Goal: Task Accomplishment & Management: Manage account settings

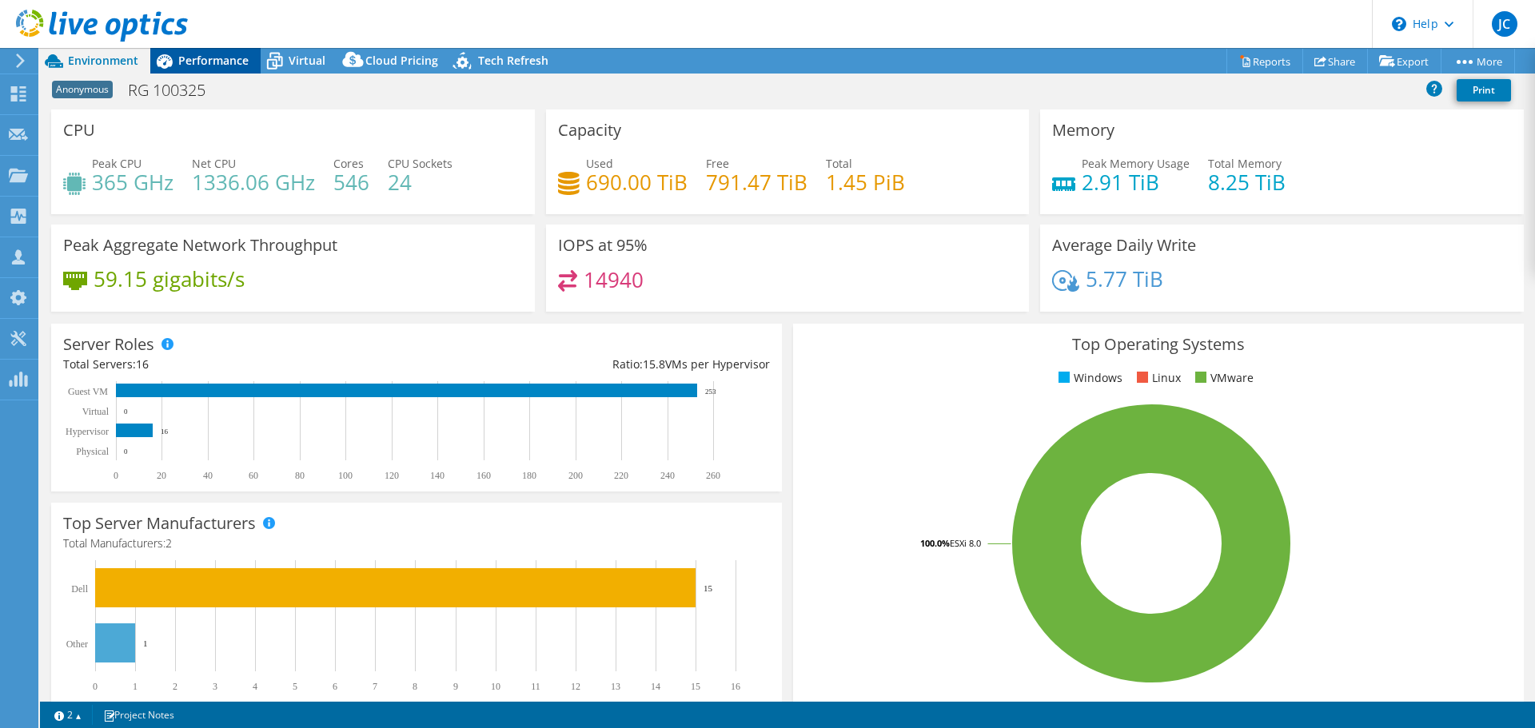
click at [197, 54] on span "Performance" at bounding box center [213, 60] width 70 height 15
select select "USD"
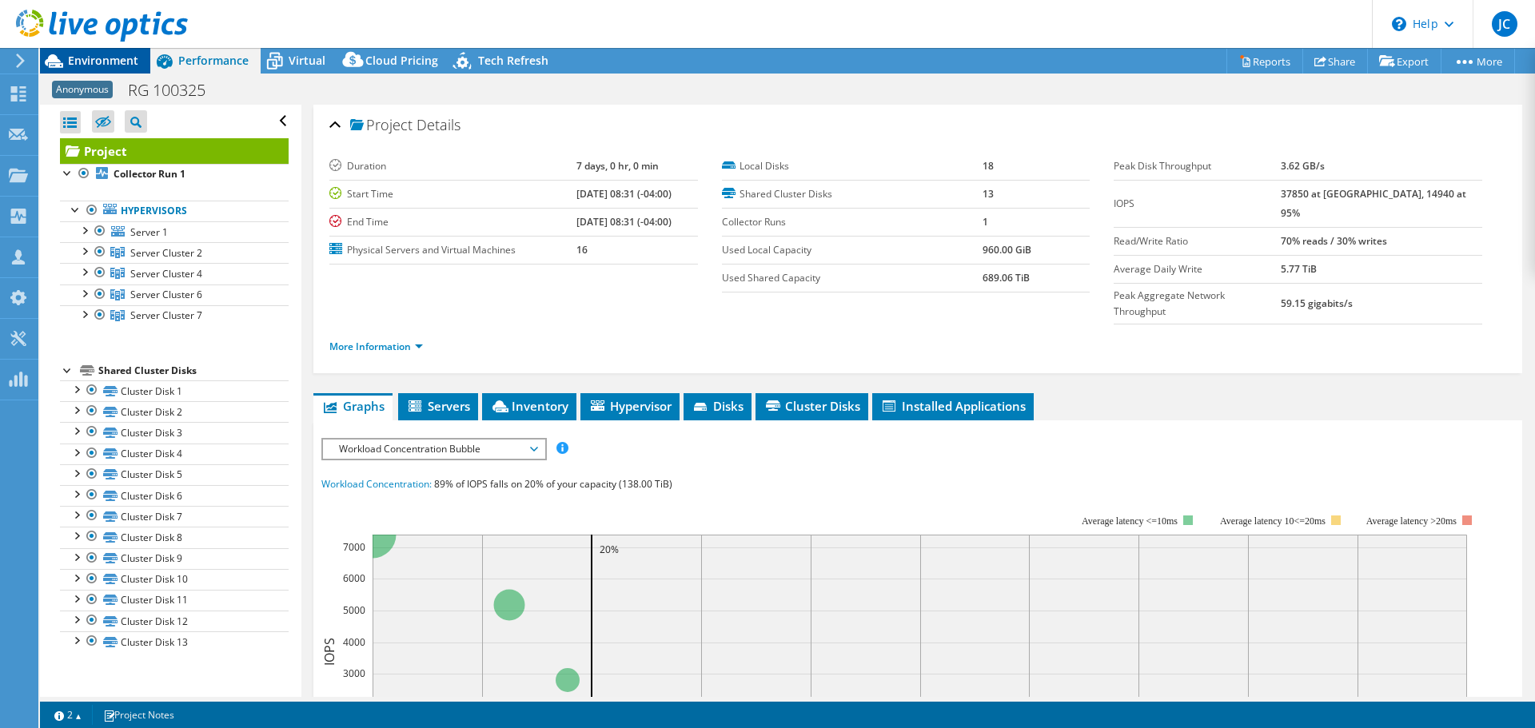
click at [126, 66] on span "Environment" at bounding box center [103, 60] width 70 height 15
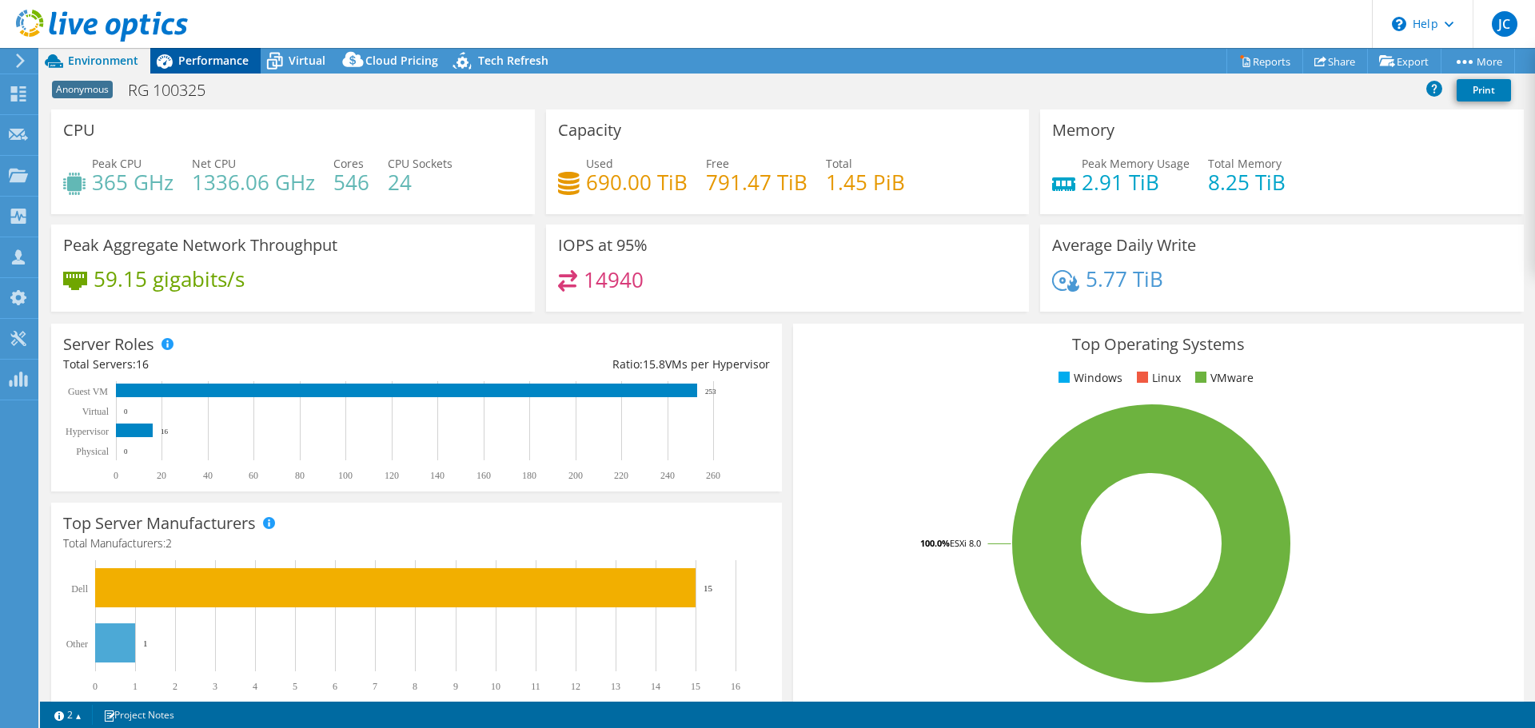
click at [177, 56] on icon at bounding box center [164, 61] width 28 height 28
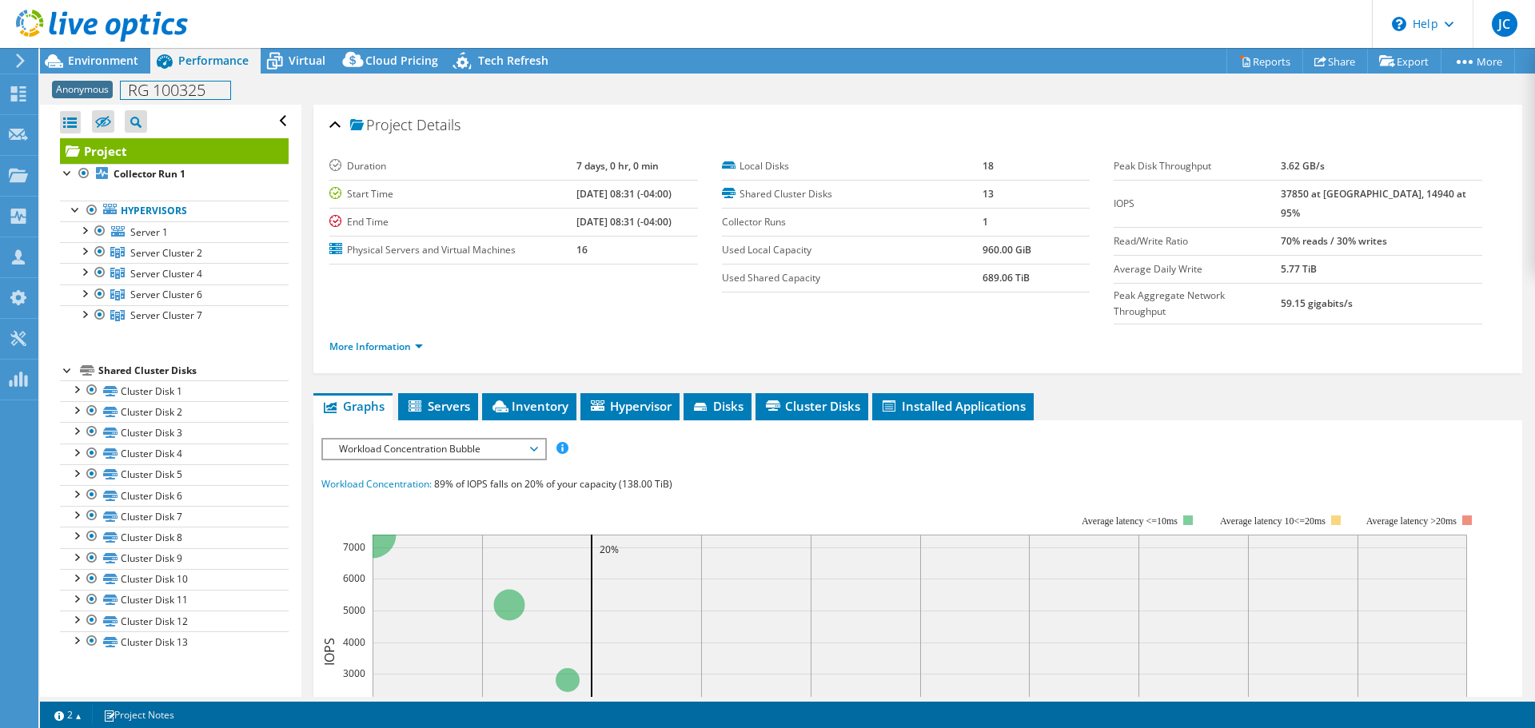
click at [131, 92] on h1 "RG 100325" at bounding box center [176, 91] width 110 height 18
click at [140, 89] on h1 "RG 100325" at bounding box center [176, 91] width 110 height 18
click at [131, 90] on h1 "RG 100325" at bounding box center [176, 91] width 110 height 18
click at [337, 87] on link at bounding box center [331, 89] width 22 height 20
click at [147, 234] on span "Server 1" at bounding box center [149, 232] width 38 height 14
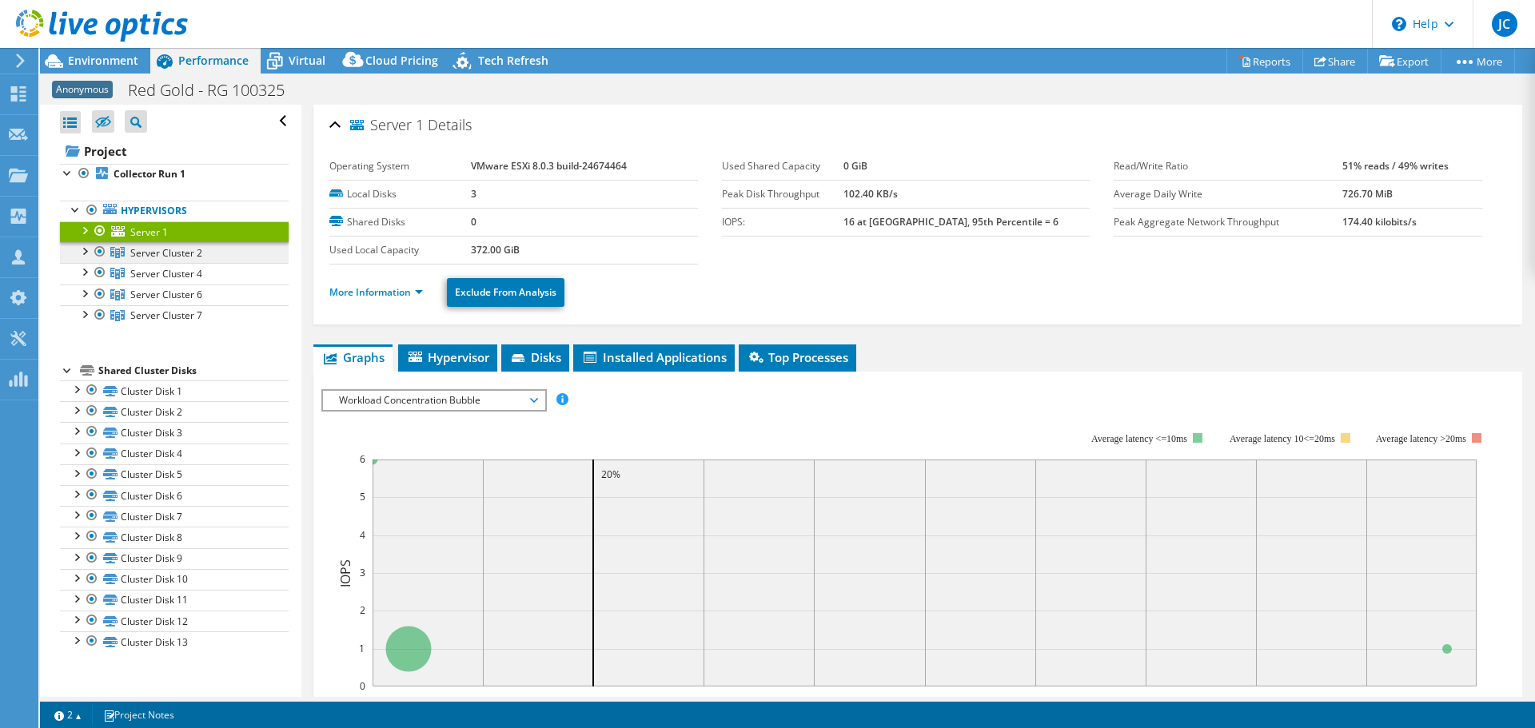
click at [146, 253] on span "Server Cluster 2" at bounding box center [166, 253] width 72 height 14
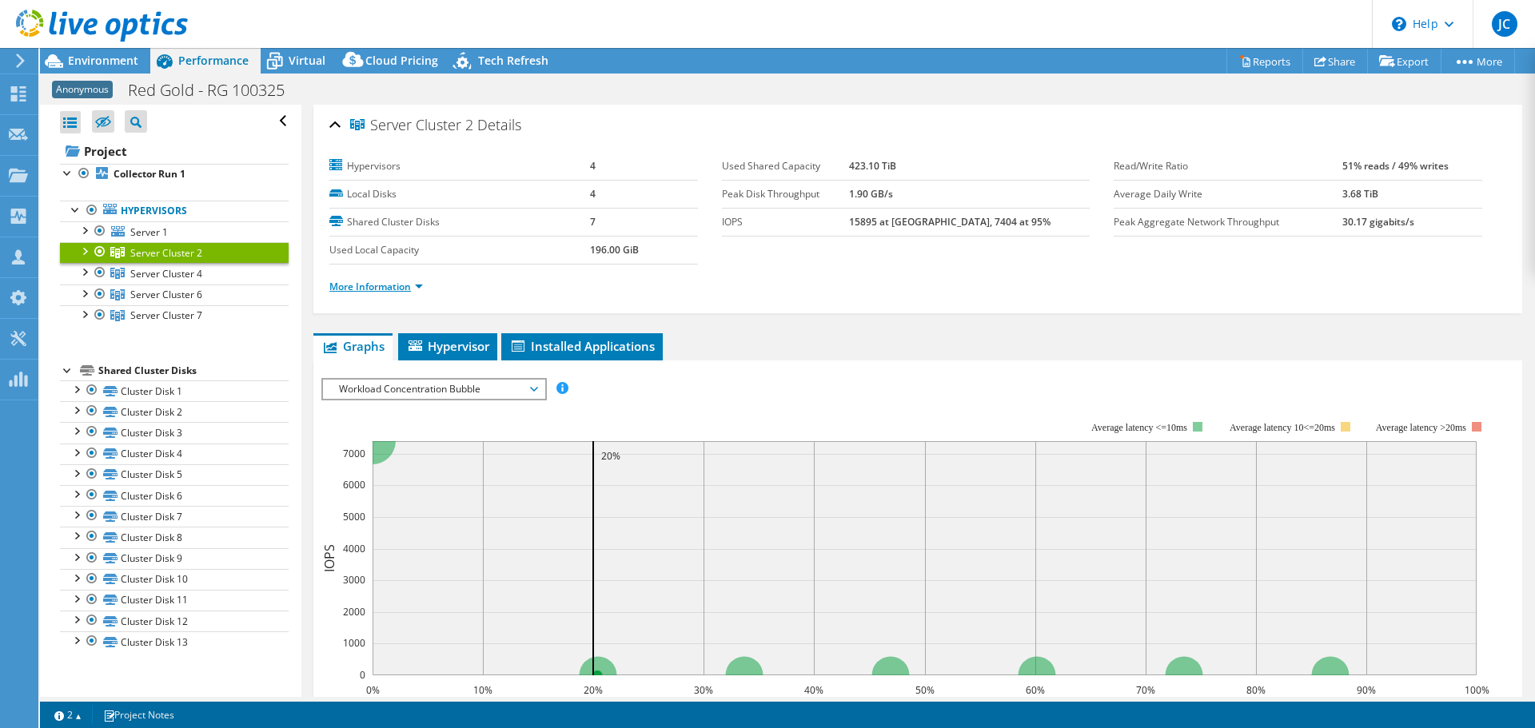
click at [362, 291] on link "More Information" at bounding box center [376, 287] width 94 height 14
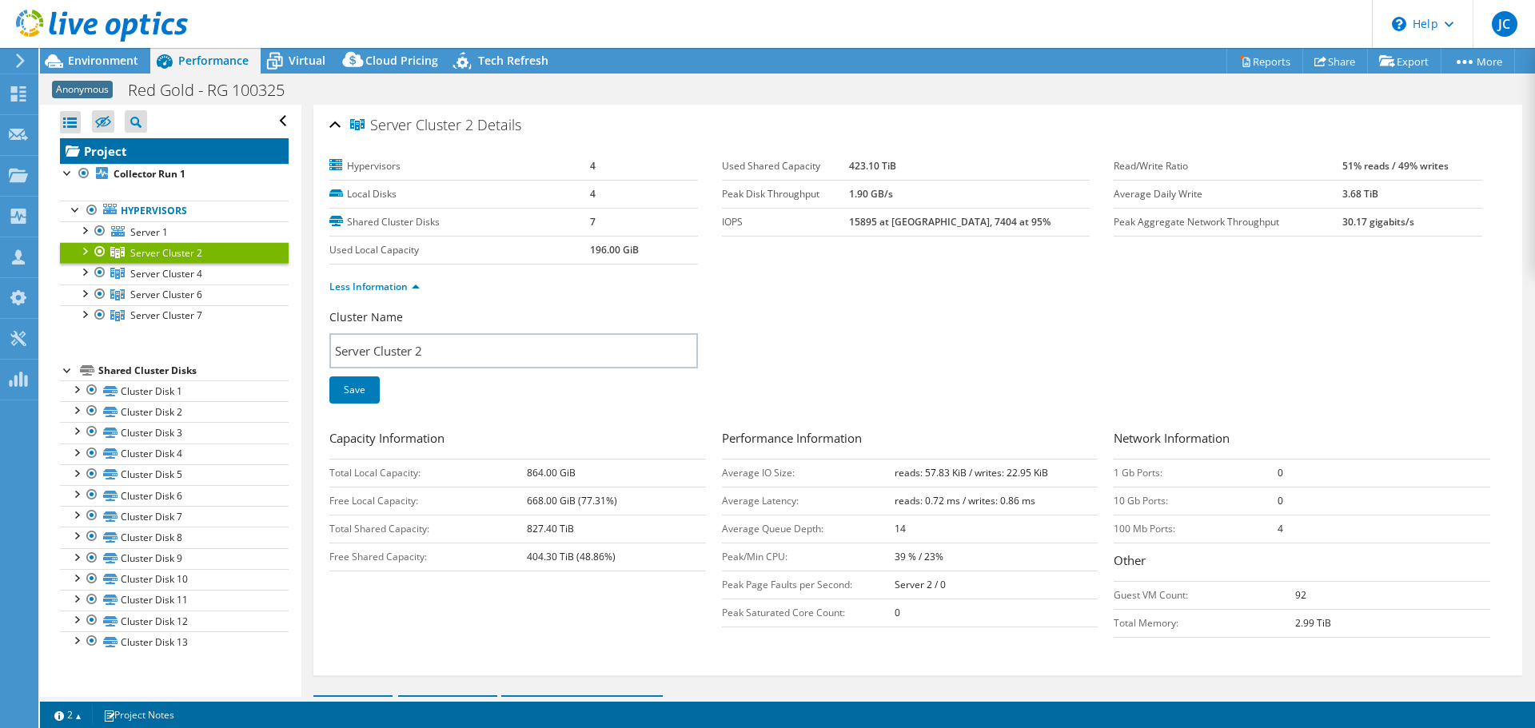
click at [114, 153] on link "Project" at bounding box center [174, 151] width 229 height 26
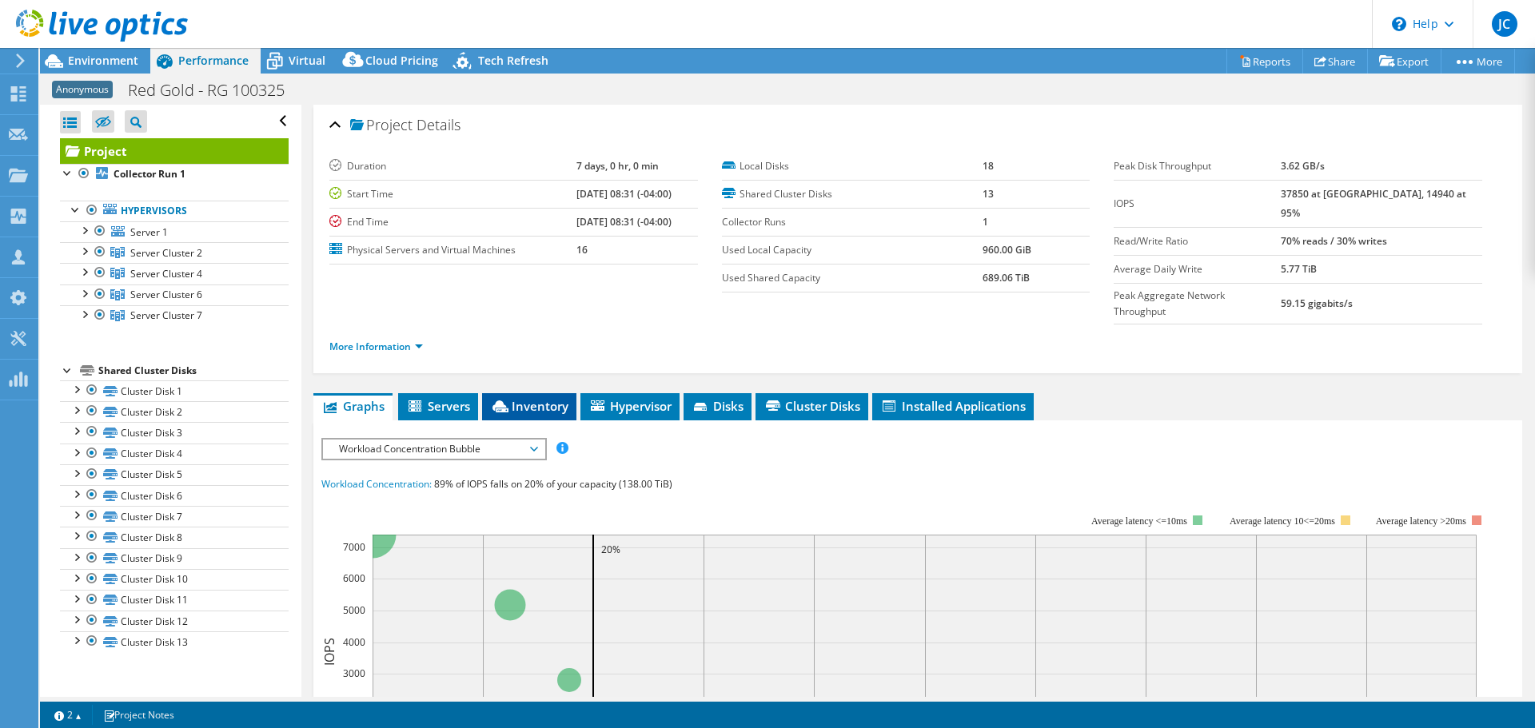
click at [552, 398] on span "Inventory" at bounding box center [529, 406] width 78 height 16
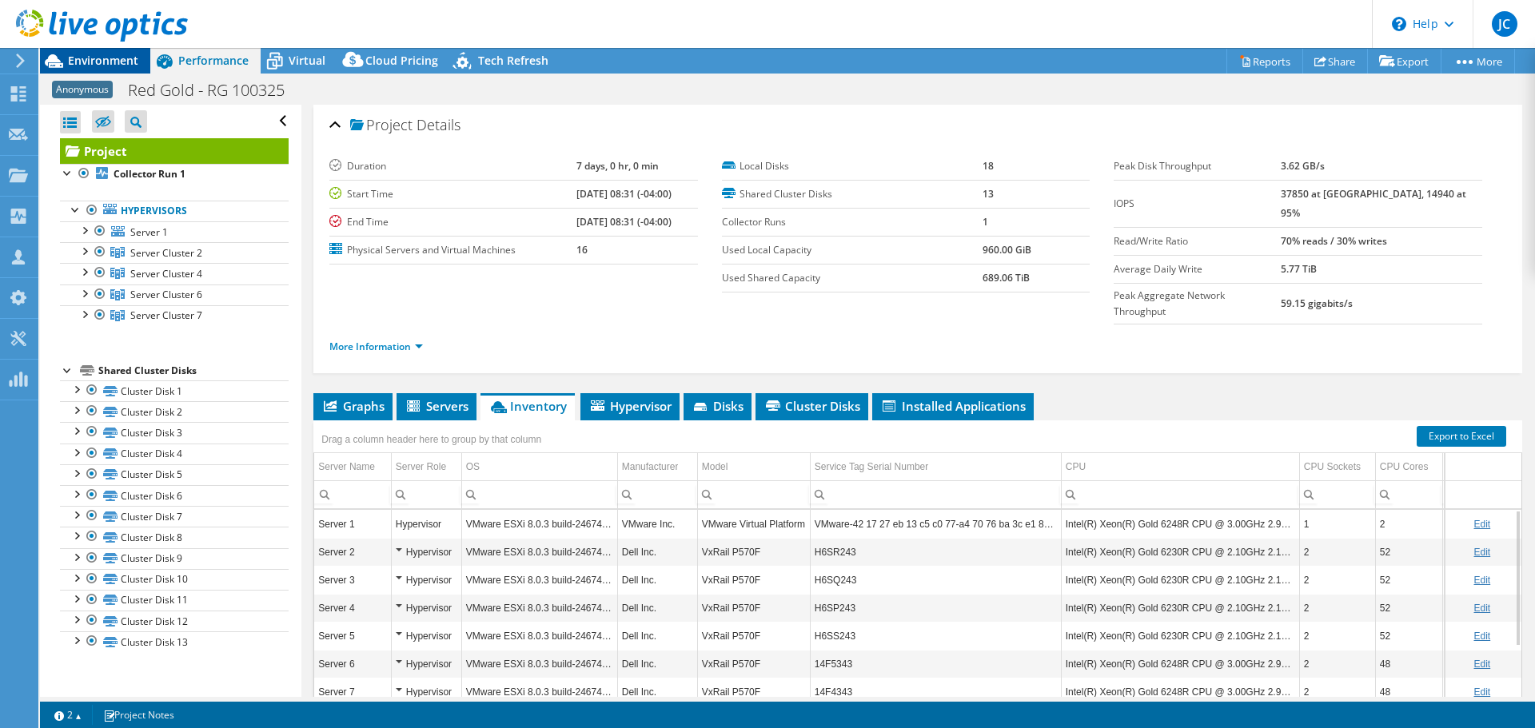
click at [98, 56] on span "Environment" at bounding box center [103, 60] width 70 height 15
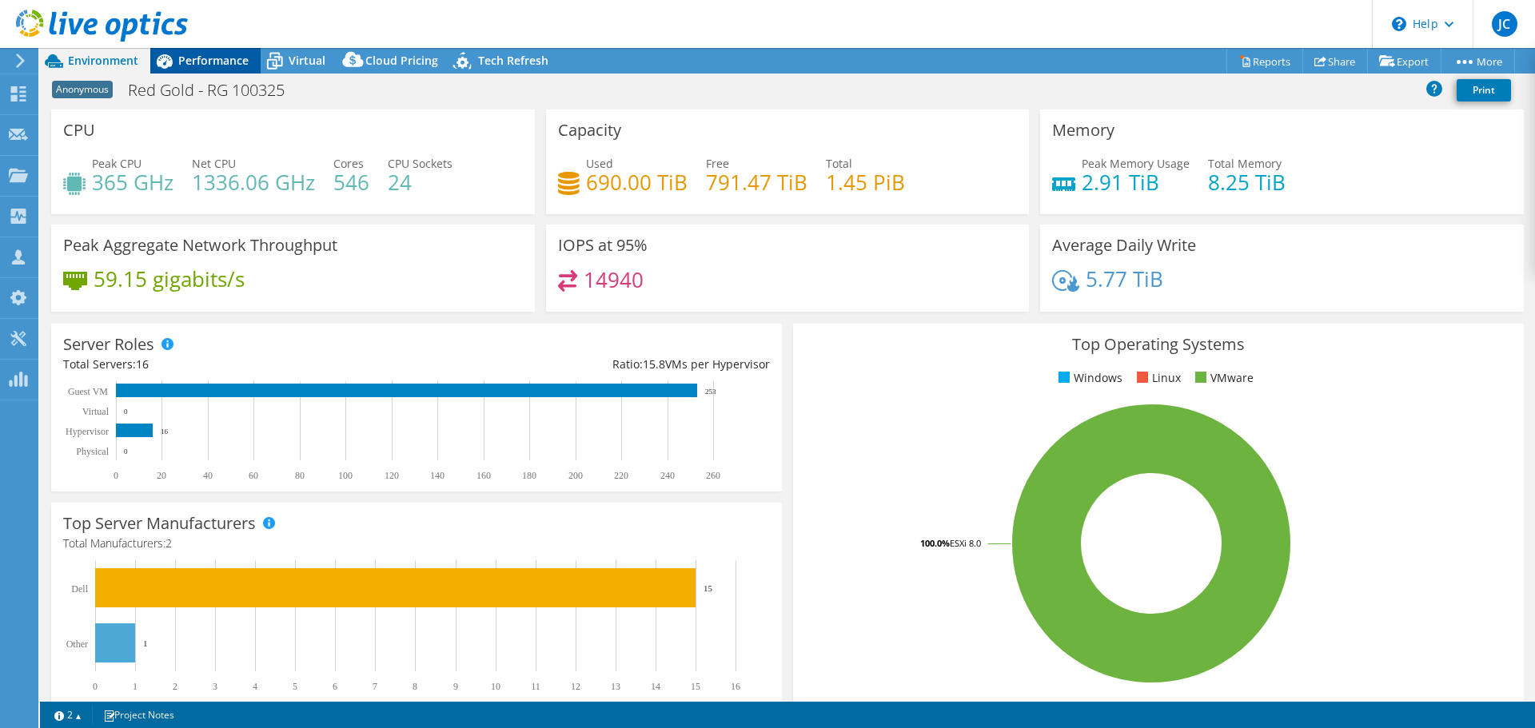
click at [221, 59] on span "Performance" at bounding box center [213, 60] width 70 height 15
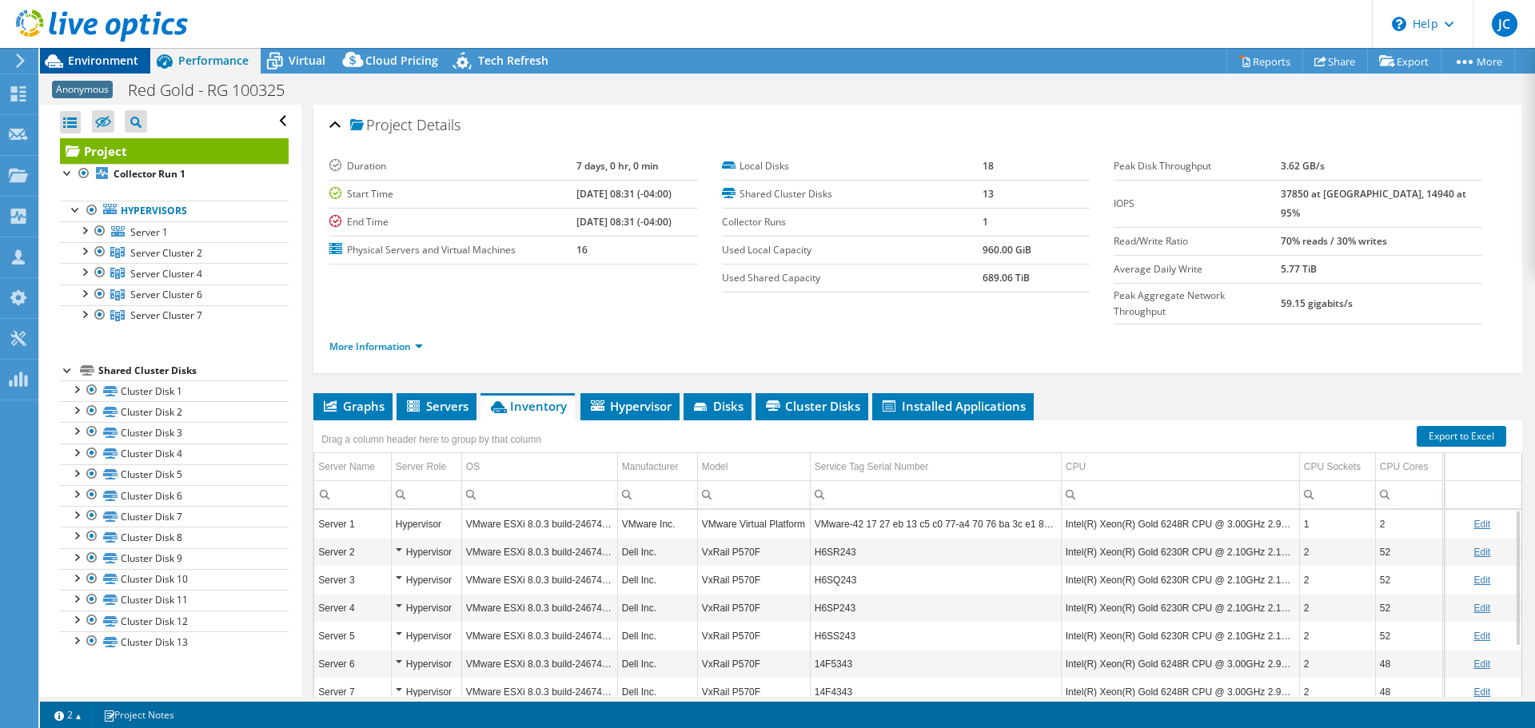
click at [96, 54] on span "Environment" at bounding box center [103, 60] width 70 height 15
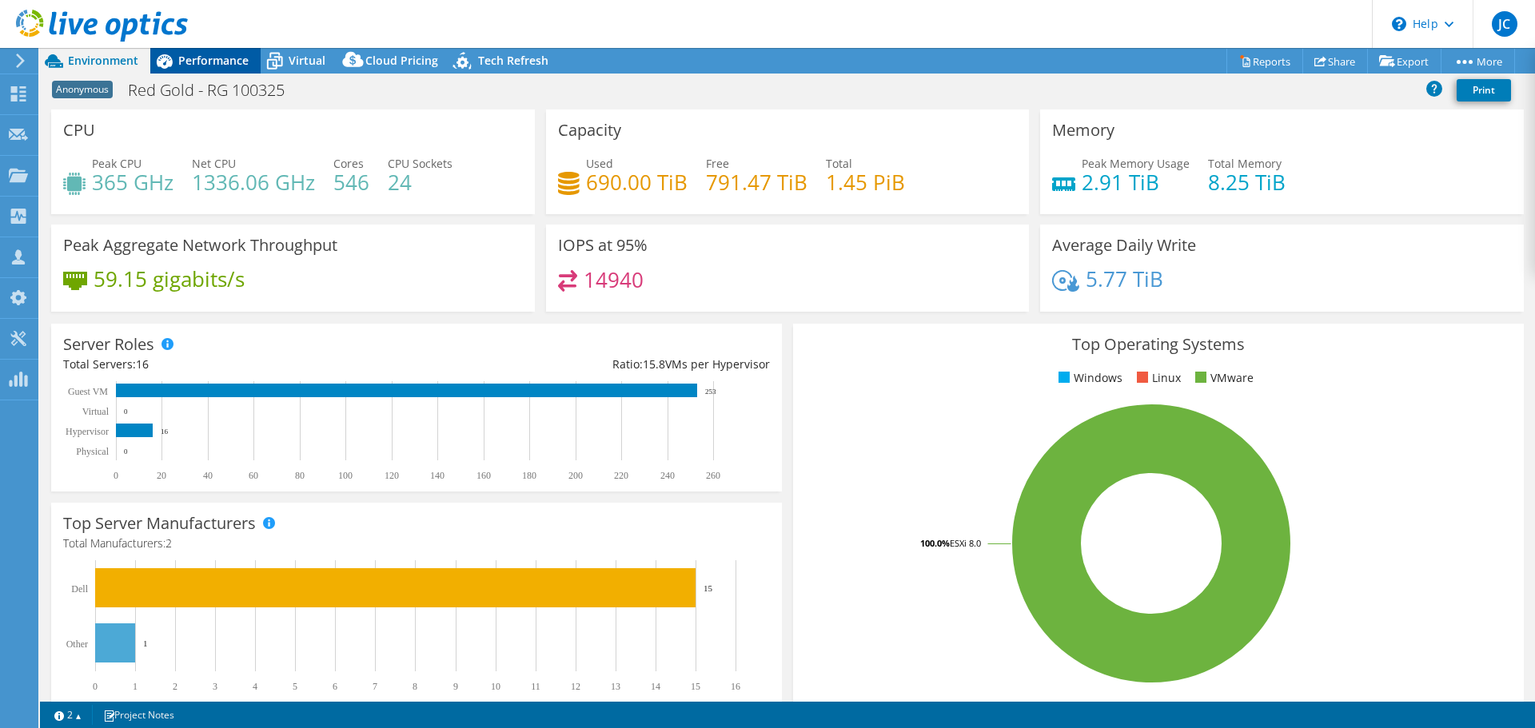
click at [195, 54] on span "Performance" at bounding box center [213, 60] width 70 height 15
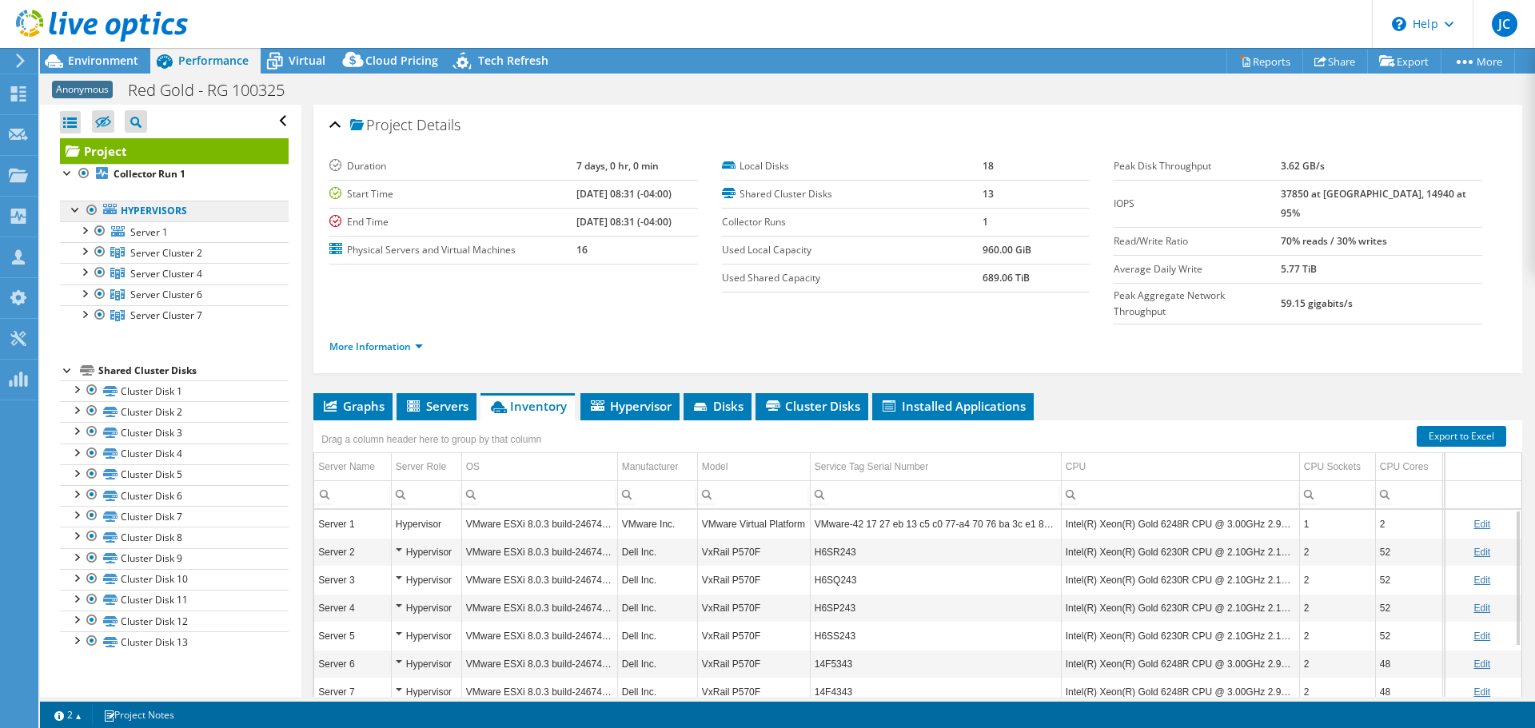
click at [136, 209] on link "Hypervisors" at bounding box center [174, 211] width 229 height 21
click at [375, 340] on link "More Information" at bounding box center [376, 347] width 94 height 14
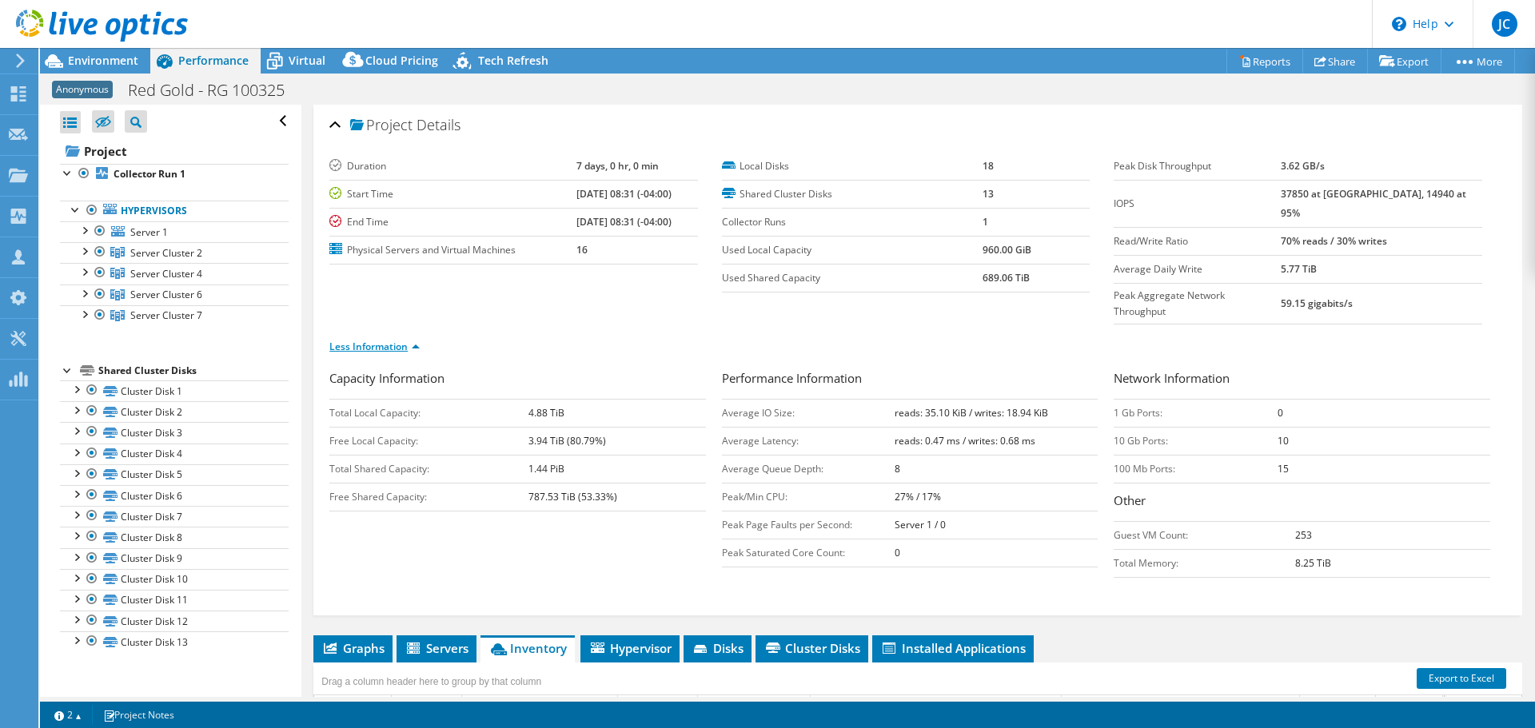
click at [375, 340] on link "Less Information" at bounding box center [374, 347] width 90 height 14
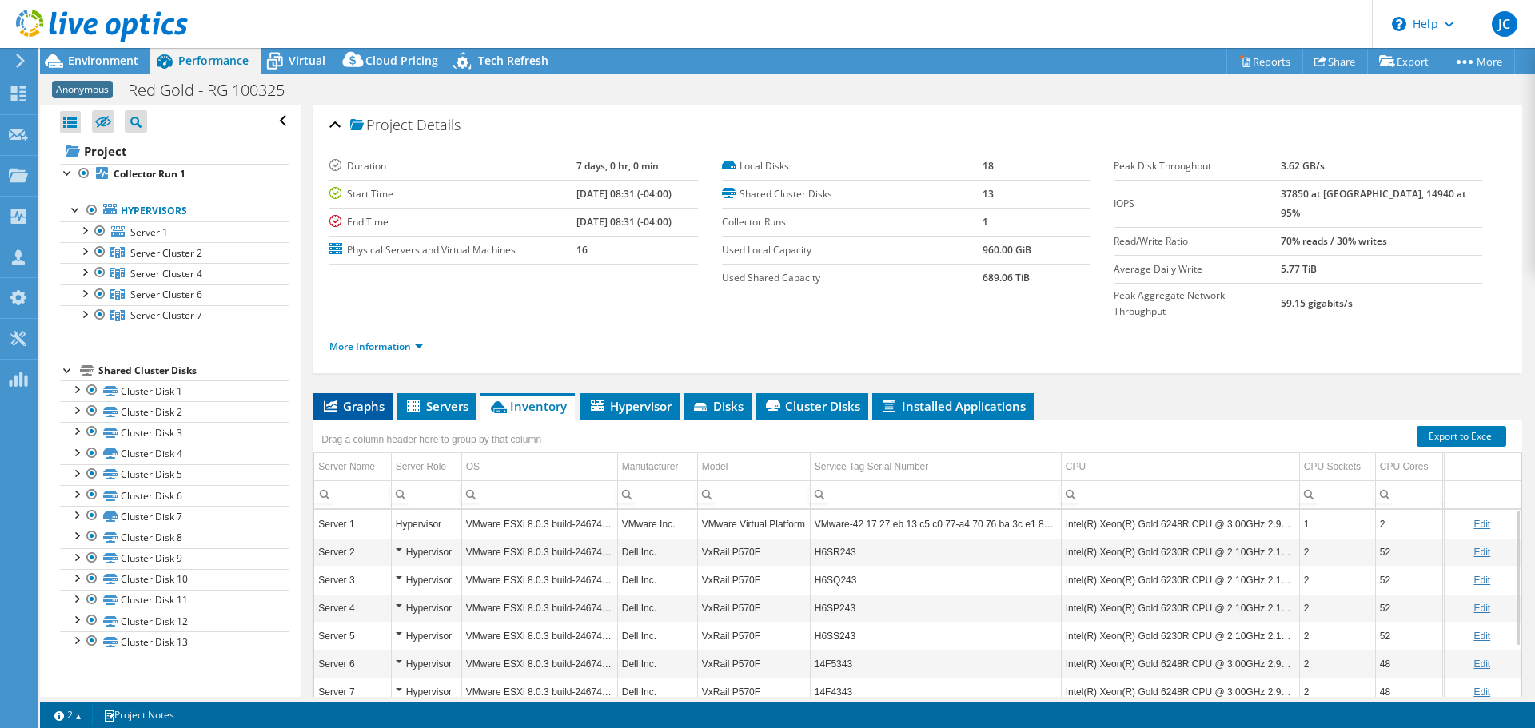
click at [373, 398] on span "Graphs" at bounding box center [352, 406] width 63 height 16
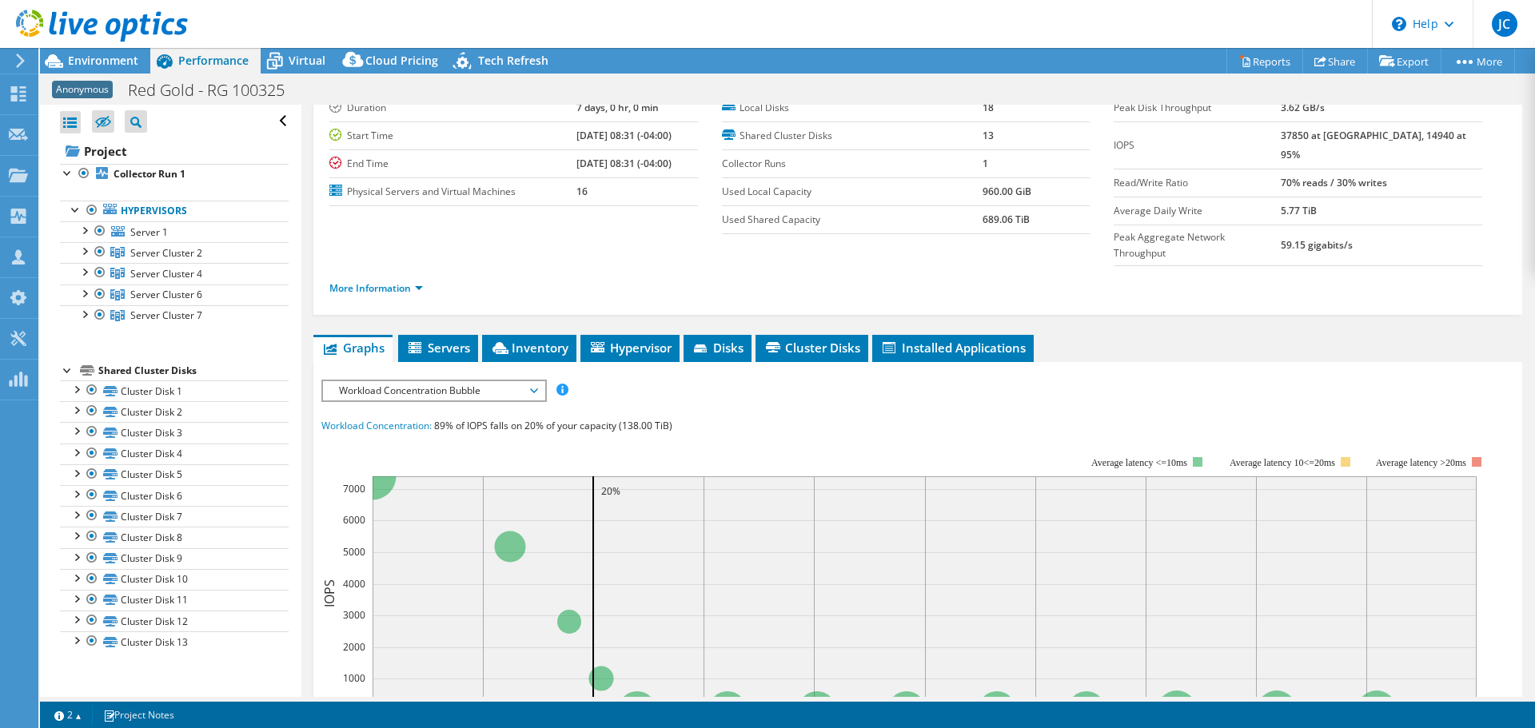
scroll to position [80, 0]
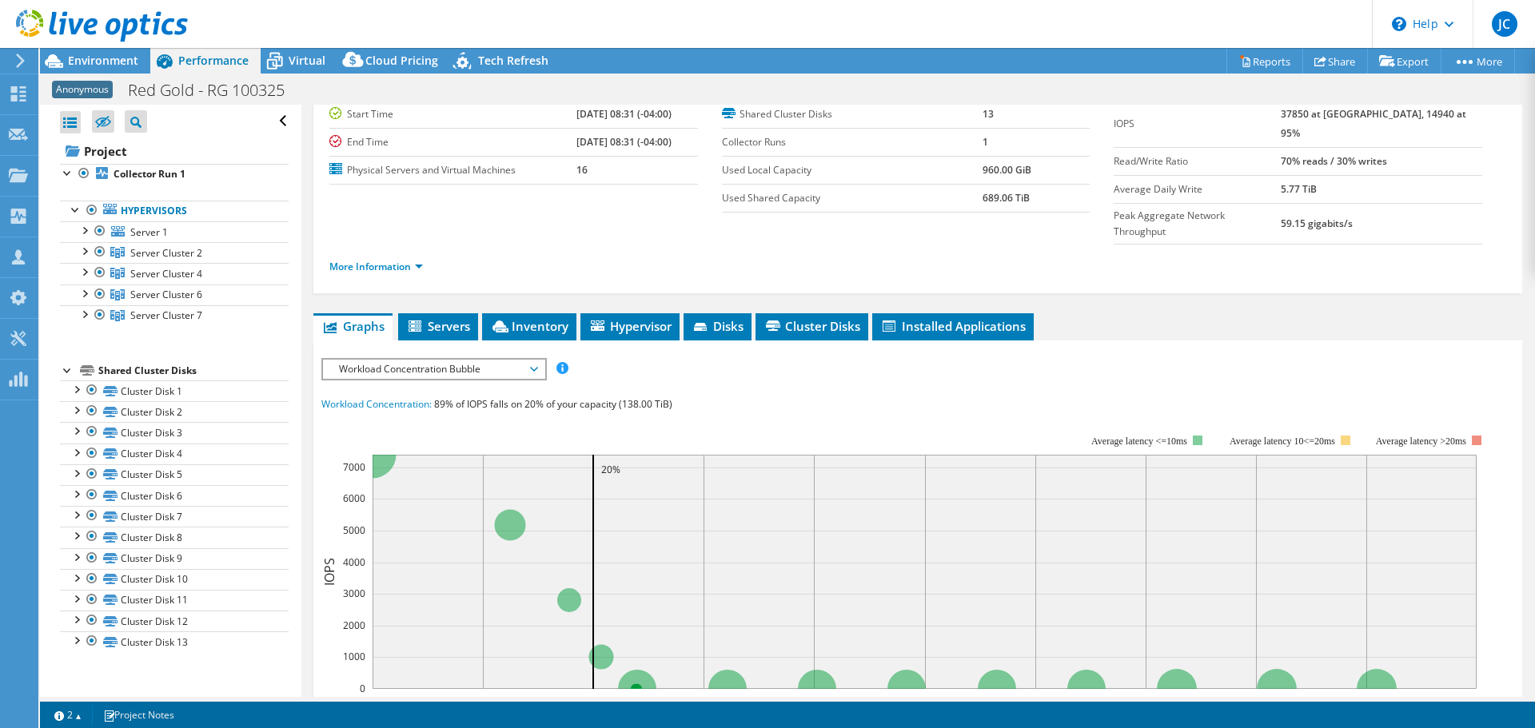
click at [534, 360] on span "Workload Concentration Bubble" at bounding box center [433, 369] width 205 height 19
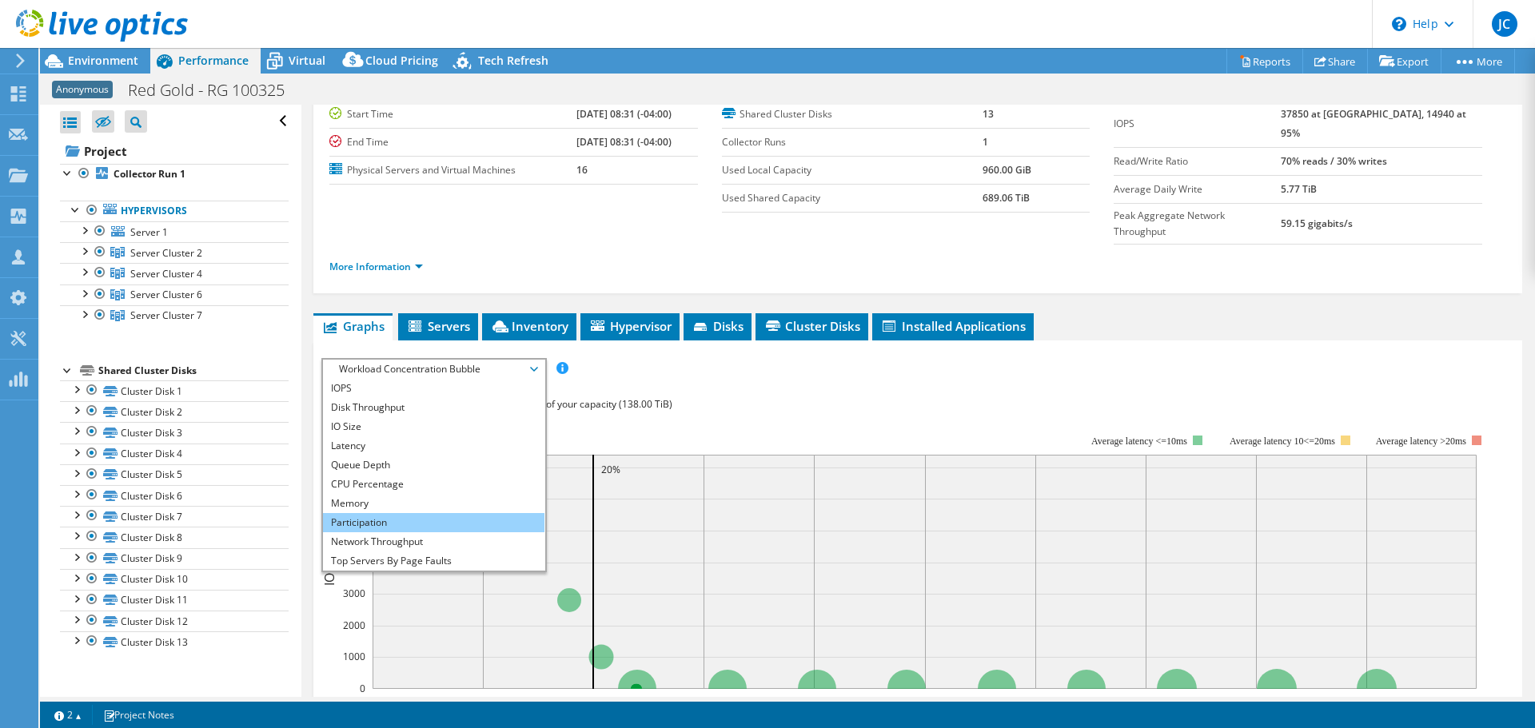
scroll to position [58, 0]
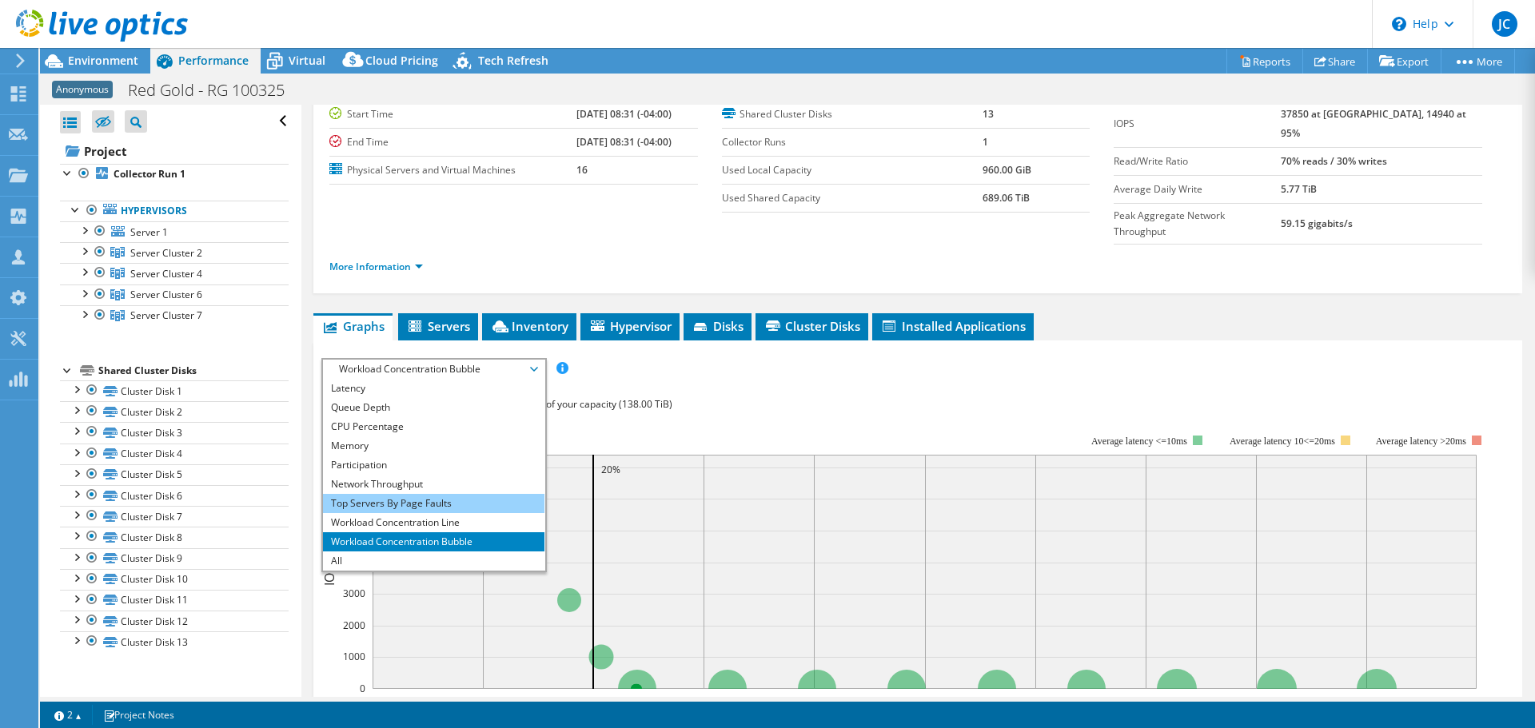
click at [438, 494] on li "Top Servers By Page Faults" at bounding box center [433, 503] width 221 height 19
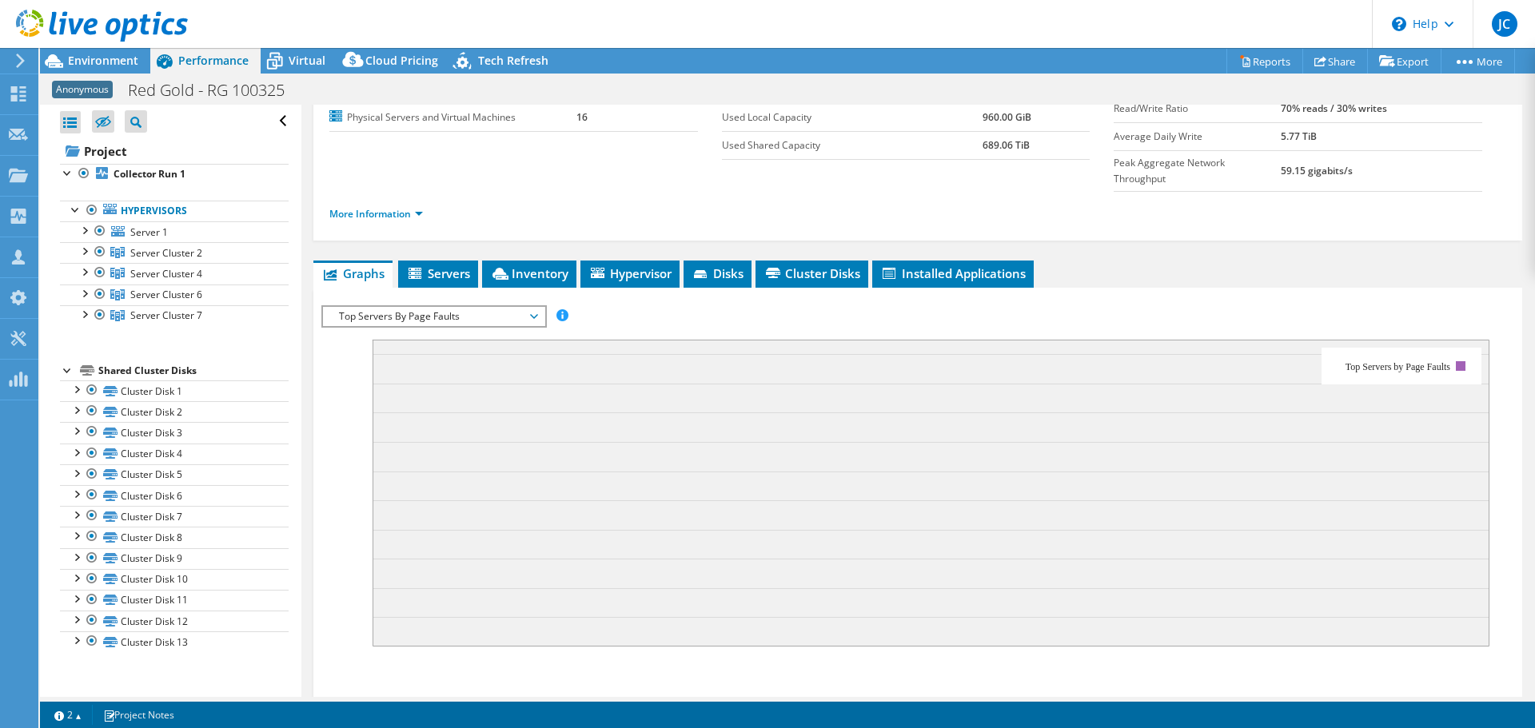
scroll to position [237, 0]
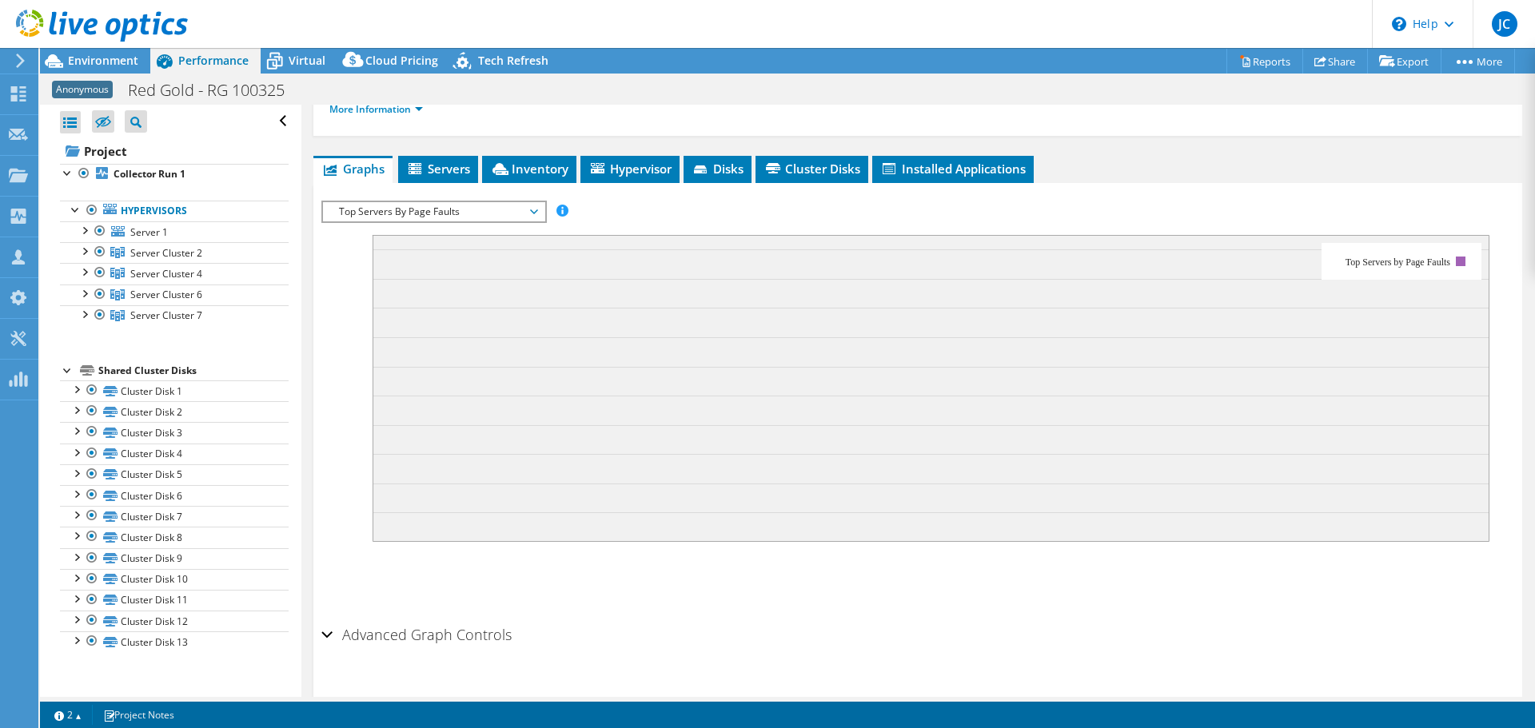
click at [529, 202] on span "Top Servers By Page Faults" at bounding box center [433, 211] width 205 height 19
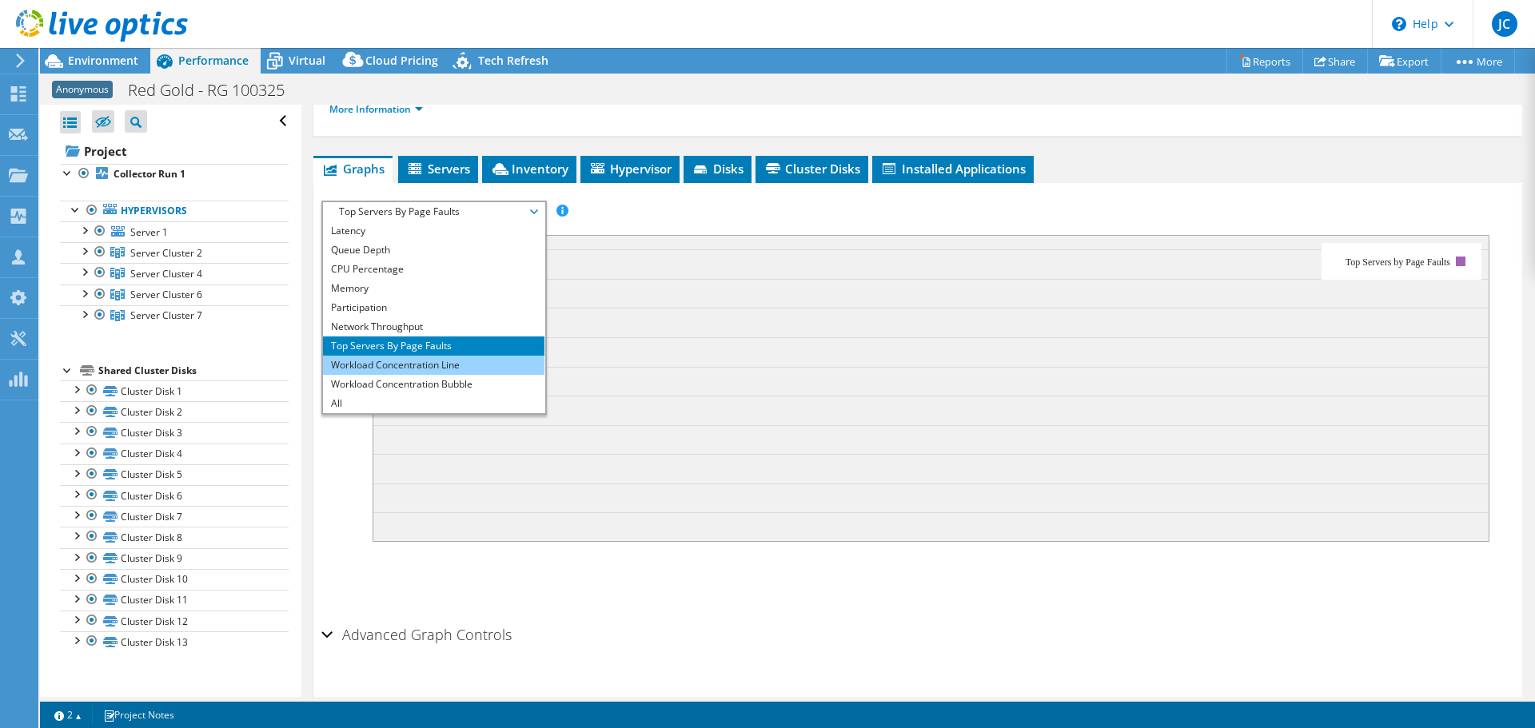
click at [444, 356] on li "Workload Concentration Line" at bounding box center [433, 365] width 221 height 19
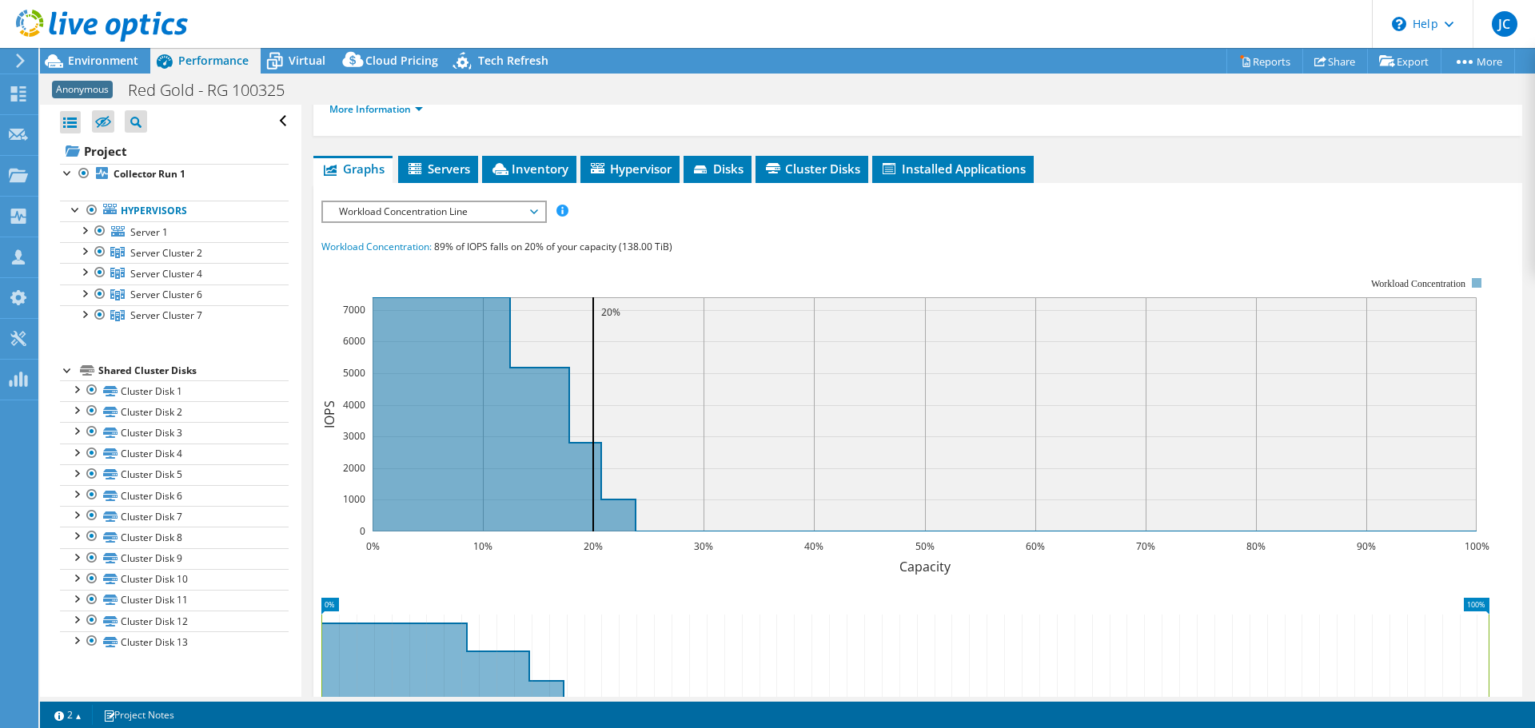
click at [532, 202] on span "Workload Concentration Line" at bounding box center [433, 211] width 205 height 19
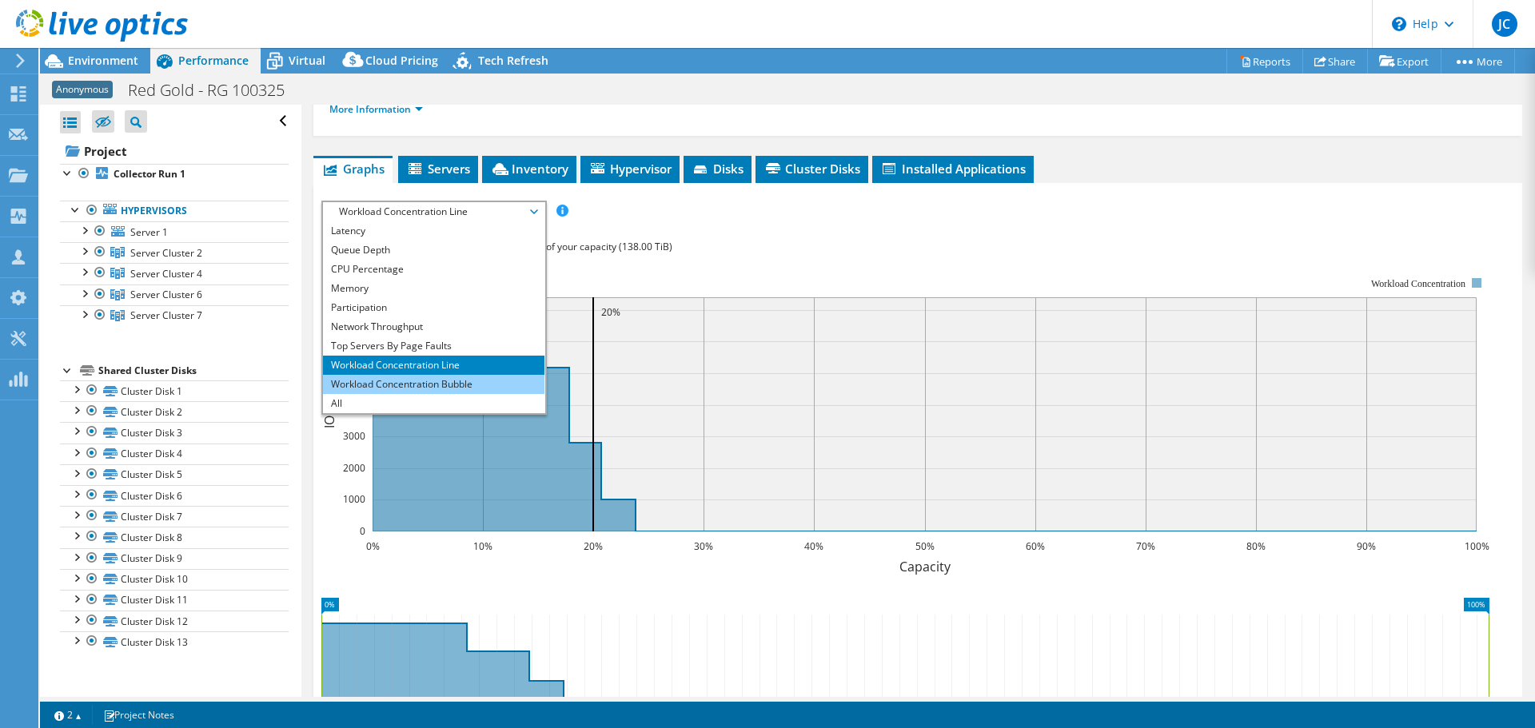
click at [431, 375] on li "Workload Concentration Bubble" at bounding box center [433, 384] width 221 height 19
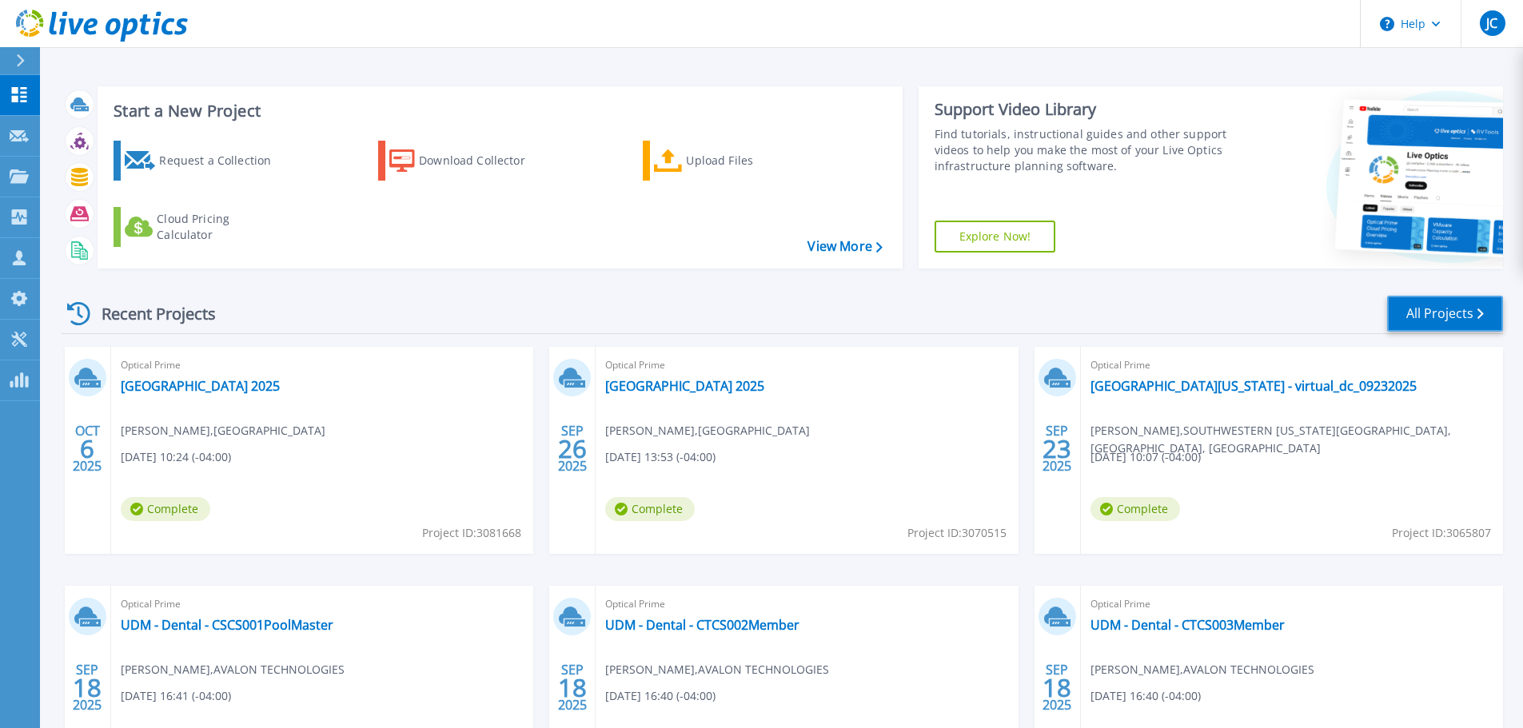
click at [1429, 321] on link "All Projects" at bounding box center [1445, 314] width 116 height 36
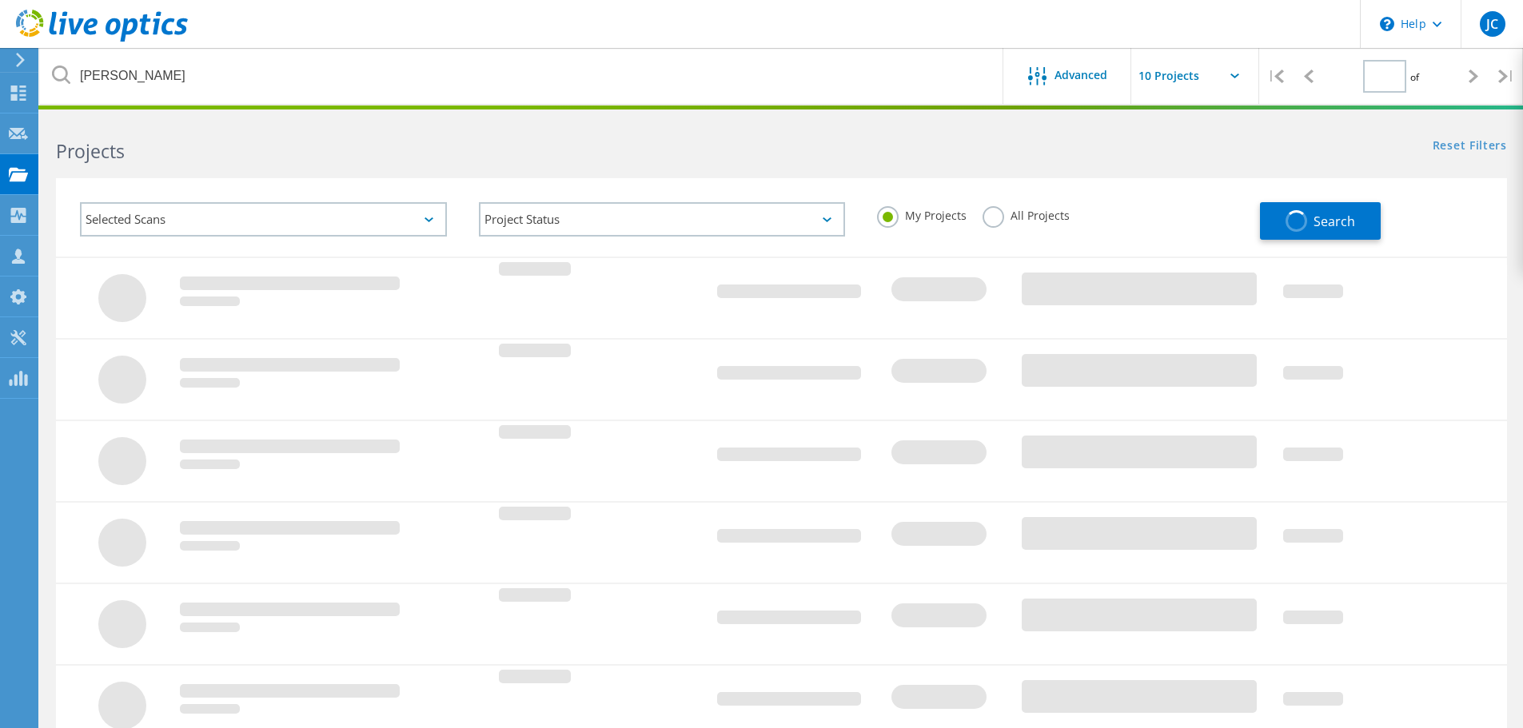
type input "1"
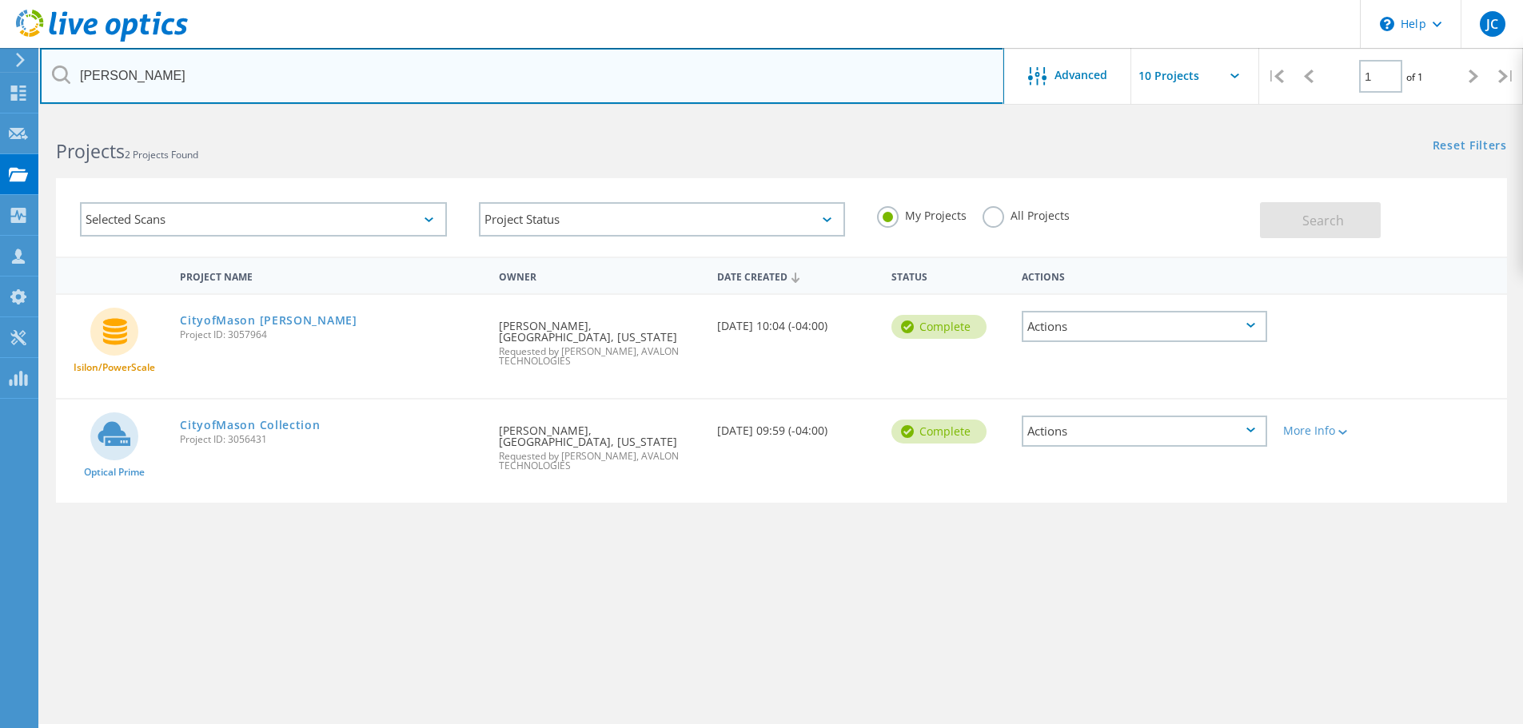
click at [145, 87] on input "mason" at bounding box center [522, 76] width 964 height 56
type input "m"
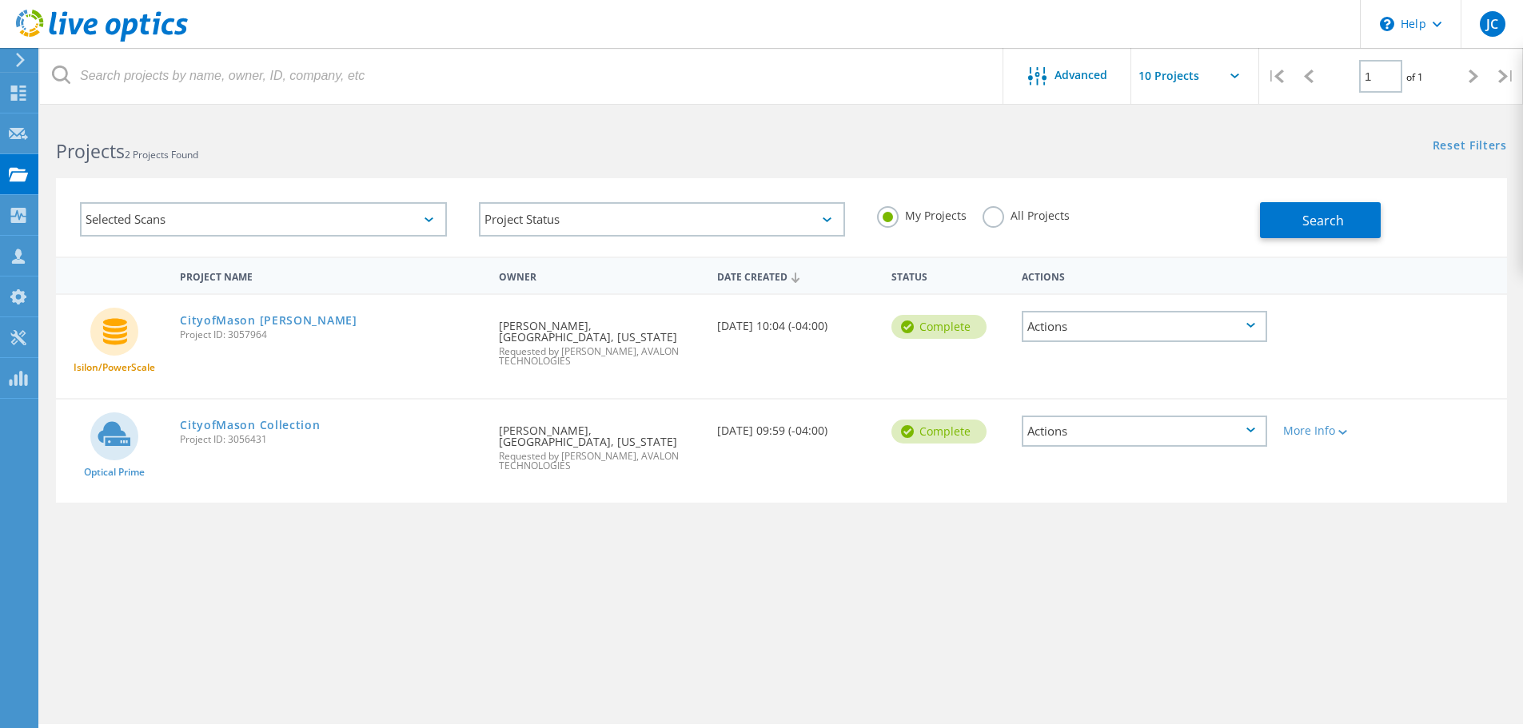
click at [388, 170] on div "Selected Scans Project Status In Progress Complete Published Anonymous Archived…" at bounding box center [781, 207] width 1483 height 98
click at [994, 217] on label "All Projects" at bounding box center [1025, 213] width 87 height 15
click at [0, 0] on input "All Projects" at bounding box center [0, 0] width 0 height 0
click at [1306, 221] on span "Search" at bounding box center [1323, 221] width 42 height 18
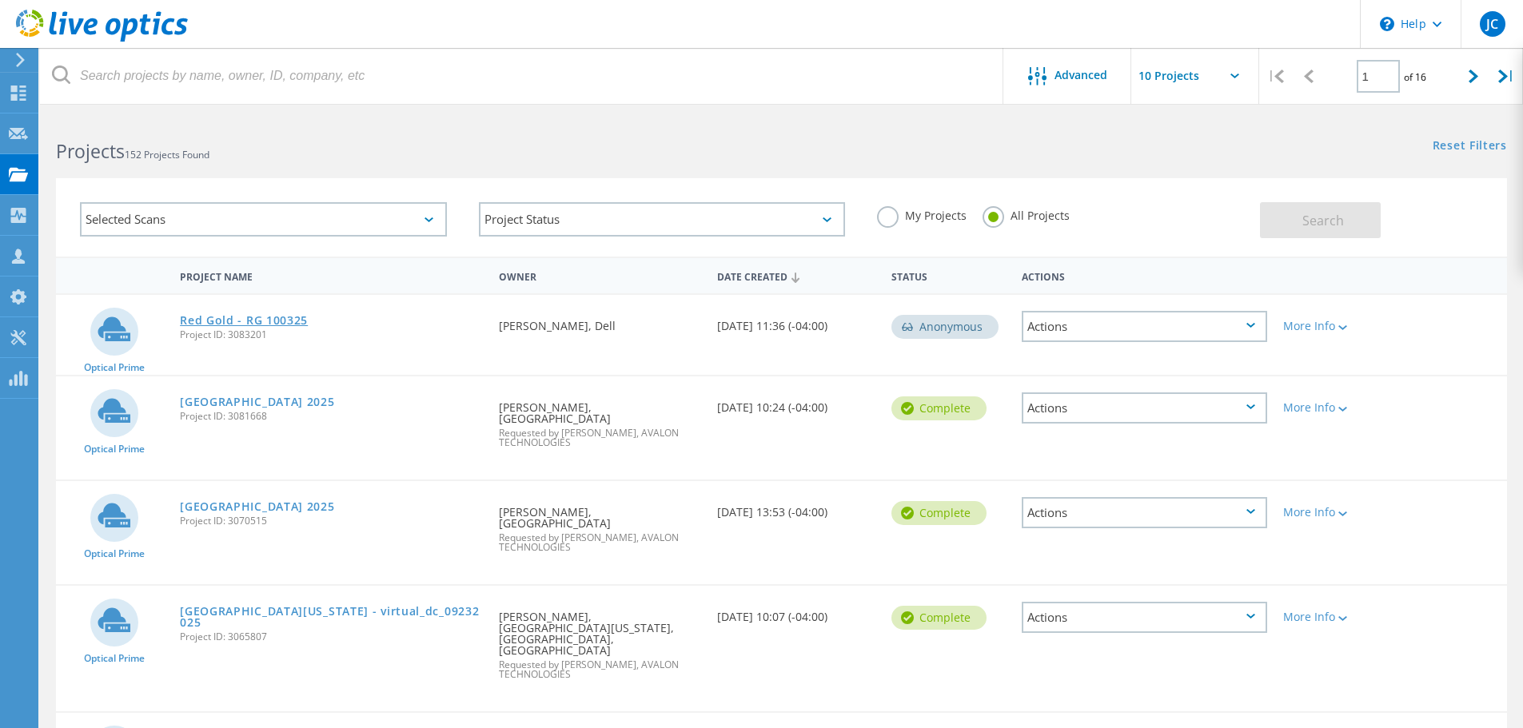
click at [271, 323] on link "Red Gold - RG 100325" at bounding box center [244, 320] width 128 height 11
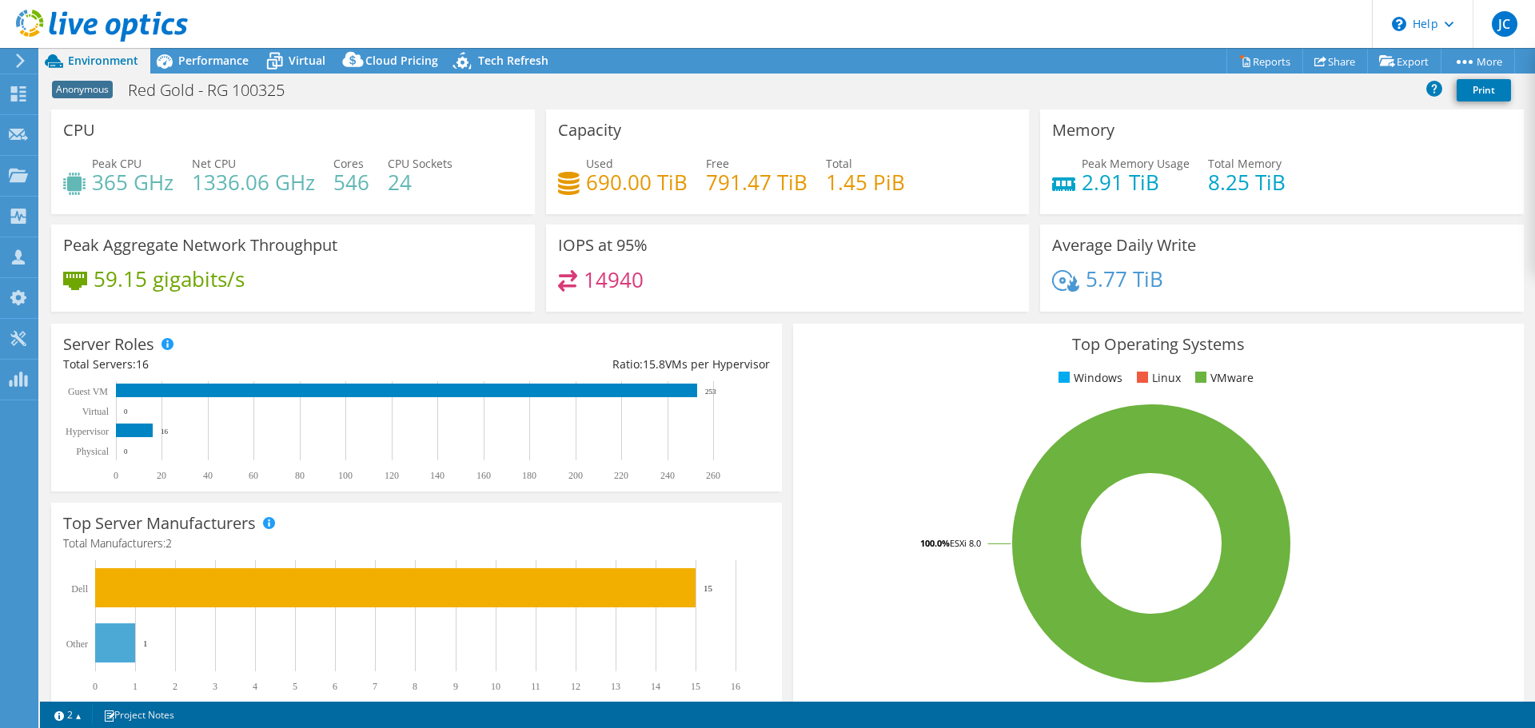
select select "USD"
click at [210, 62] on span "Performance" at bounding box center [213, 60] width 70 height 15
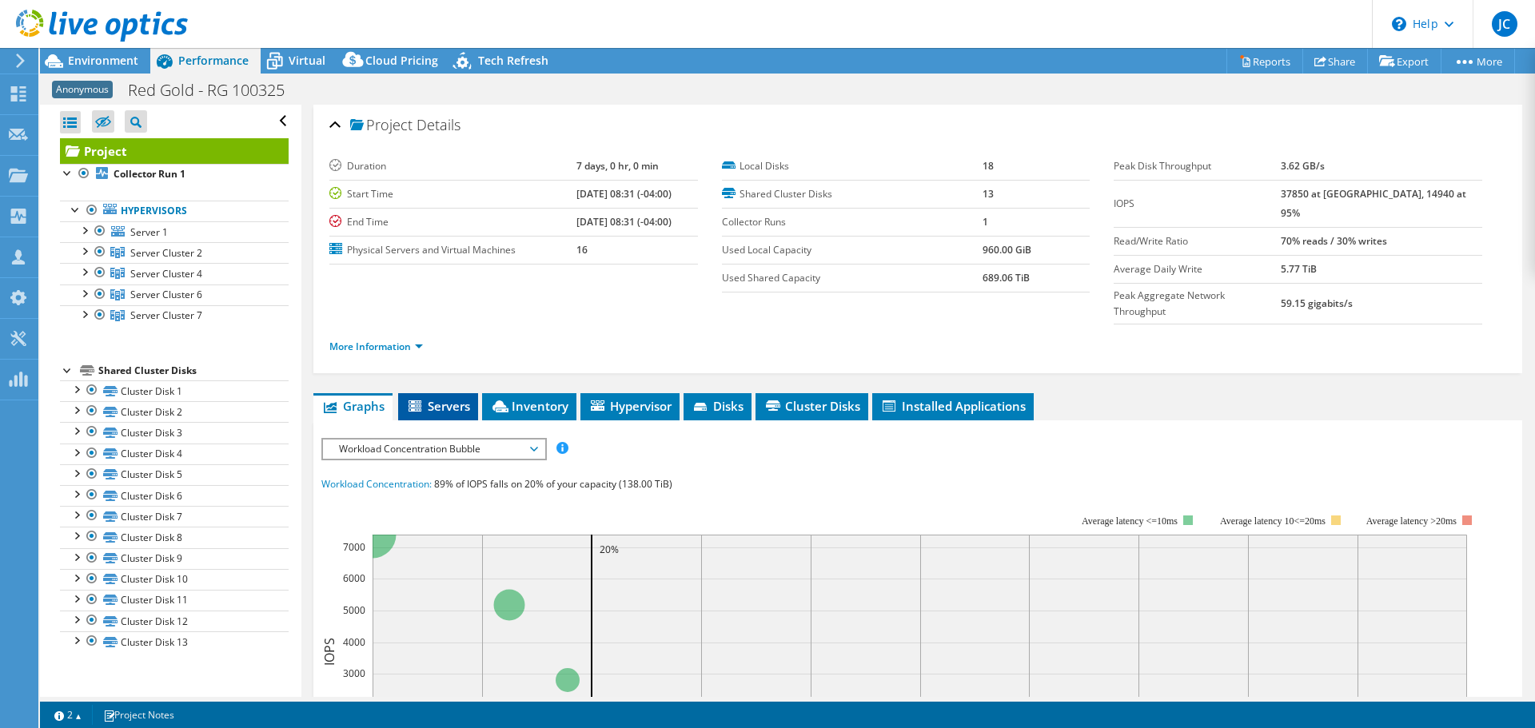
click at [440, 398] on span "Servers" at bounding box center [438, 406] width 64 height 16
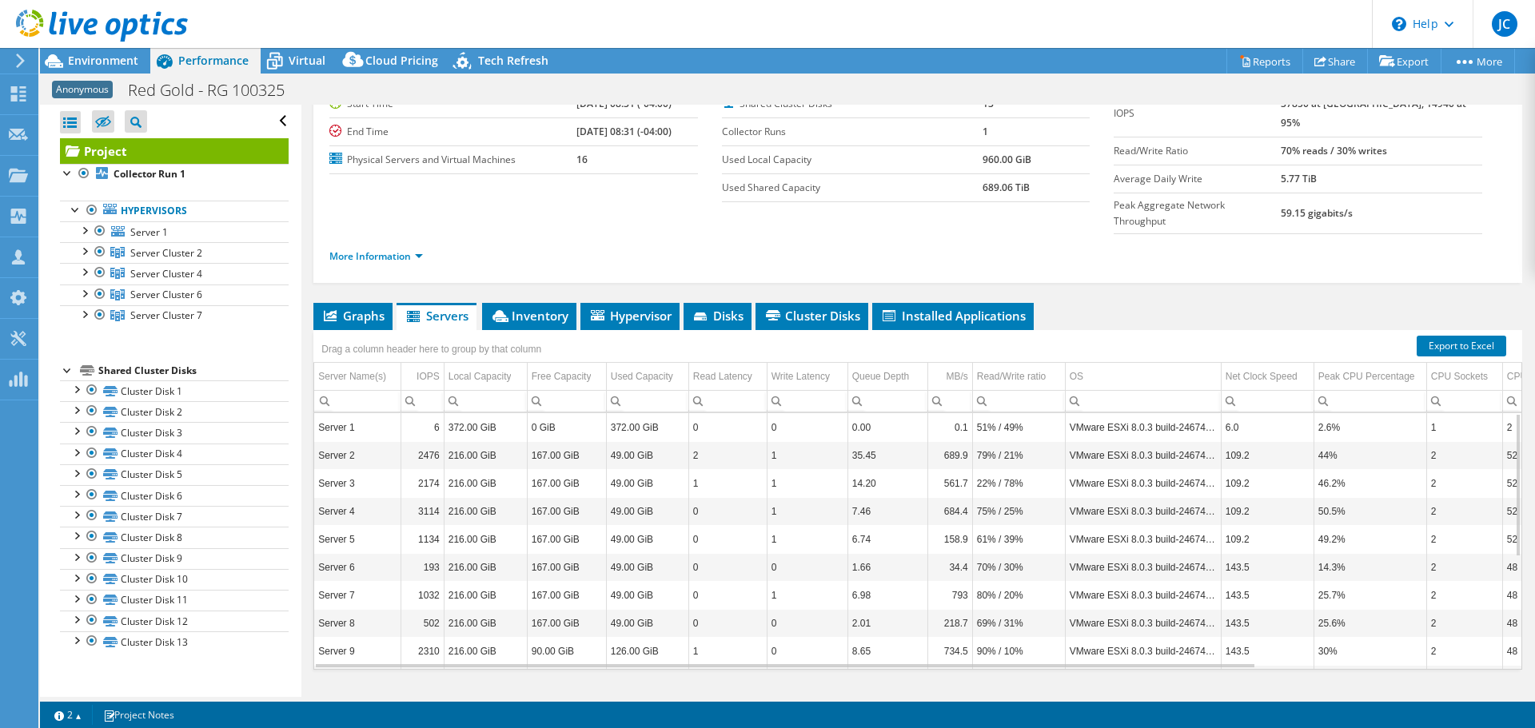
scroll to position [92, 0]
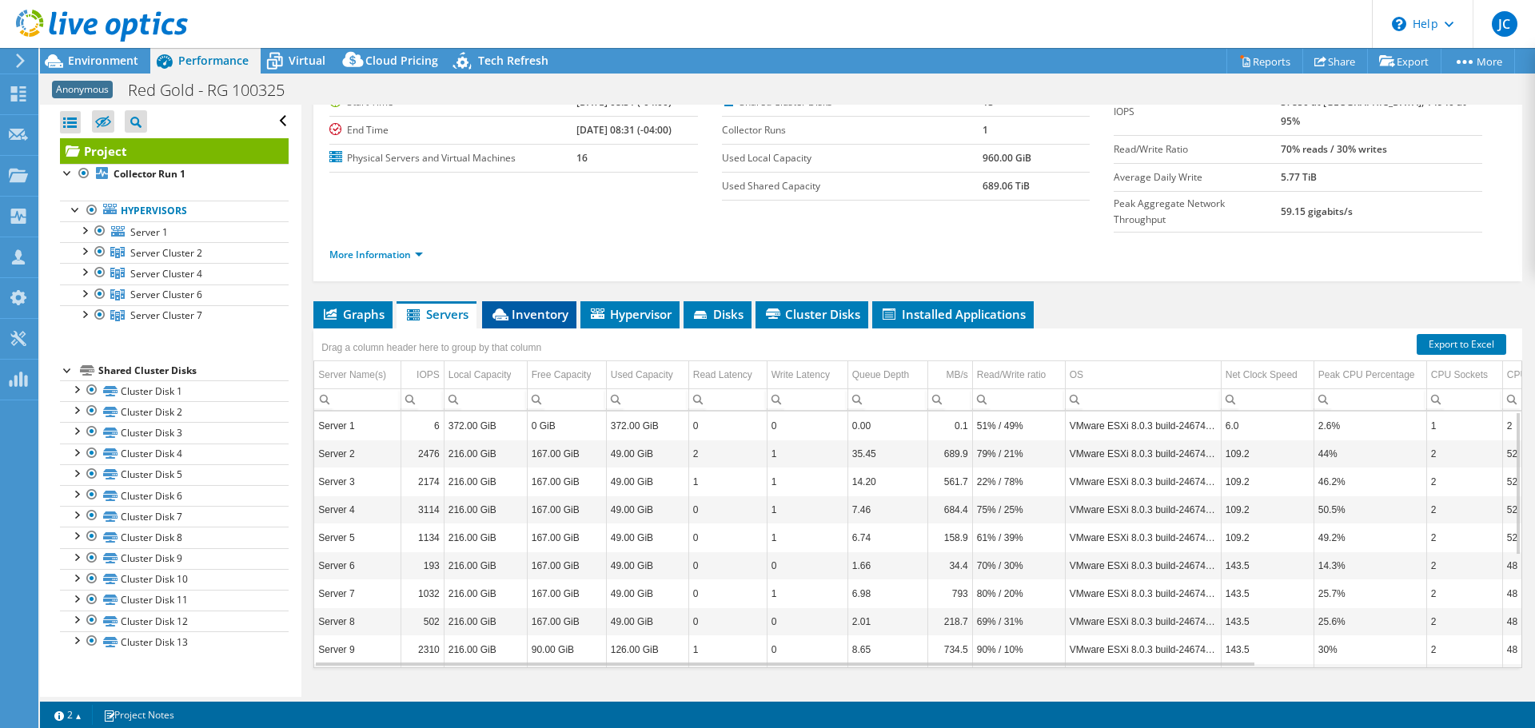
click at [530, 306] on span "Inventory" at bounding box center [529, 314] width 78 height 16
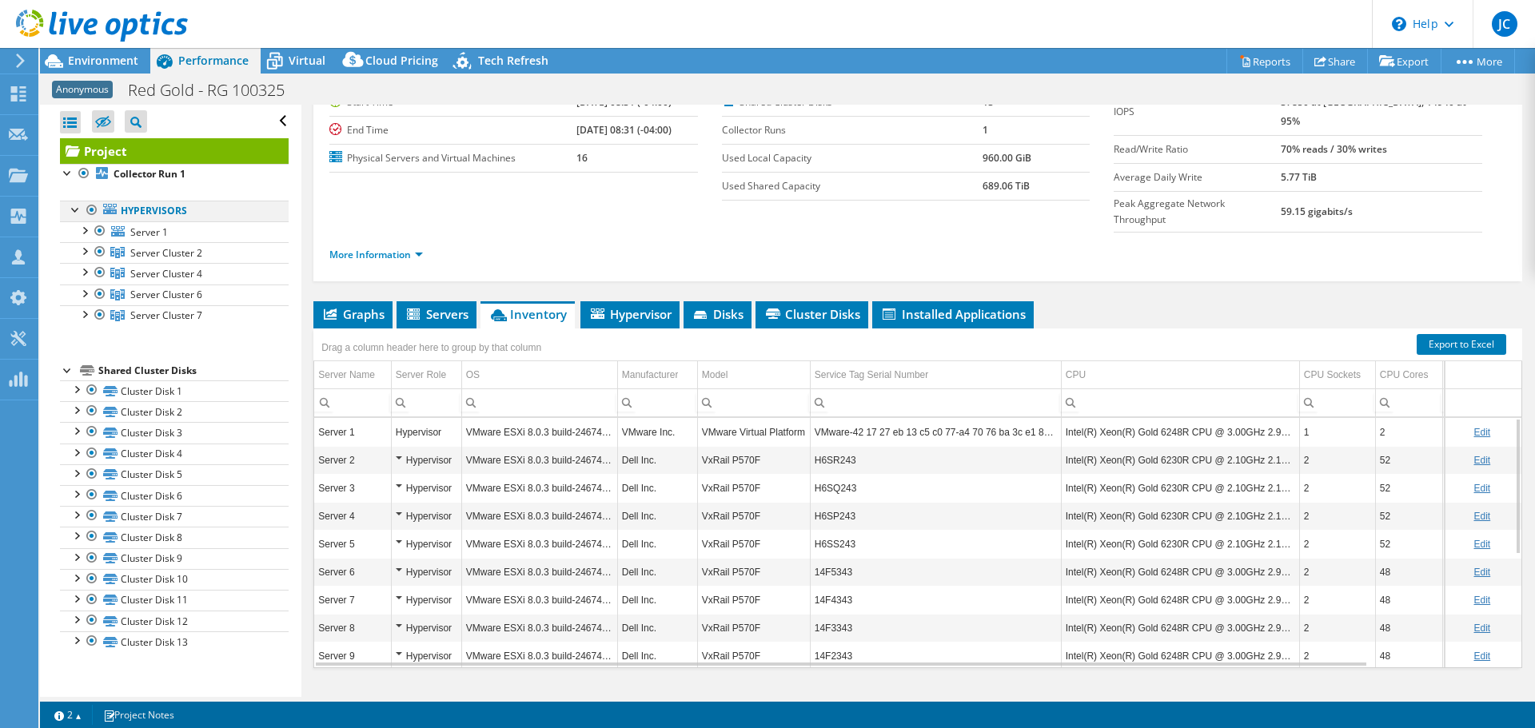
click at [78, 211] on div at bounding box center [76, 209] width 16 height 16
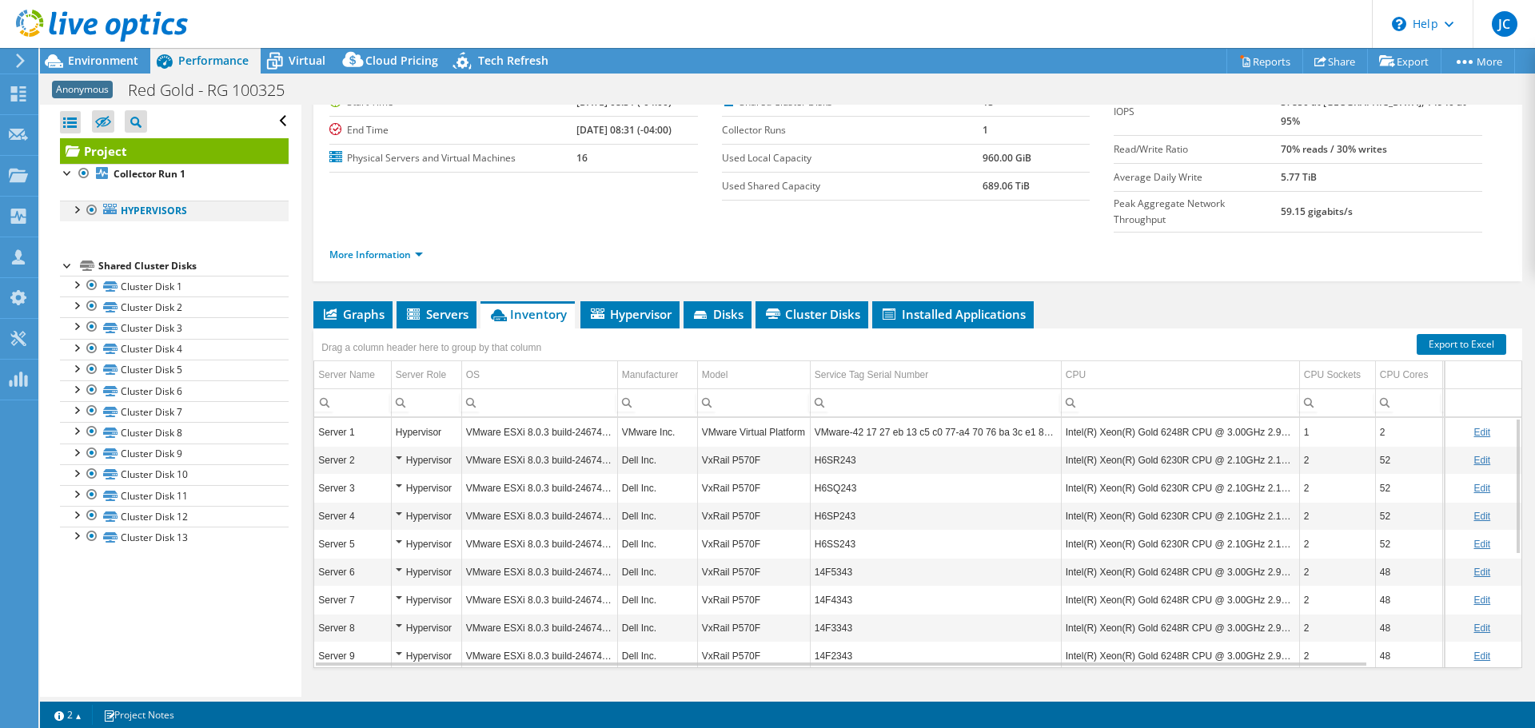
click at [78, 211] on div at bounding box center [76, 209] width 16 height 16
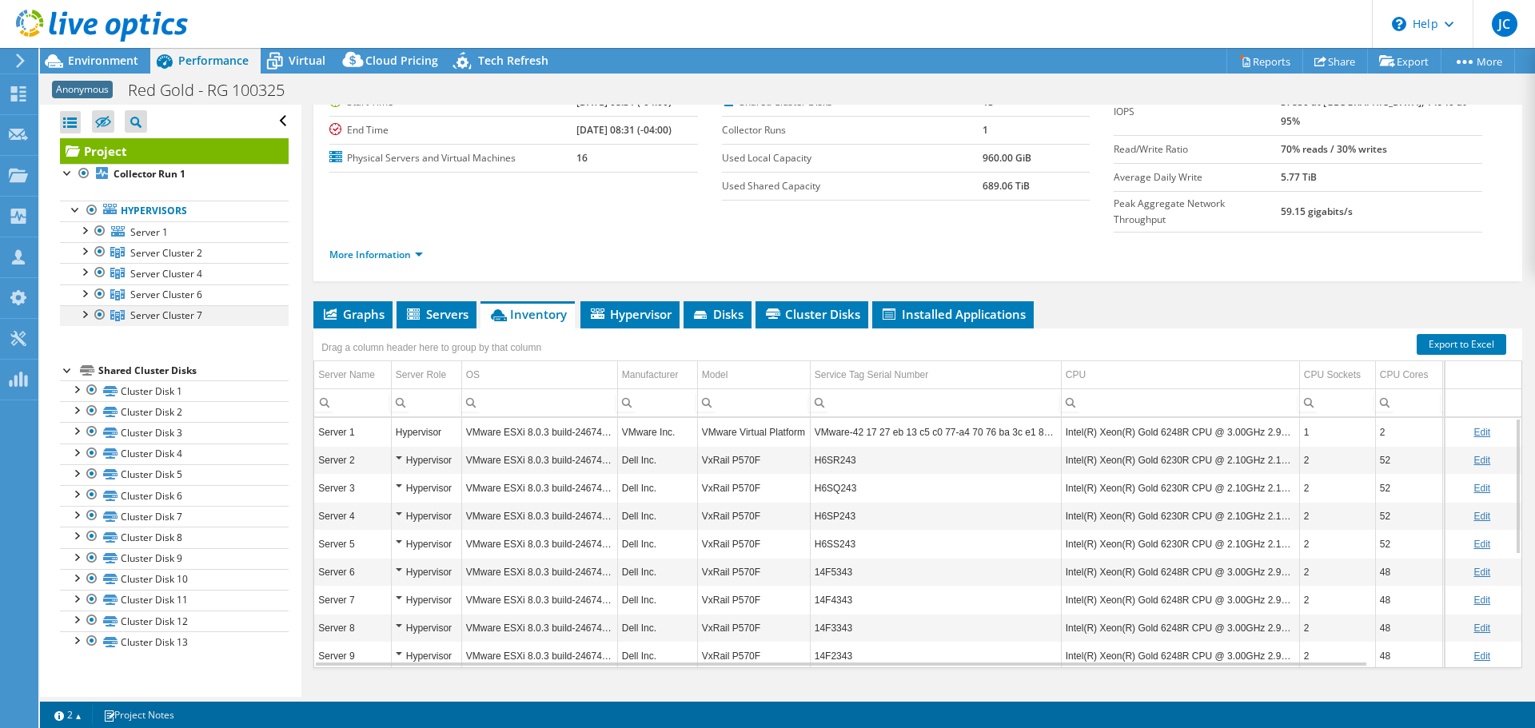
click at [87, 313] on div at bounding box center [84, 313] width 16 height 16
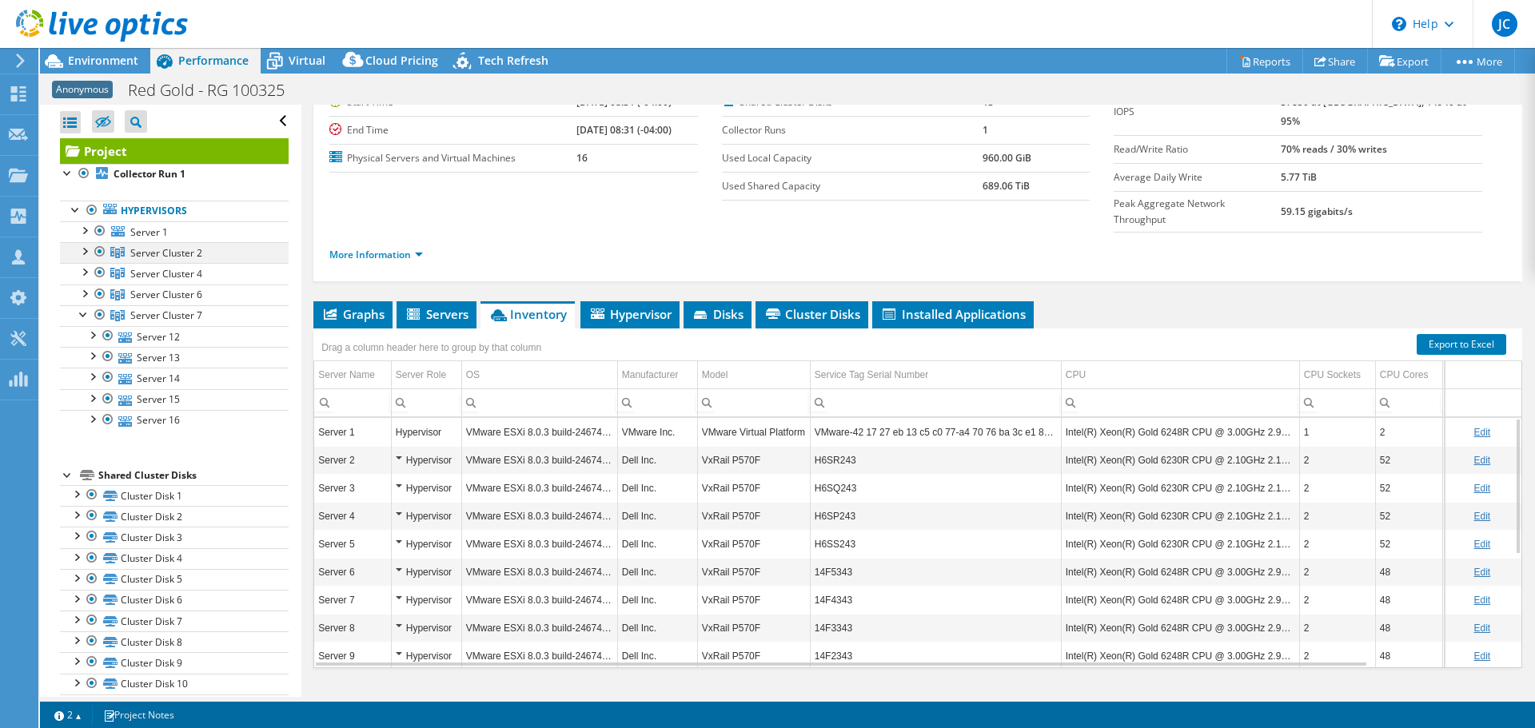
click at [82, 251] on div at bounding box center [84, 250] width 16 height 16
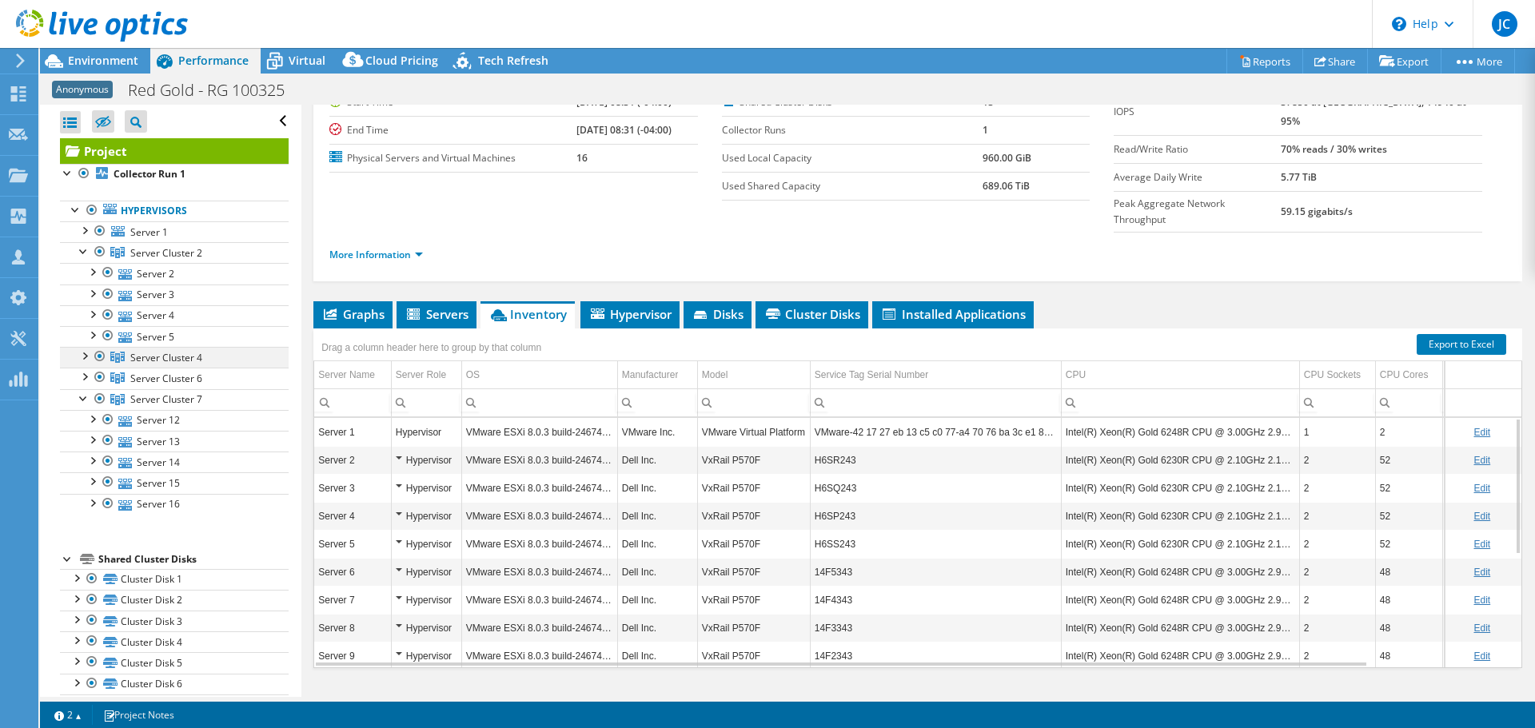
click at [80, 361] on div at bounding box center [84, 355] width 16 height 16
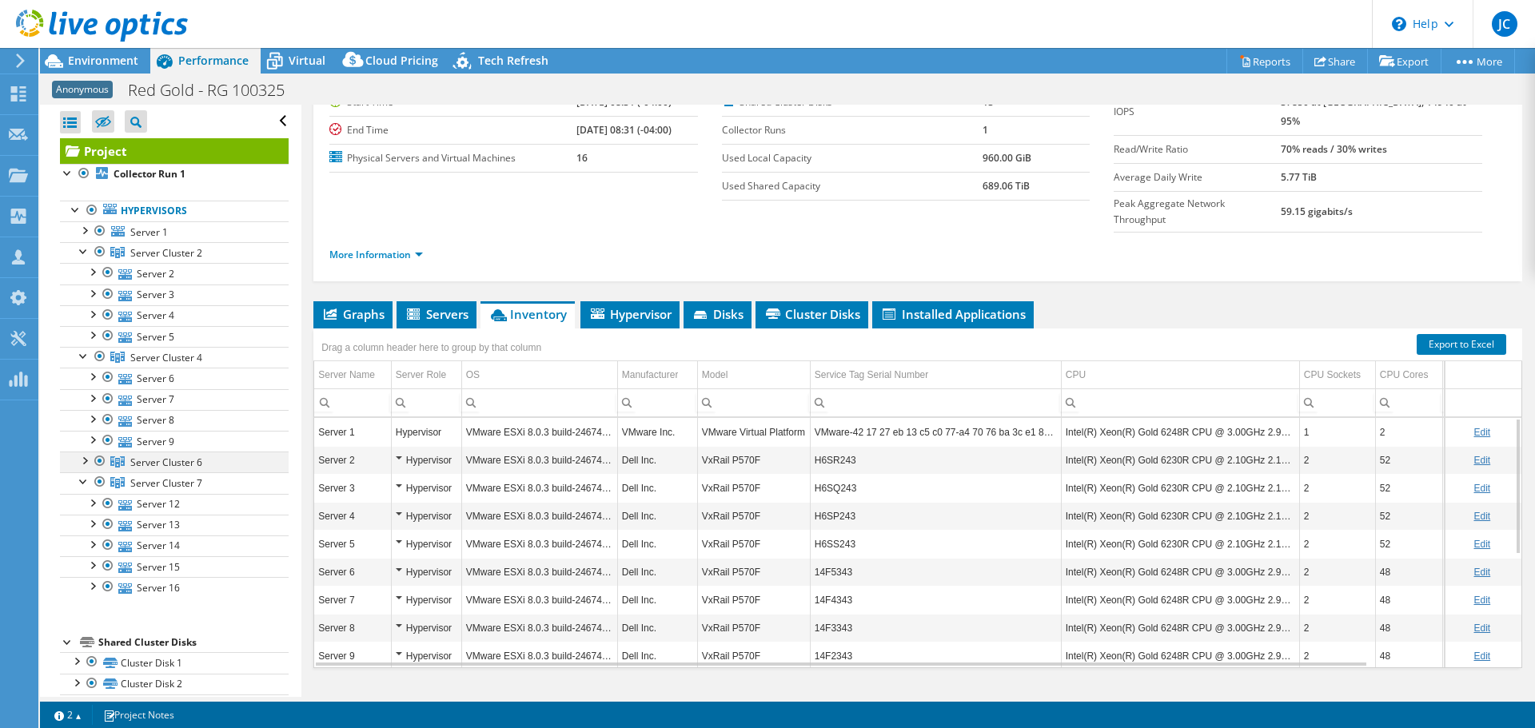
click at [83, 462] on div at bounding box center [84, 460] width 16 height 16
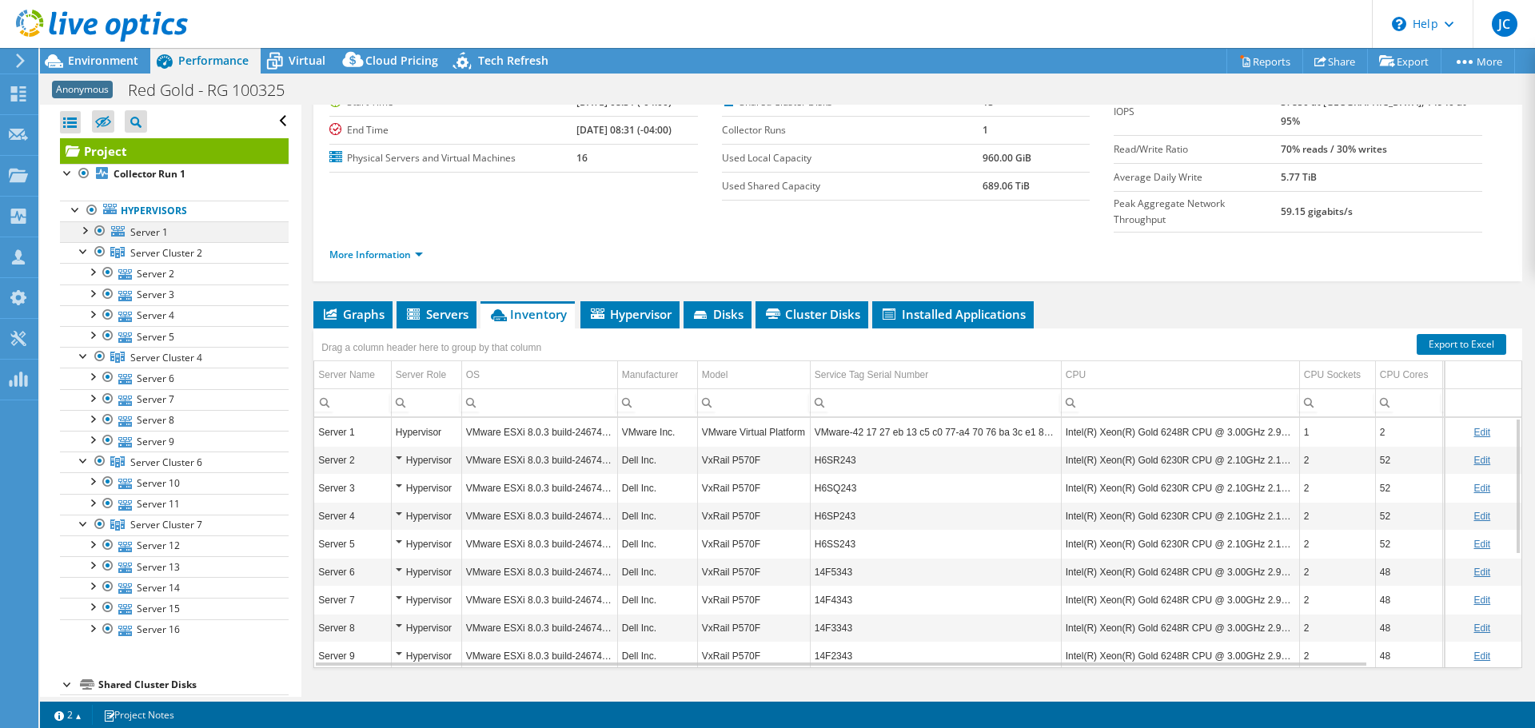
click at [86, 237] on div at bounding box center [84, 229] width 16 height 16
click at [86, 234] on div at bounding box center [84, 229] width 16 height 16
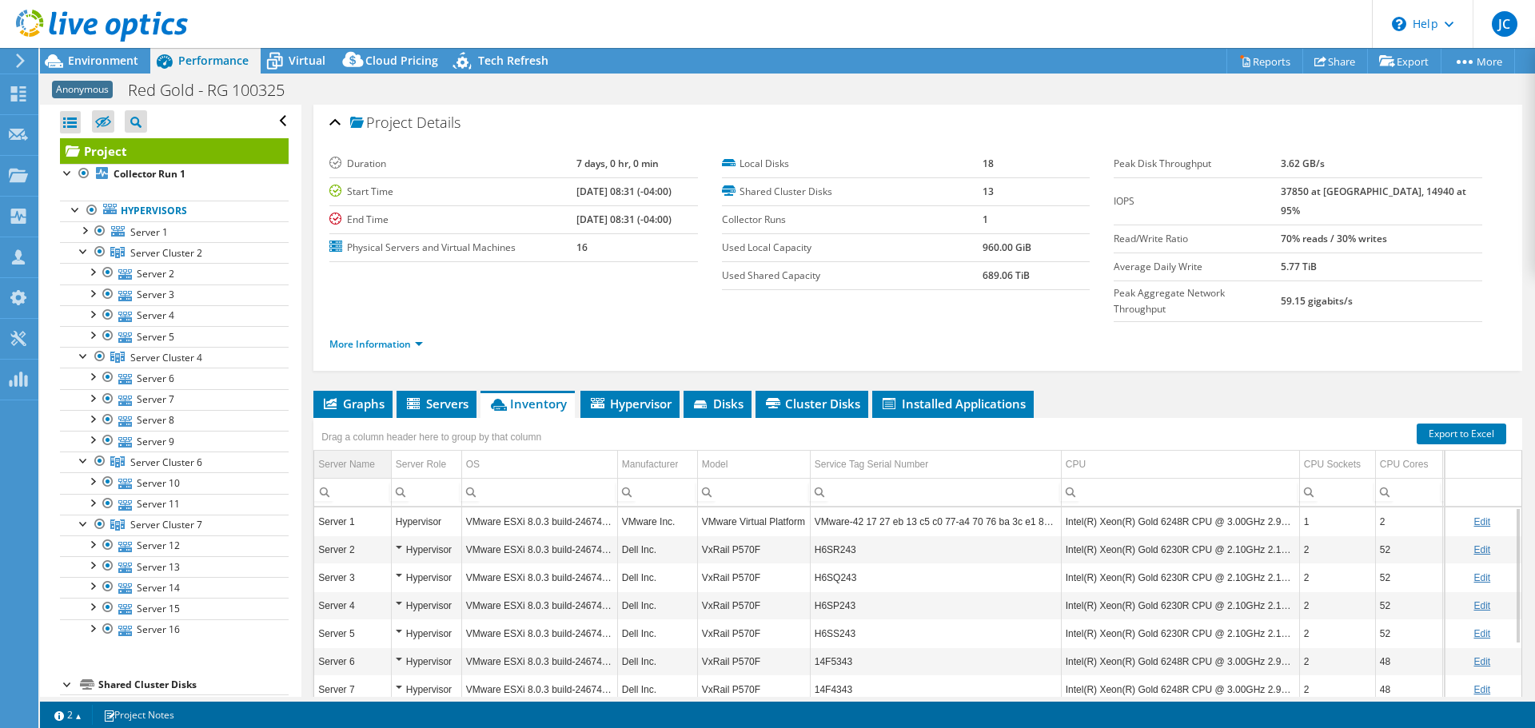
scroll to position [0, 0]
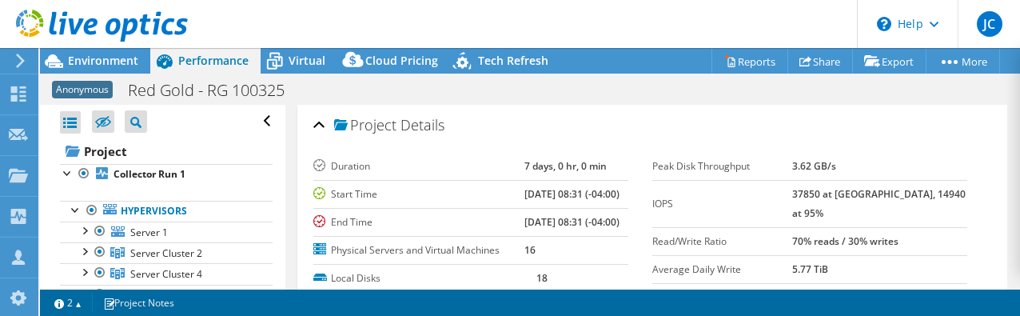
select select "USD"
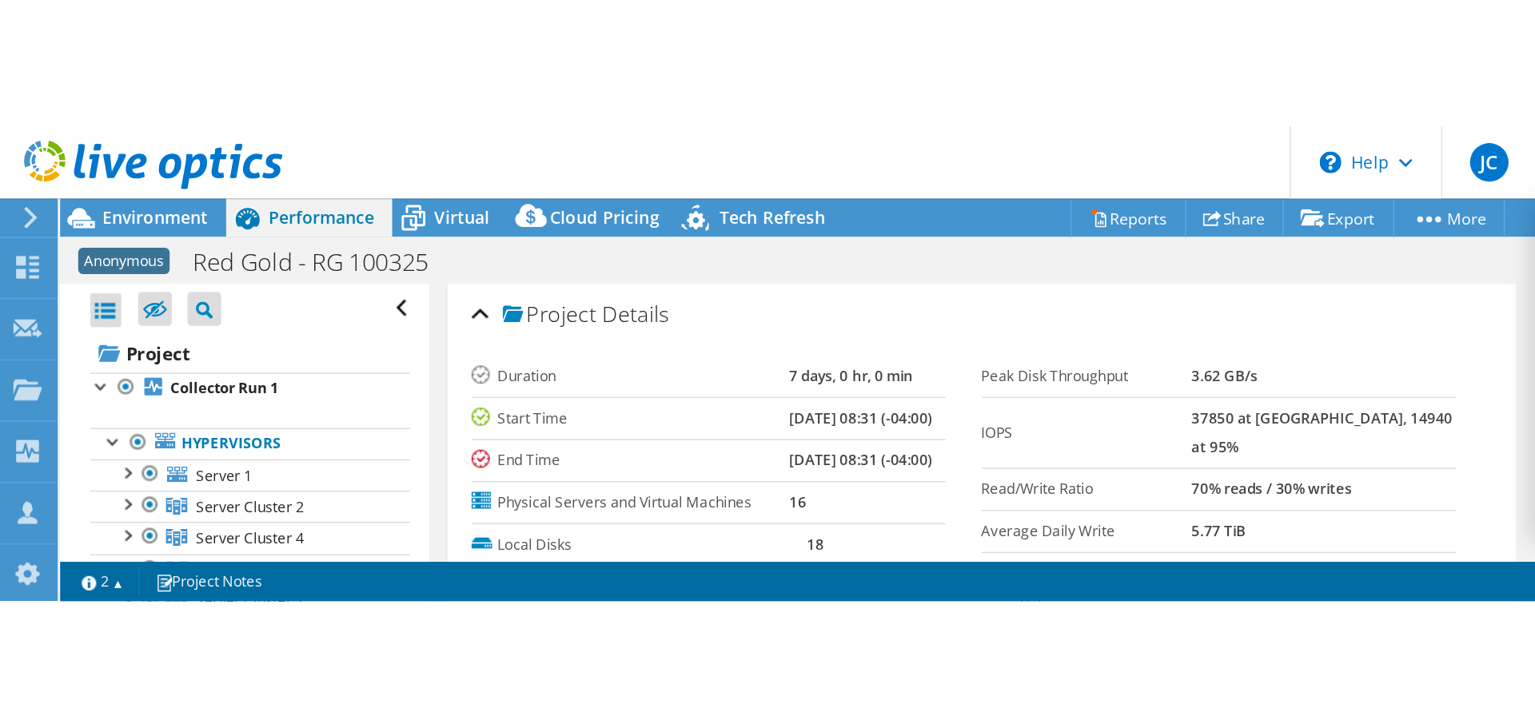
scroll to position [58, 0]
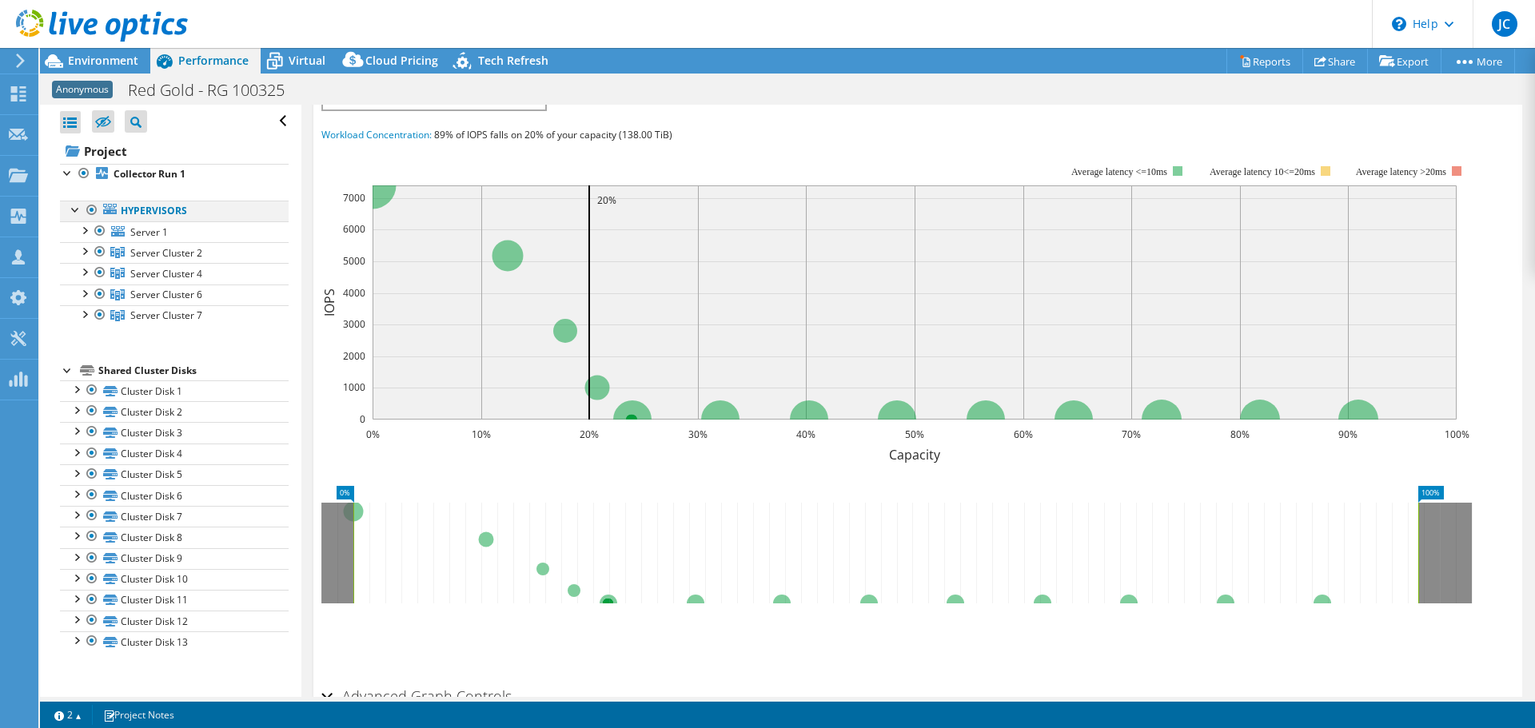
click at [78, 213] on div at bounding box center [76, 209] width 16 height 16
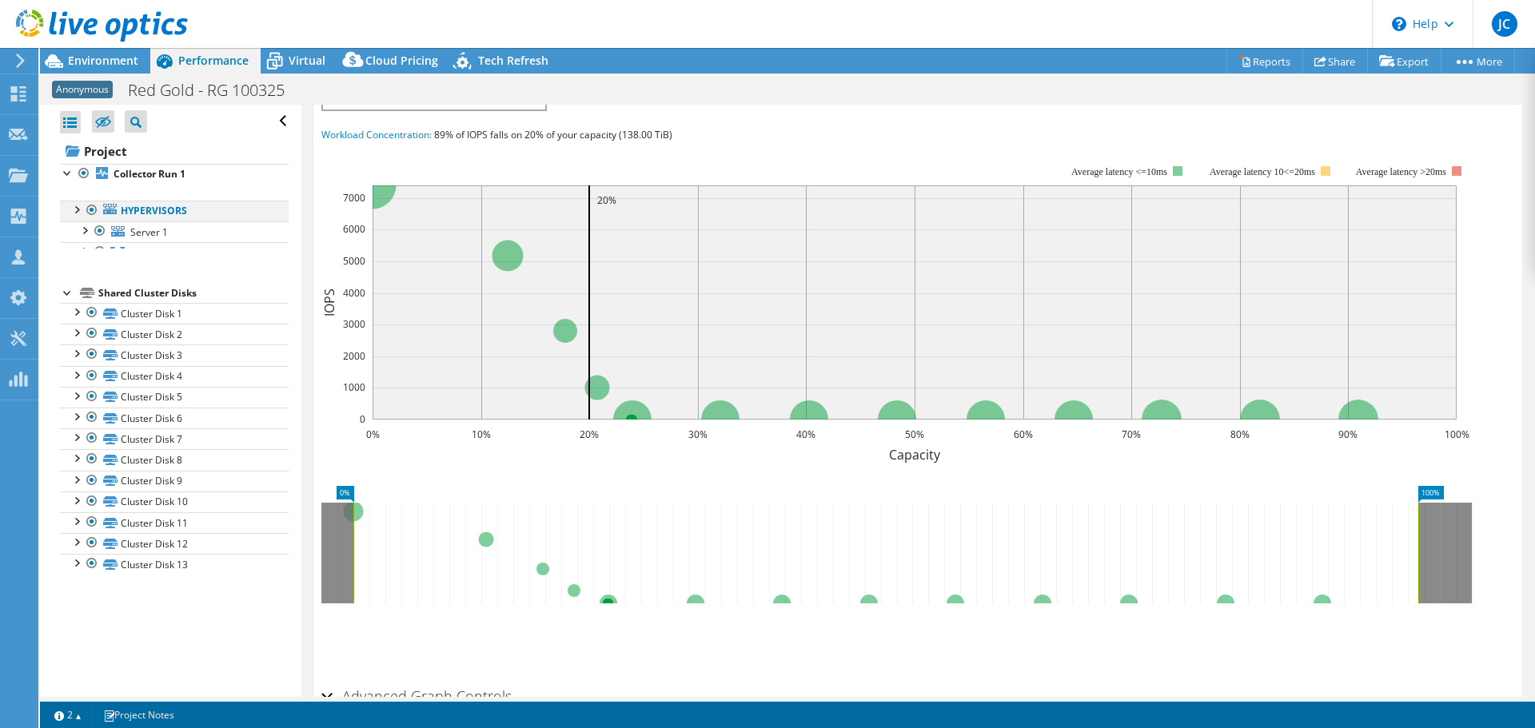
click at [78, 213] on div at bounding box center [76, 209] width 16 height 16
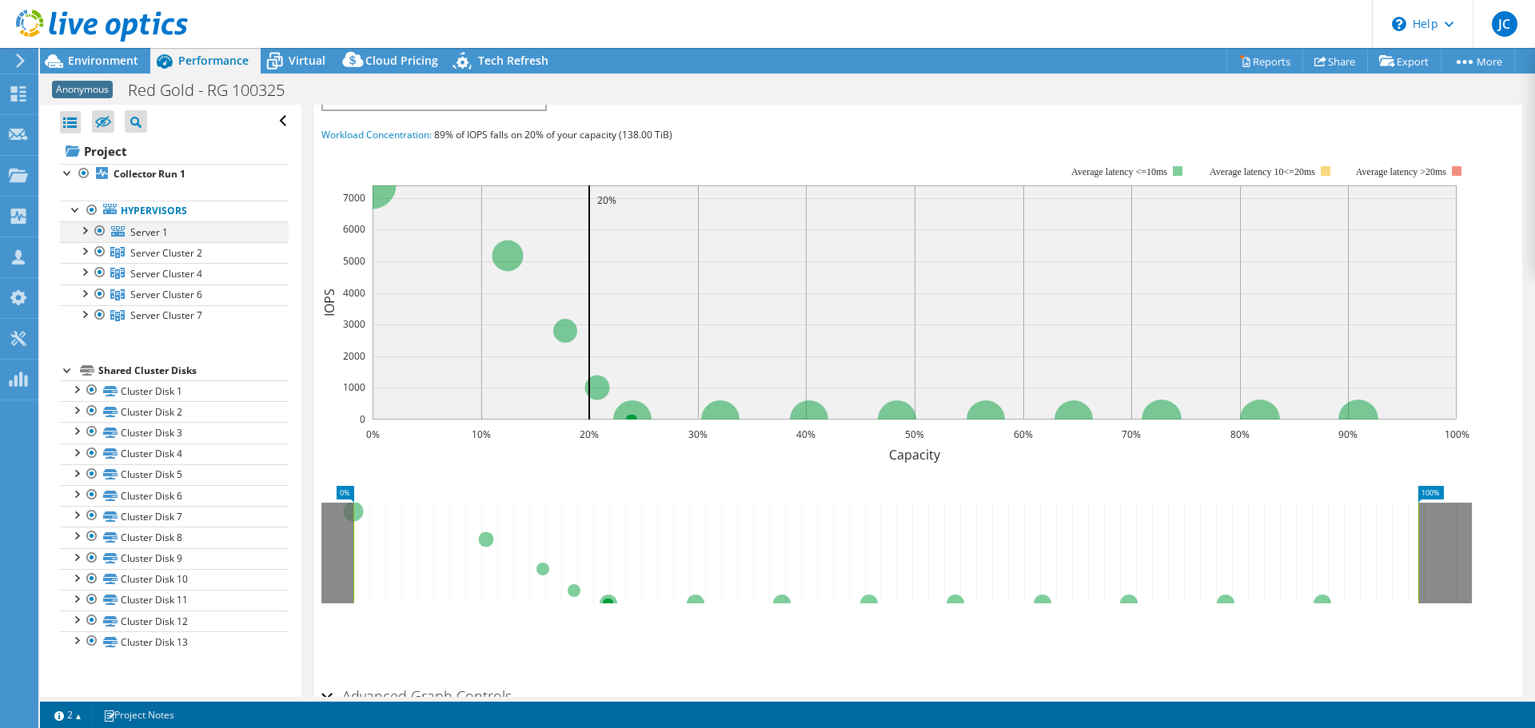
click at [81, 233] on div at bounding box center [84, 229] width 16 height 16
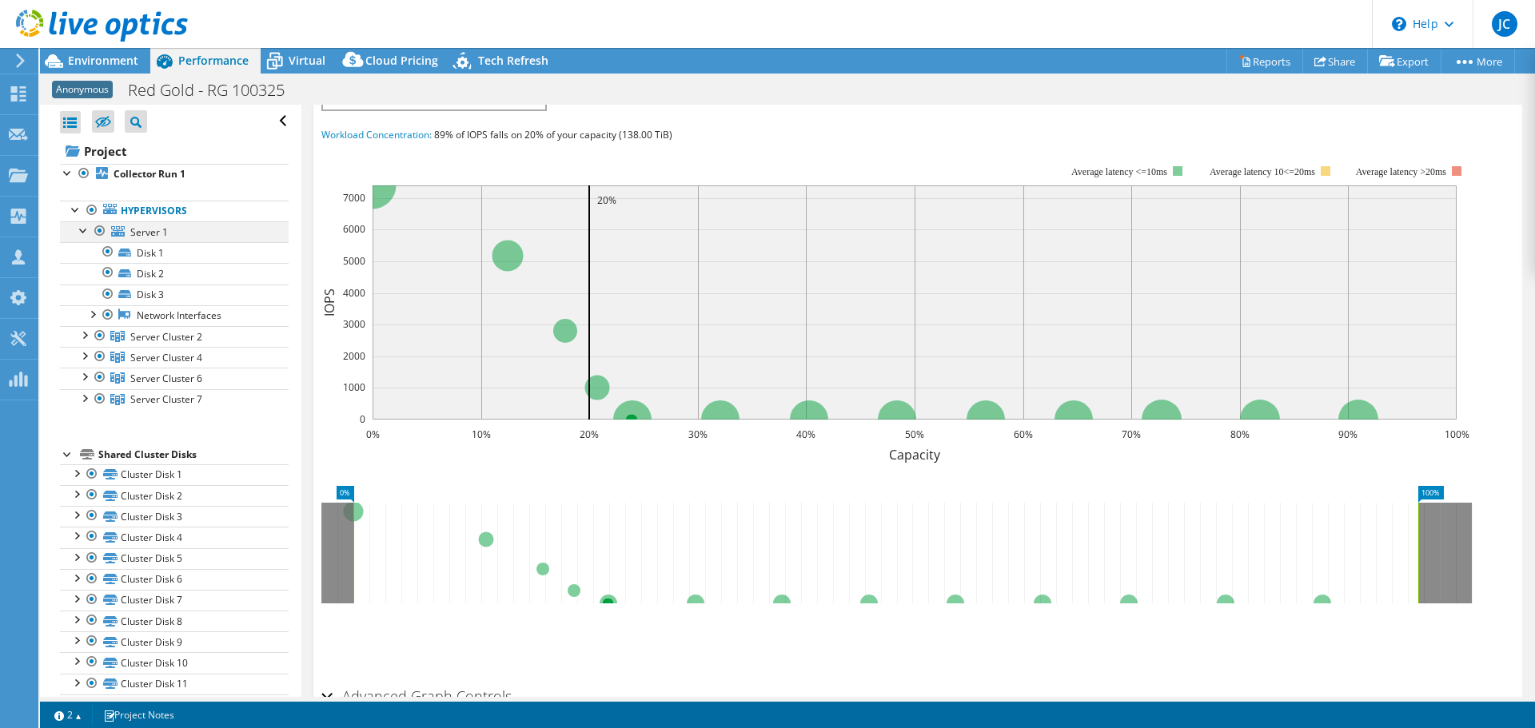
click at [80, 231] on div at bounding box center [84, 229] width 16 height 16
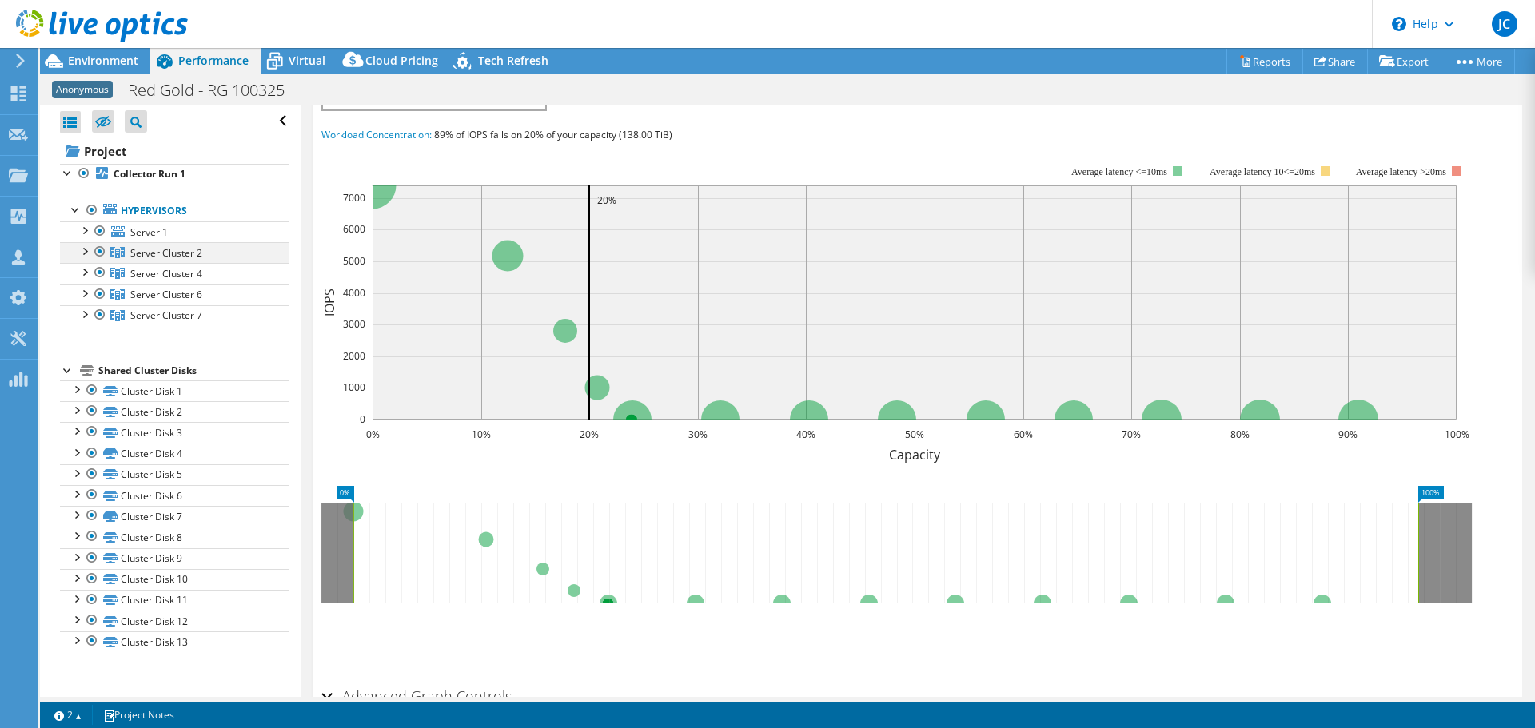
click at [82, 257] on div at bounding box center [84, 250] width 16 height 16
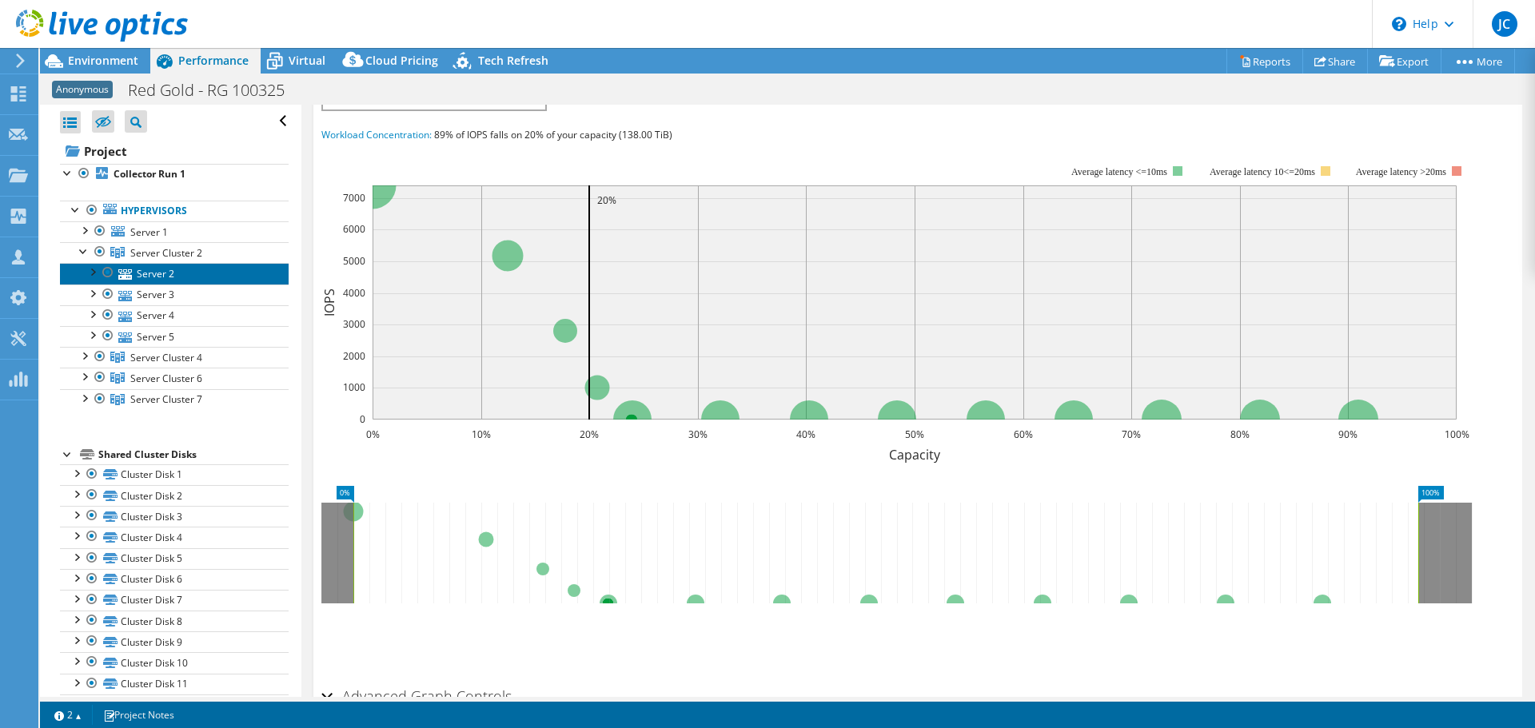
click at [161, 268] on link "Server 2" at bounding box center [174, 273] width 229 height 21
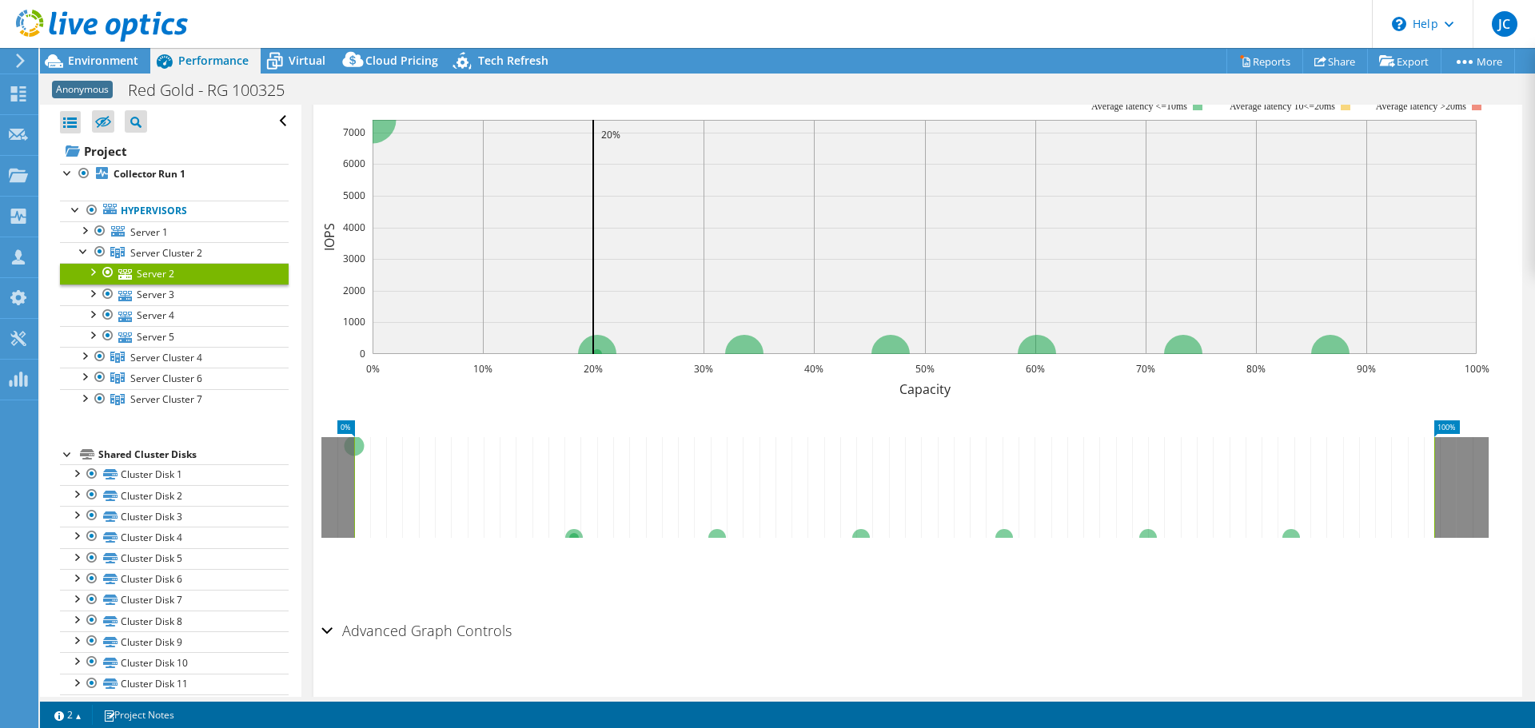
scroll to position [13, 0]
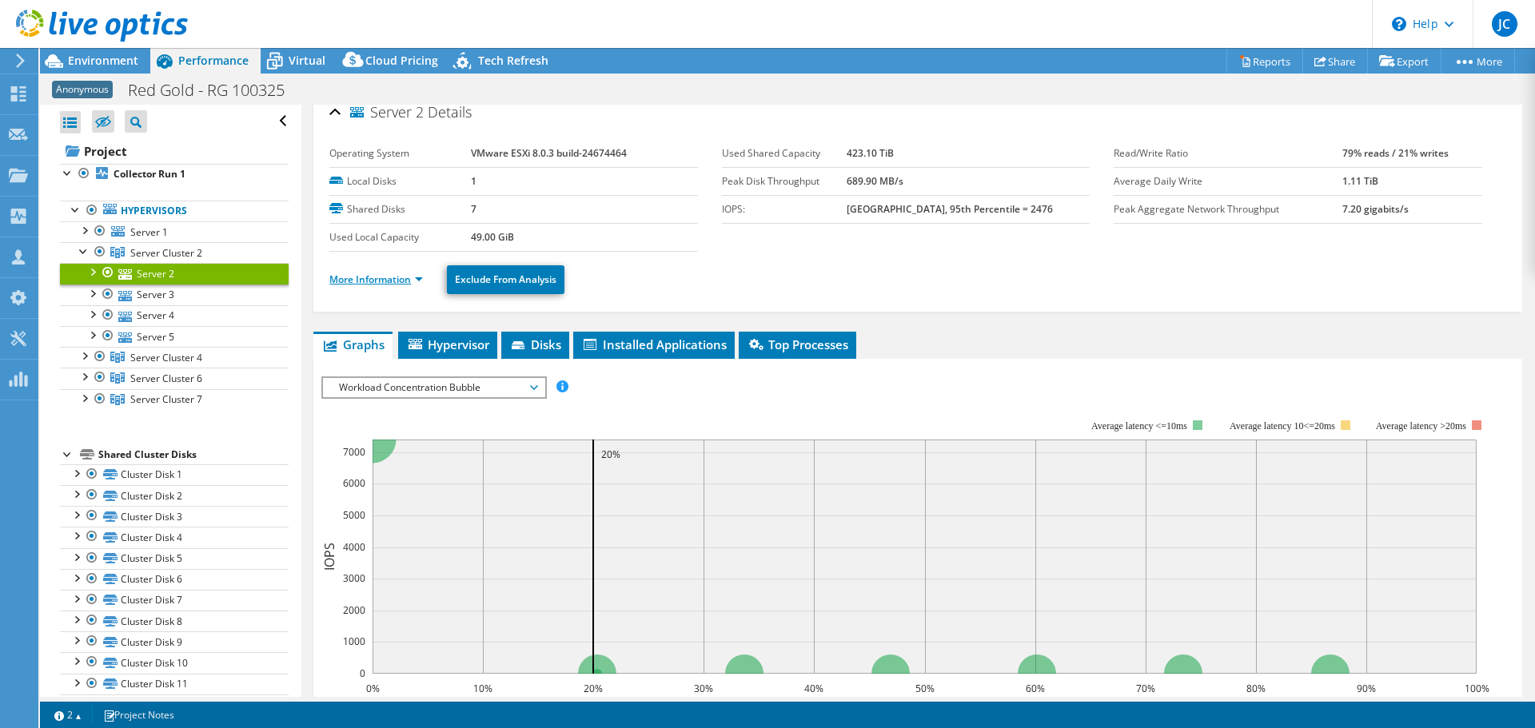
click at [378, 281] on link "More Information" at bounding box center [376, 280] width 94 height 14
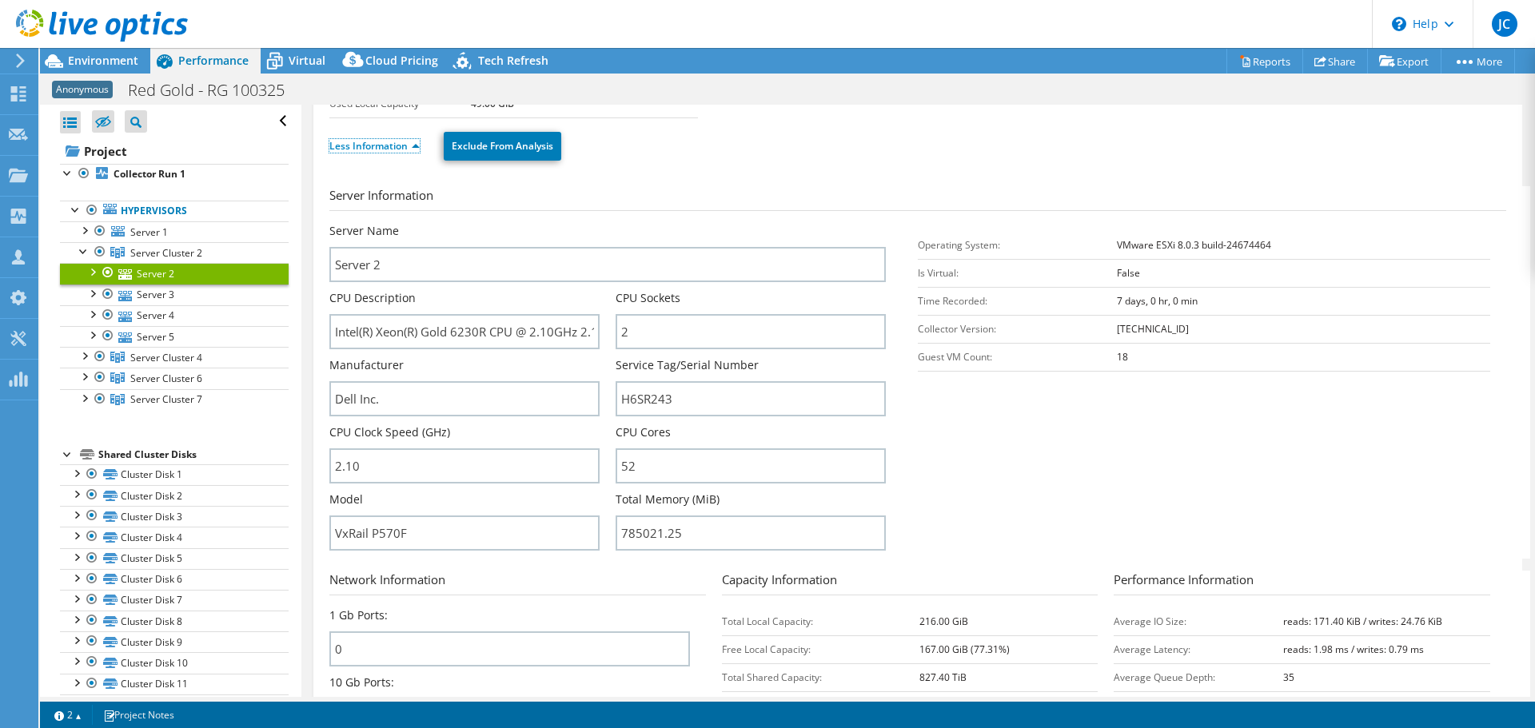
scroll to position [173, 0]
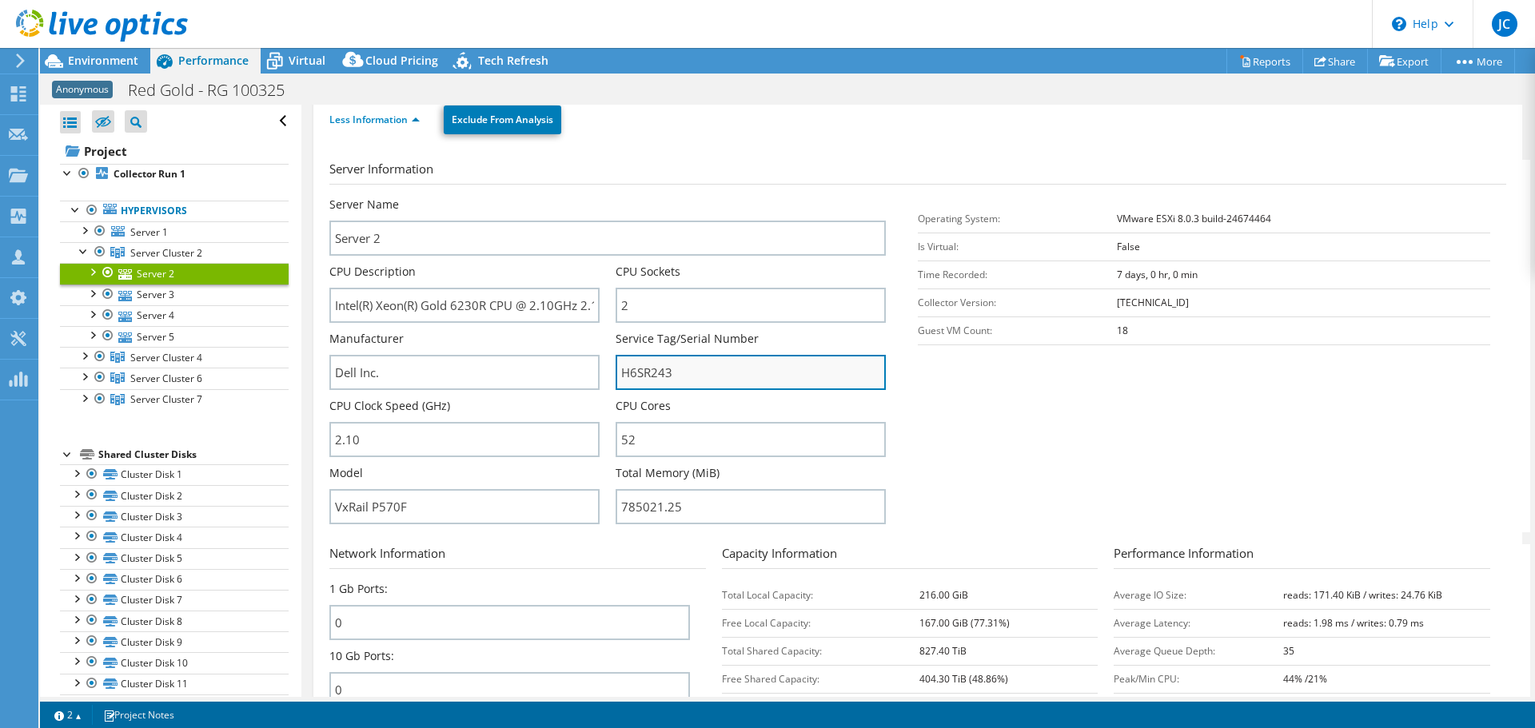
drag, startPoint x: 615, startPoint y: 373, endPoint x: 667, endPoint y: 379, distance: 53.1
click at [667, 315] on input "H6SR243" at bounding box center [751, 372] width 270 height 35
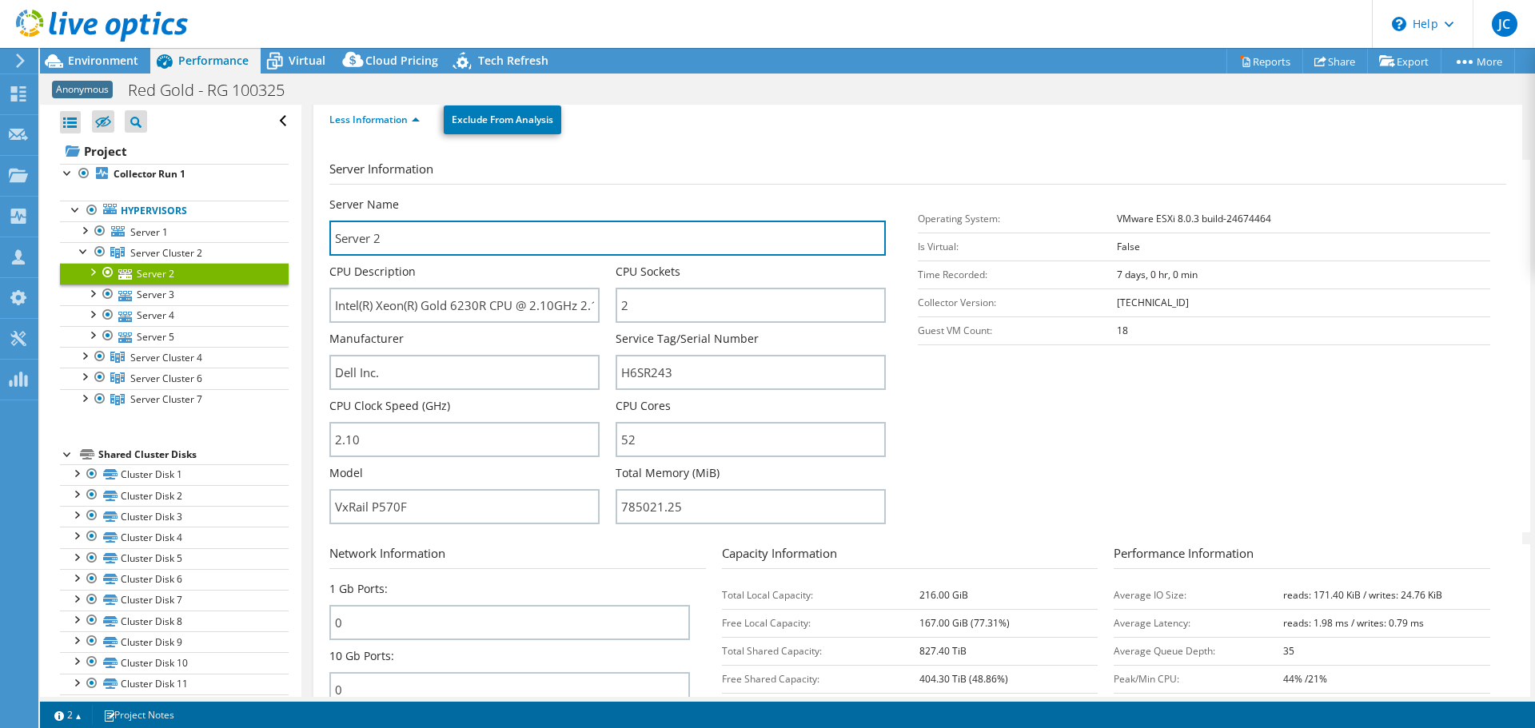
drag, startPoint x: 490, startPoint y: 235, endPoint x: 325, endPoint y: 242, distance: 165.6
click at [325, 242] on div "Server 2 Details Operating System VMware ESXi 8.0.3 build-24674464 Local Disks …" at bounding box center [917, 404] width 1209 height 945
paste input "[DOMAIN_NAME]"
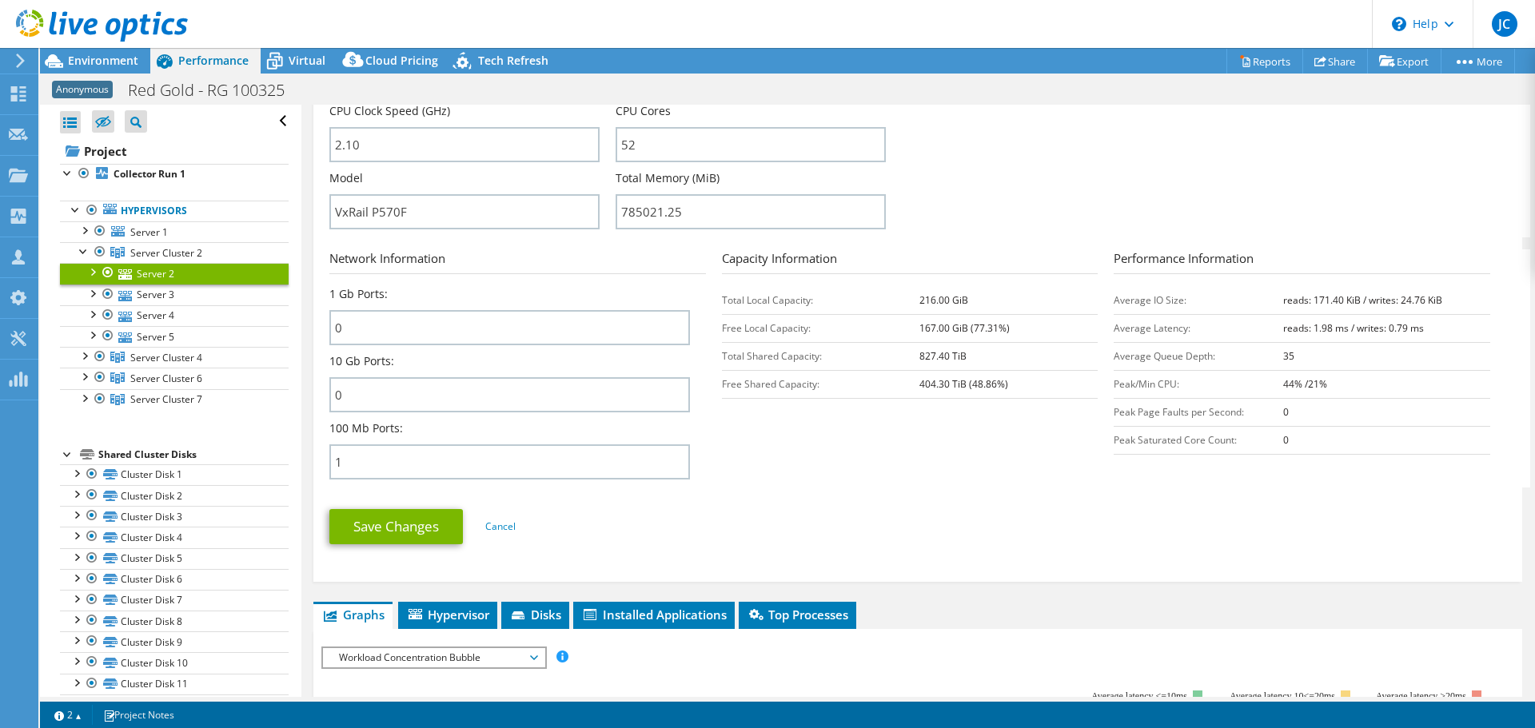
scroll to position [492, 0]
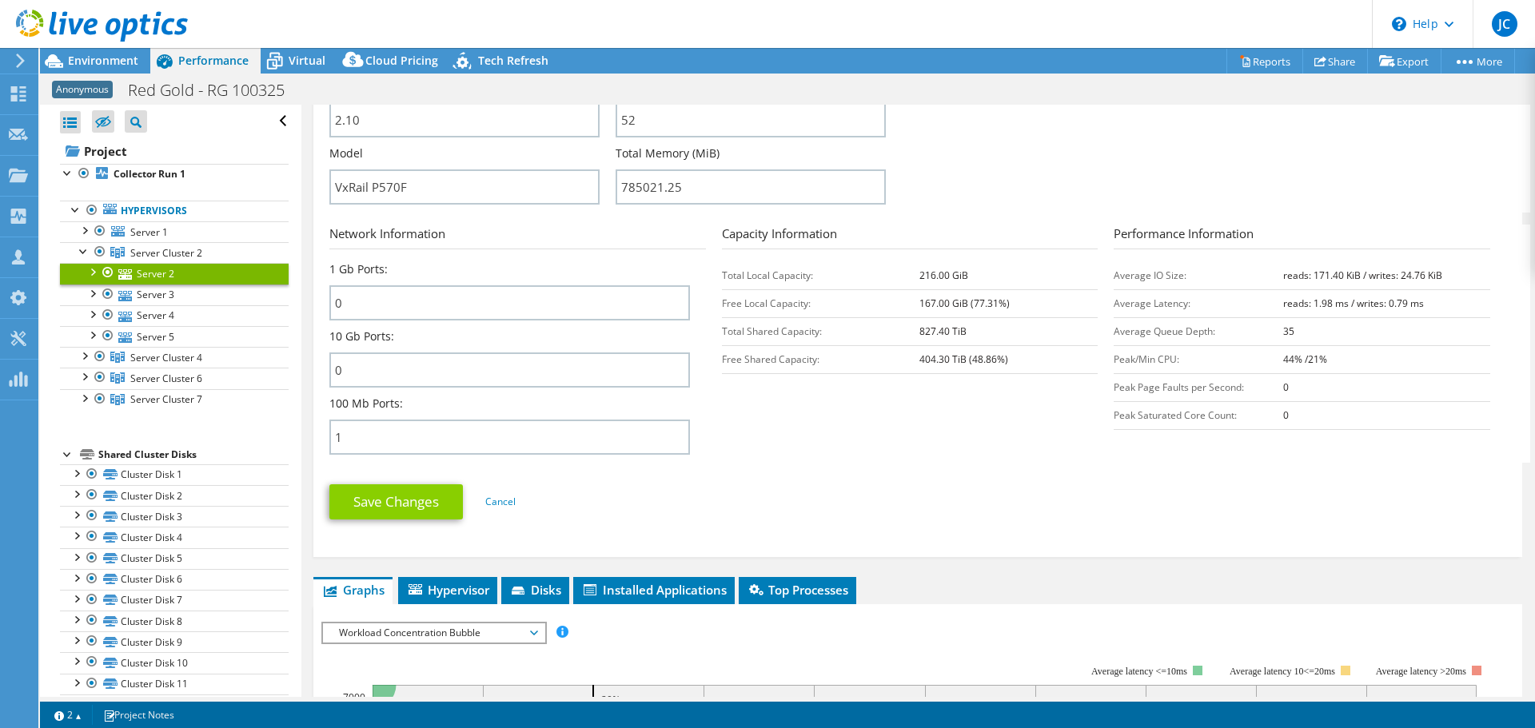
type input "[DOMAIN_NAME]"
click at [412, 315] on link "Save Changes" at bounding box center [395, 501] width 133 height 35
click at [410, 315] on link "Save Changes" at bounding box center [395, 501] width 133 height 35
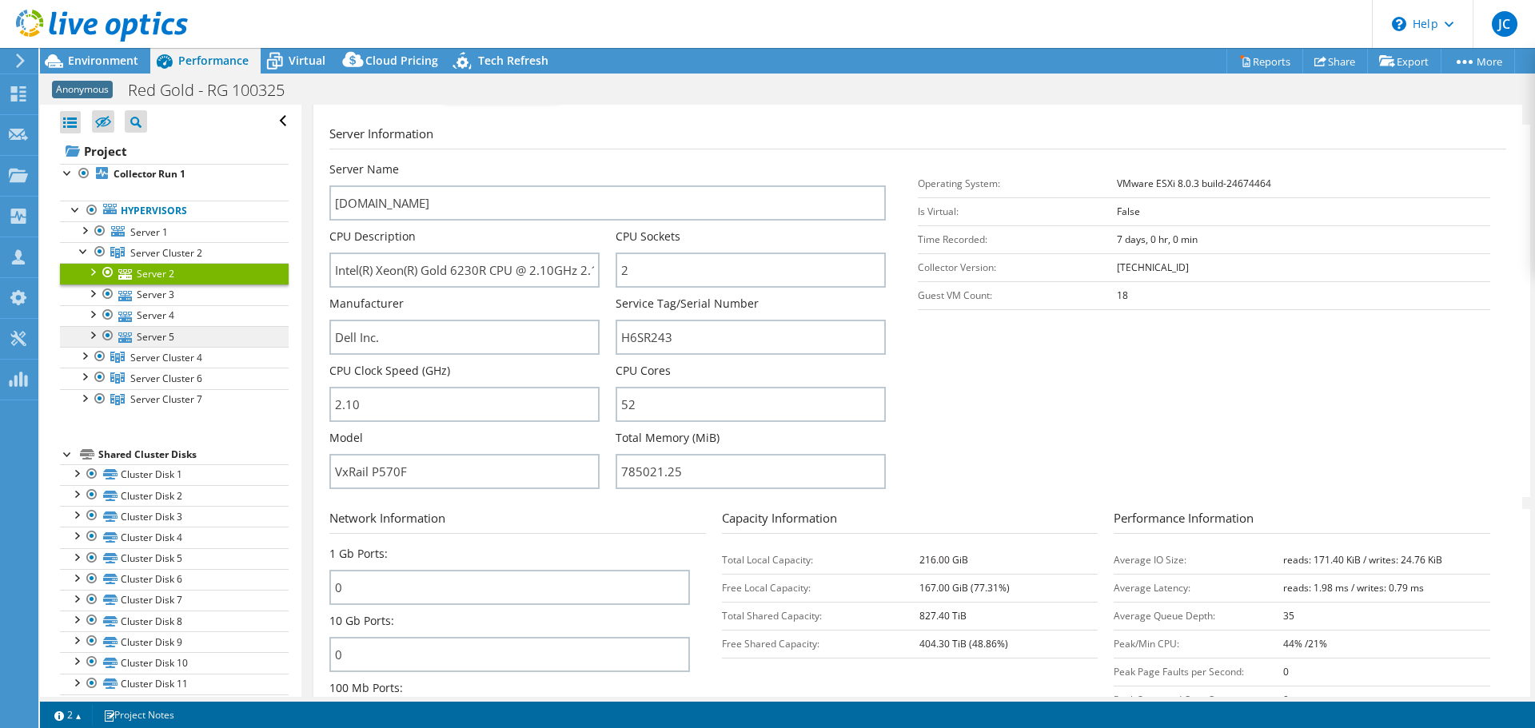
scroll to position [173, 0]
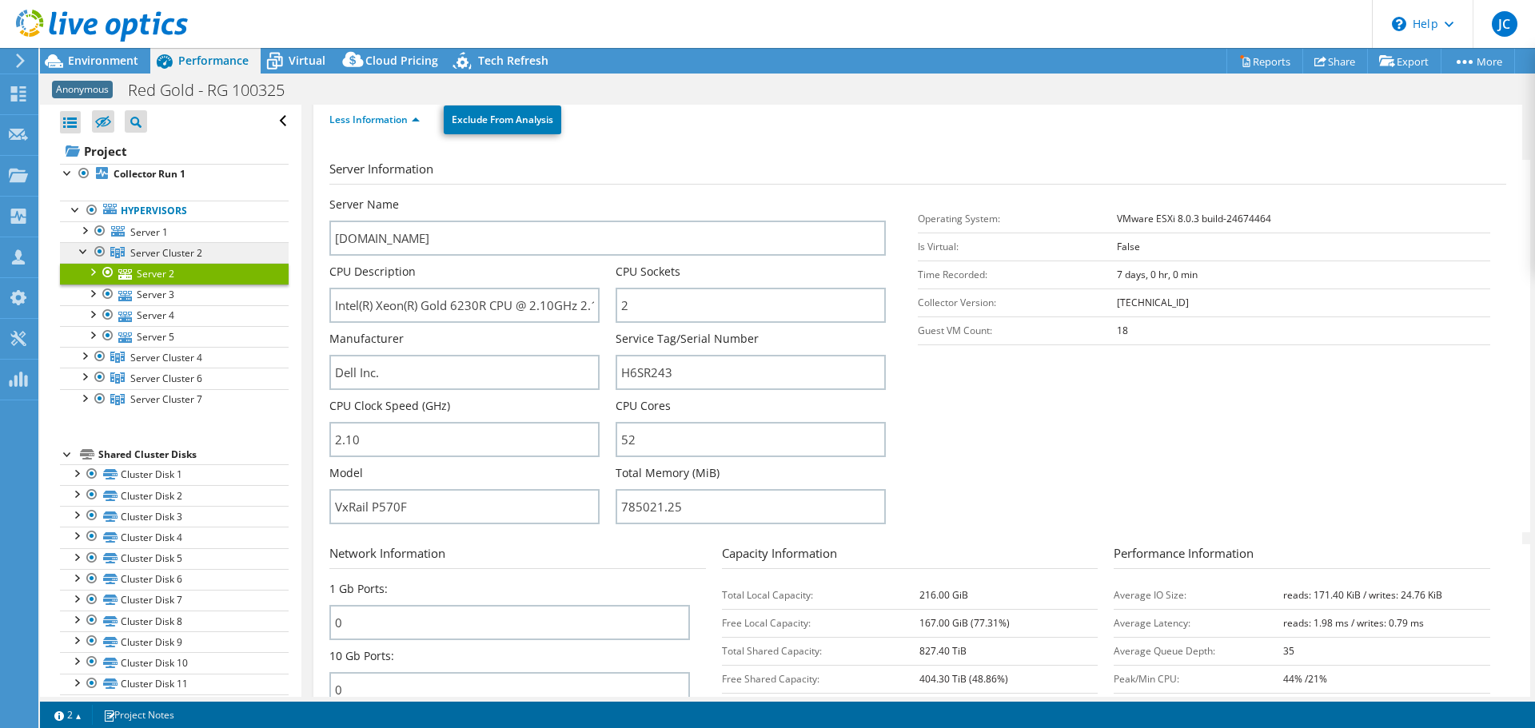
click at [168, 253] on span "Server Cluster 2" at bounding box center [166, 253] width 72 height 14
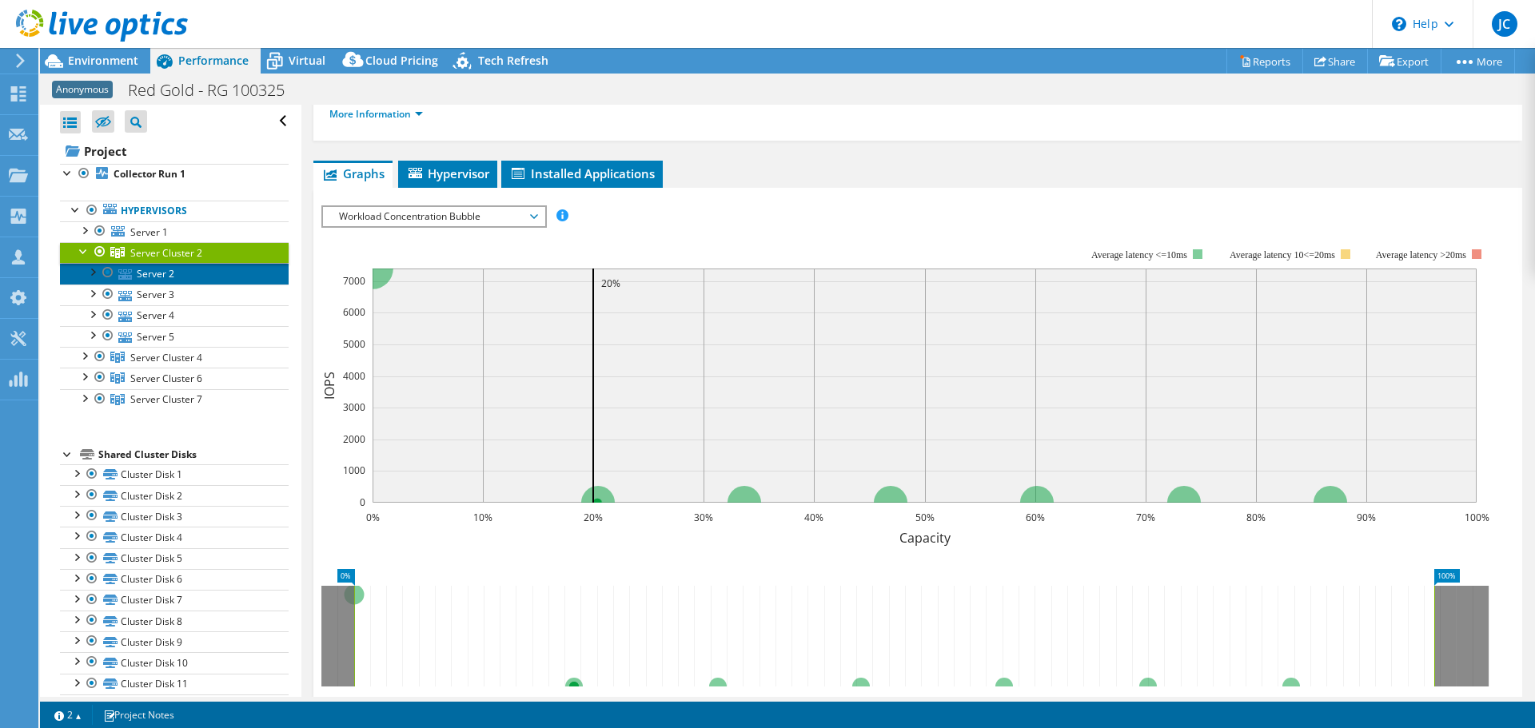
click at [162, 272] on link "Server 2" at bounding box center [174, 273] width 229 height 21
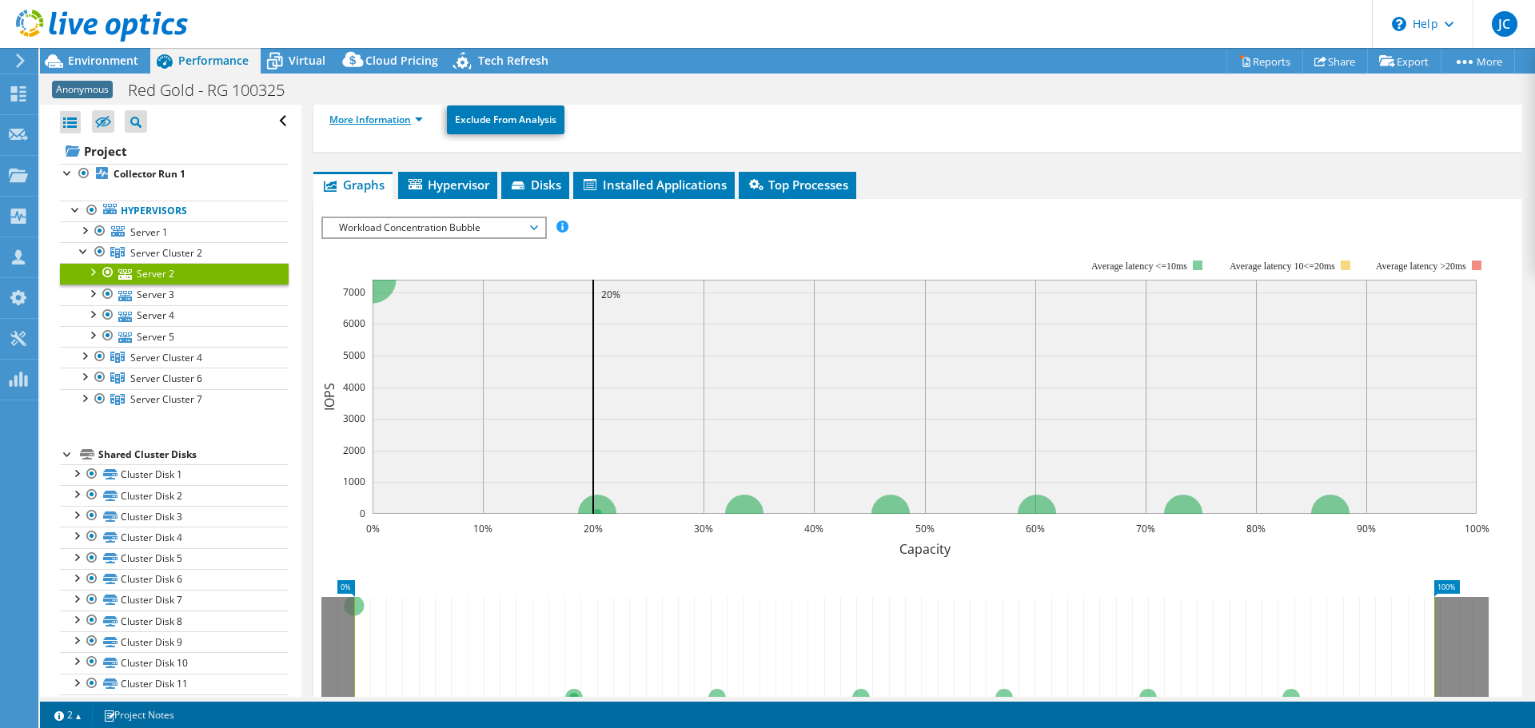
click at [353, 122] on link "More Information" at bounding box center [376, 120] width 94 height 14
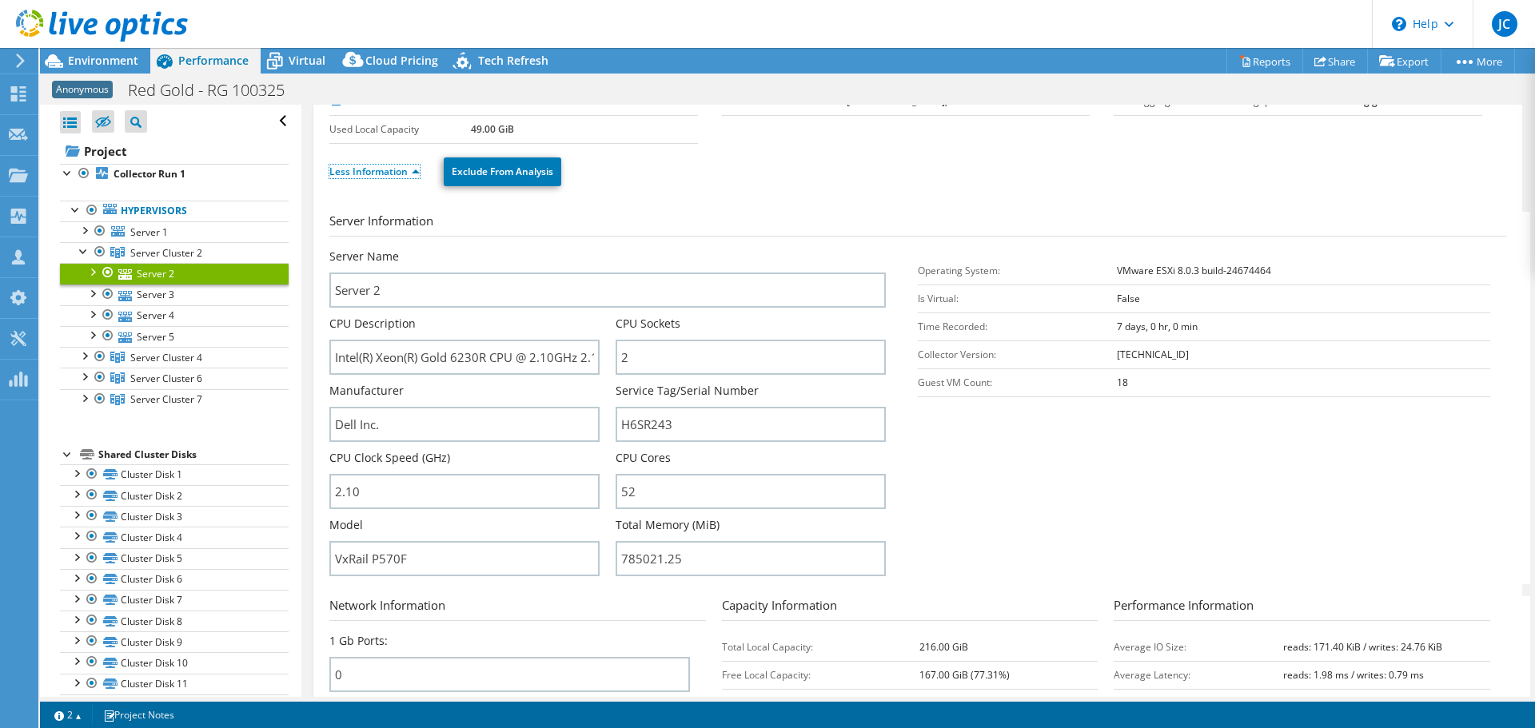
scroll to position [93, 0]
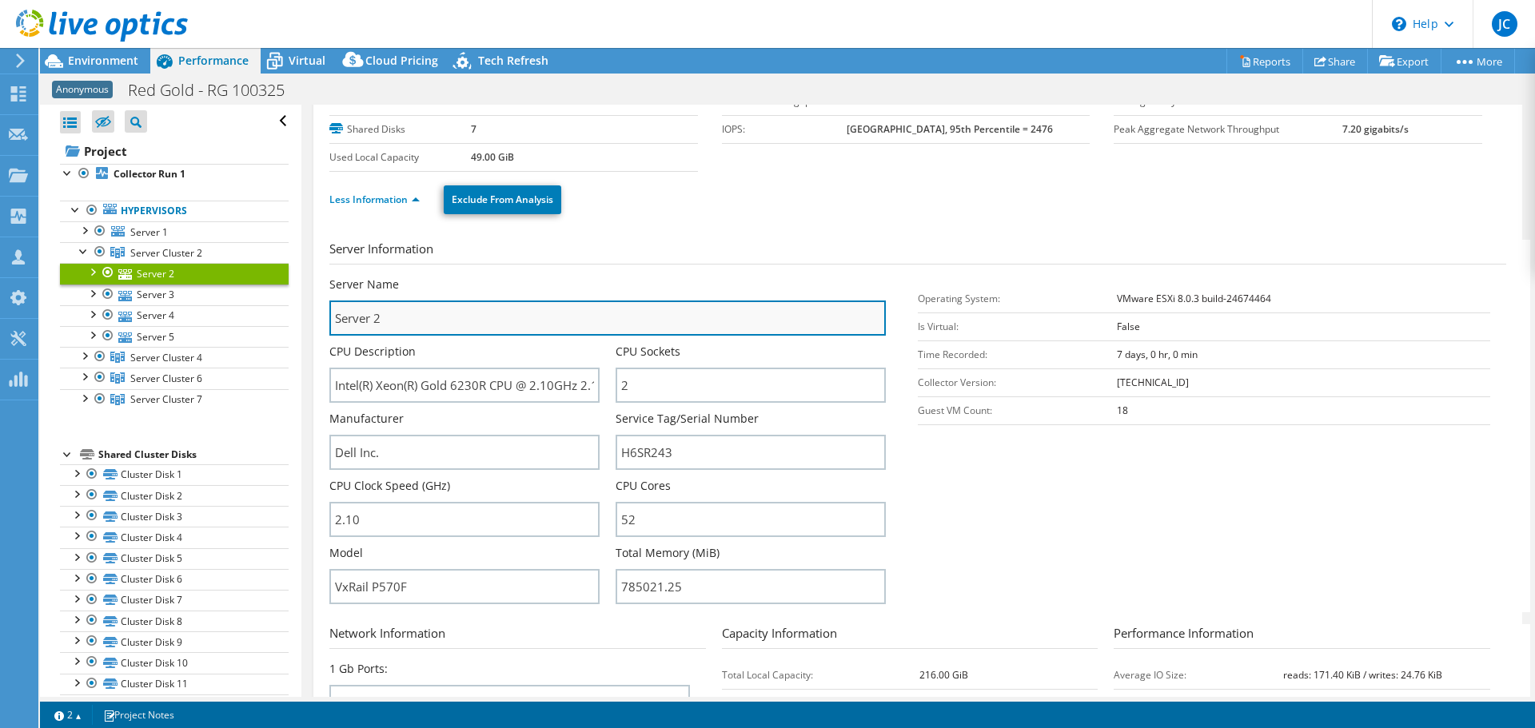
click at [404, 315] on input "Server 2" at bounding box center [607, 318] width 556 height 35
drag, startPoint x: 404, startPoint y: 324, endPoint x: 322, endPoint y: 325, distance: 81.5
click at [322, 315] on div "Server 2 Details Operating System VMware ESXi 8.0.3 build-24674464 Local Disks …" at bounding box center [917, 484] width 1209 height 945
drag, startPoint x: 412, startPoint y: 320, endPoint x: 319, endPoint y: 321, distance: 93.5
click at [319, 315] on div "Server 2 Details Operating System VMware ESXi 8.0.3 build-24674464 Local Disks …" at bounding box center [917, 484] width 1209 height 945
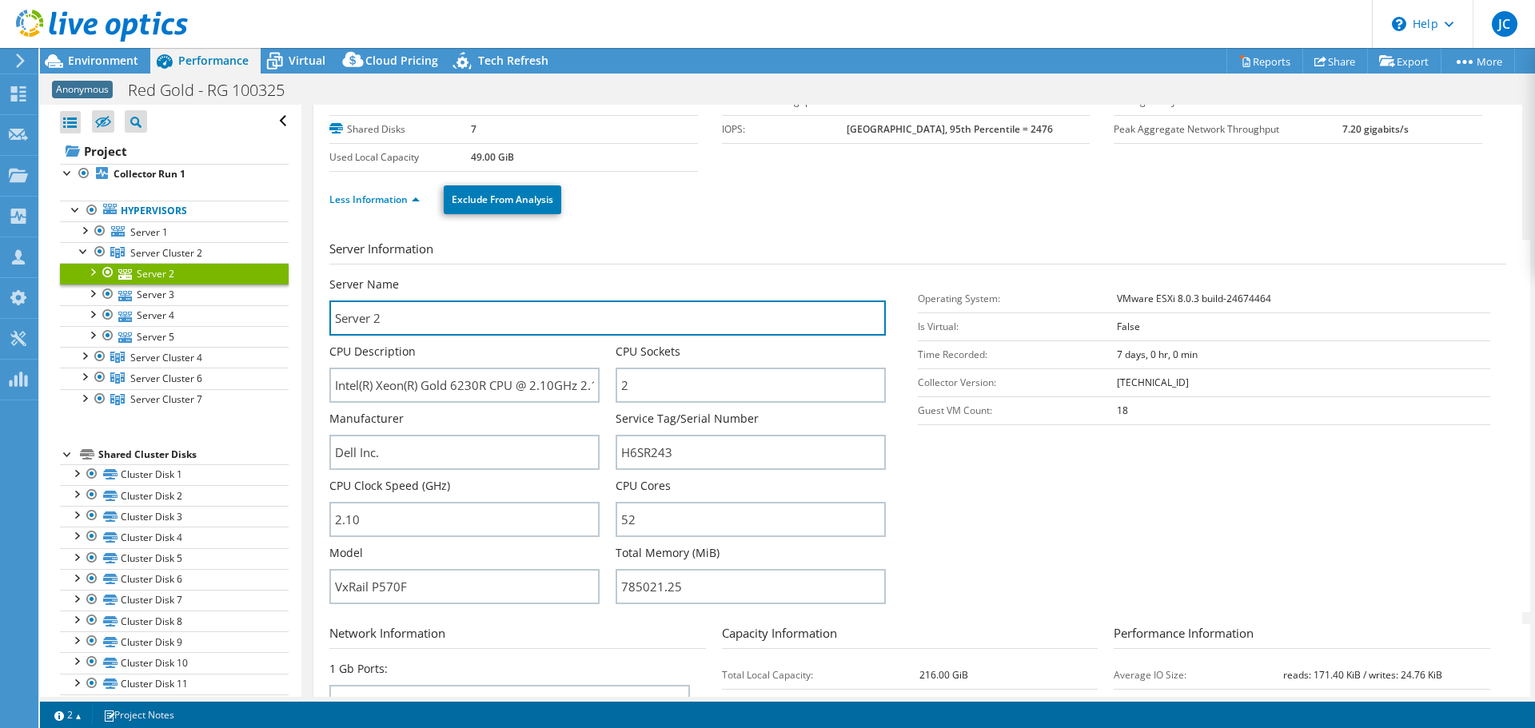
paste input "[DOMAIN_NAME]"
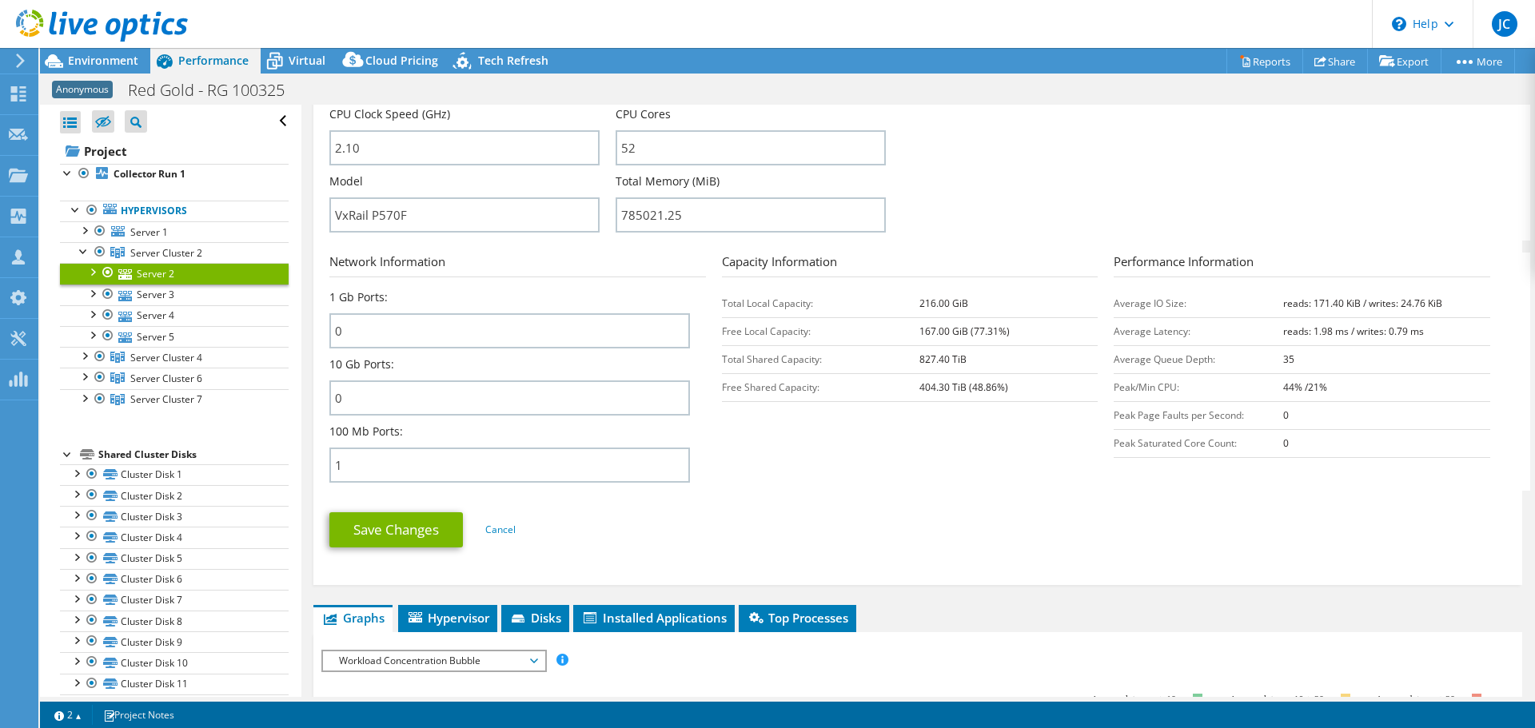
scroll to position [492, 0]
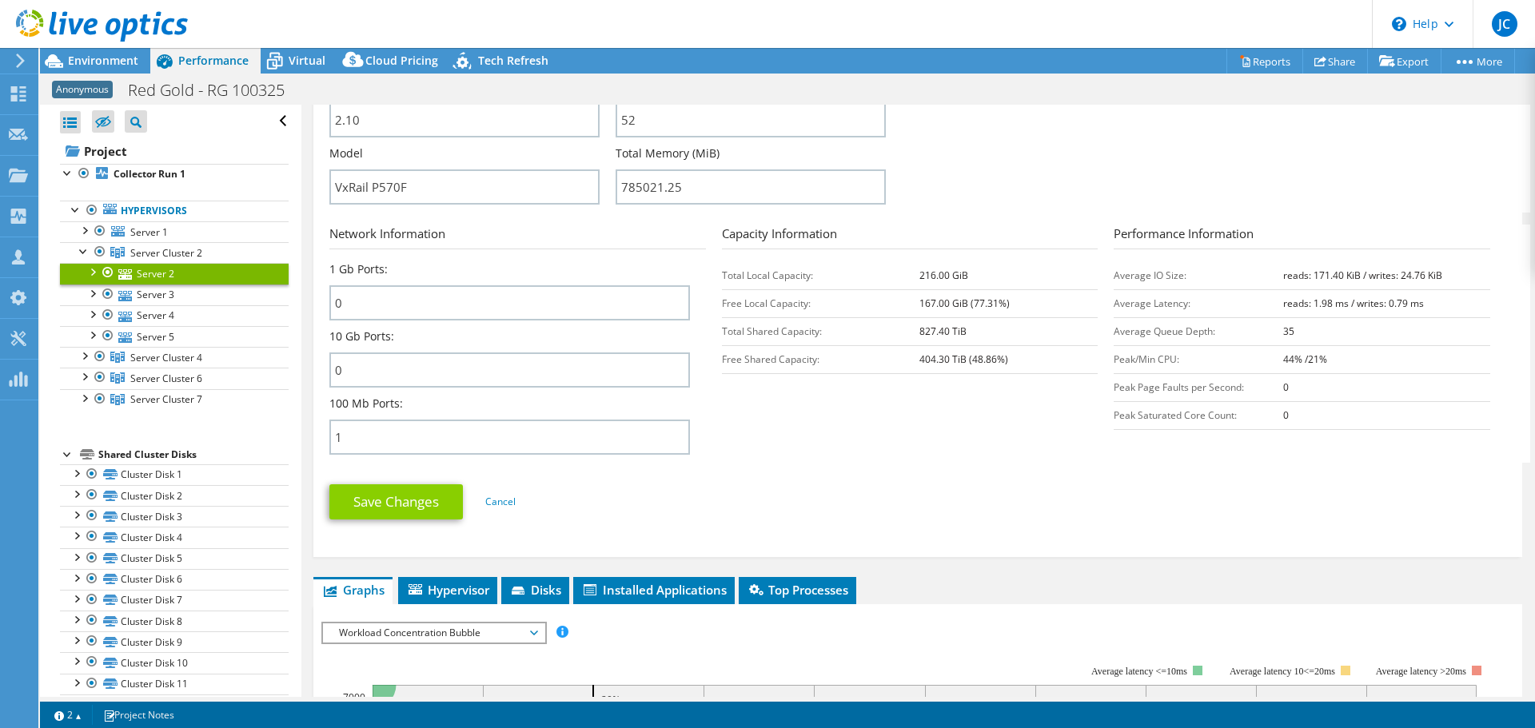
type input "[DOMAIN_NAME]"
click at [402, 315] on link "Save Changes" at bounding box center [395, 501] width 133 height 35
click at [586, 315] on ul "Save Changes Cancel" at bounding box center [917, 499] width 1177 height 39
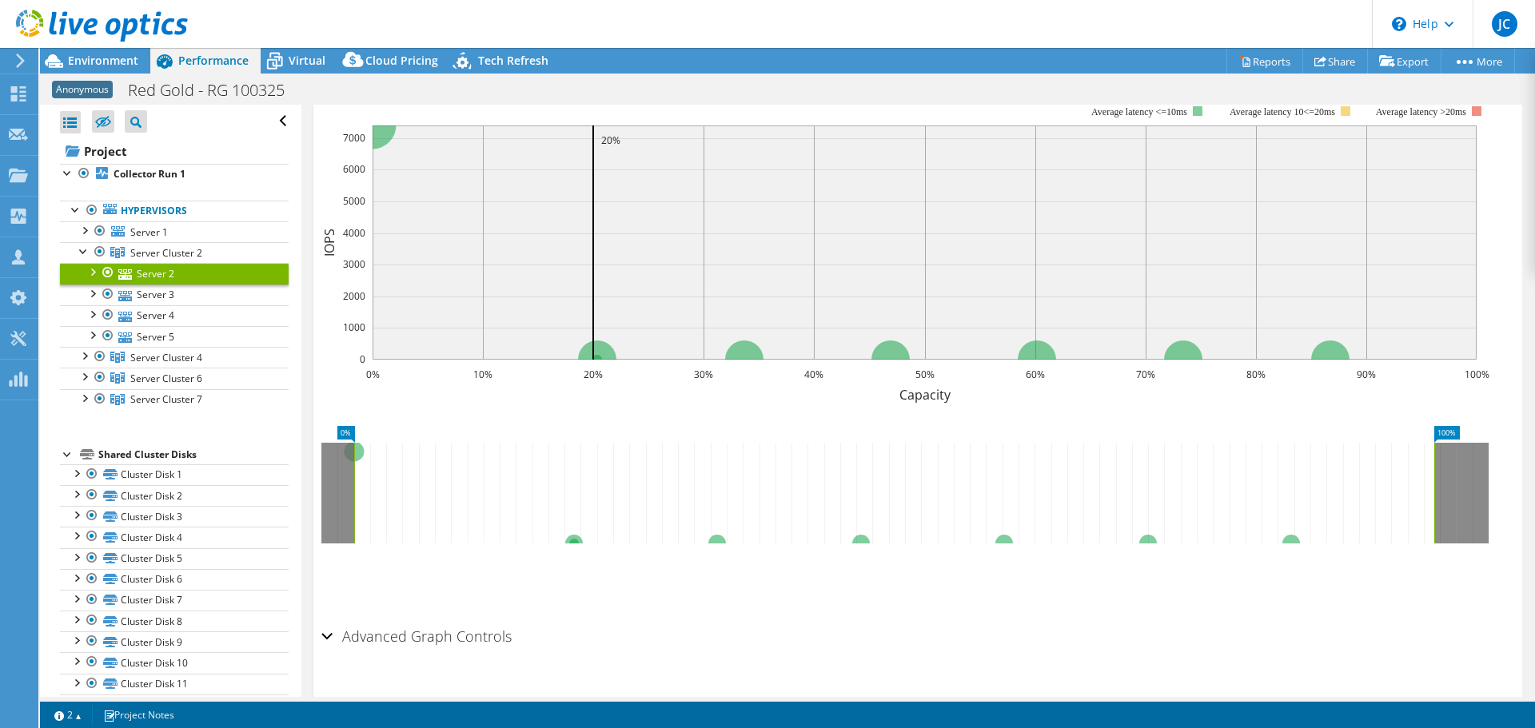
scroll to position [1086, 0]
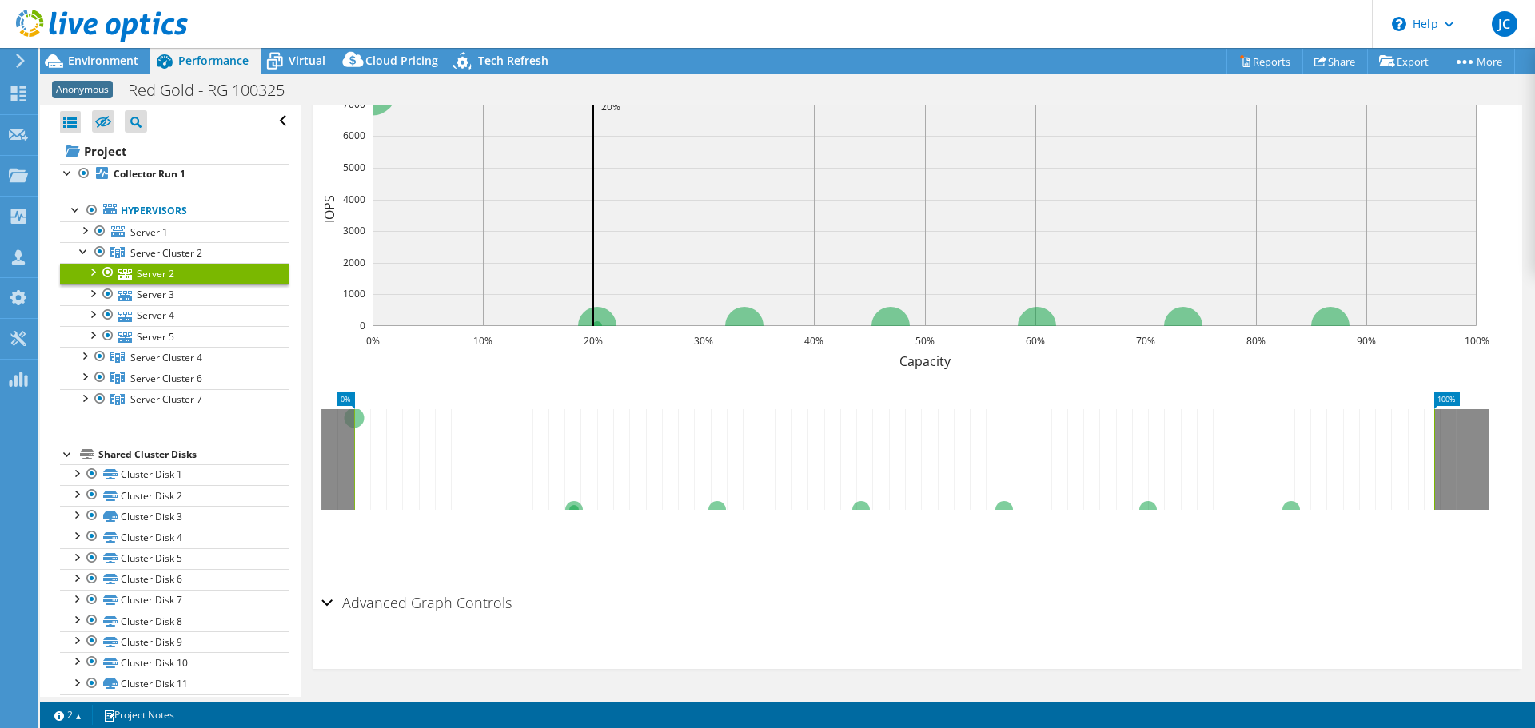
click at [147, 271] on link "Server 2" at bounding box center [174, 273] width 229 height 21
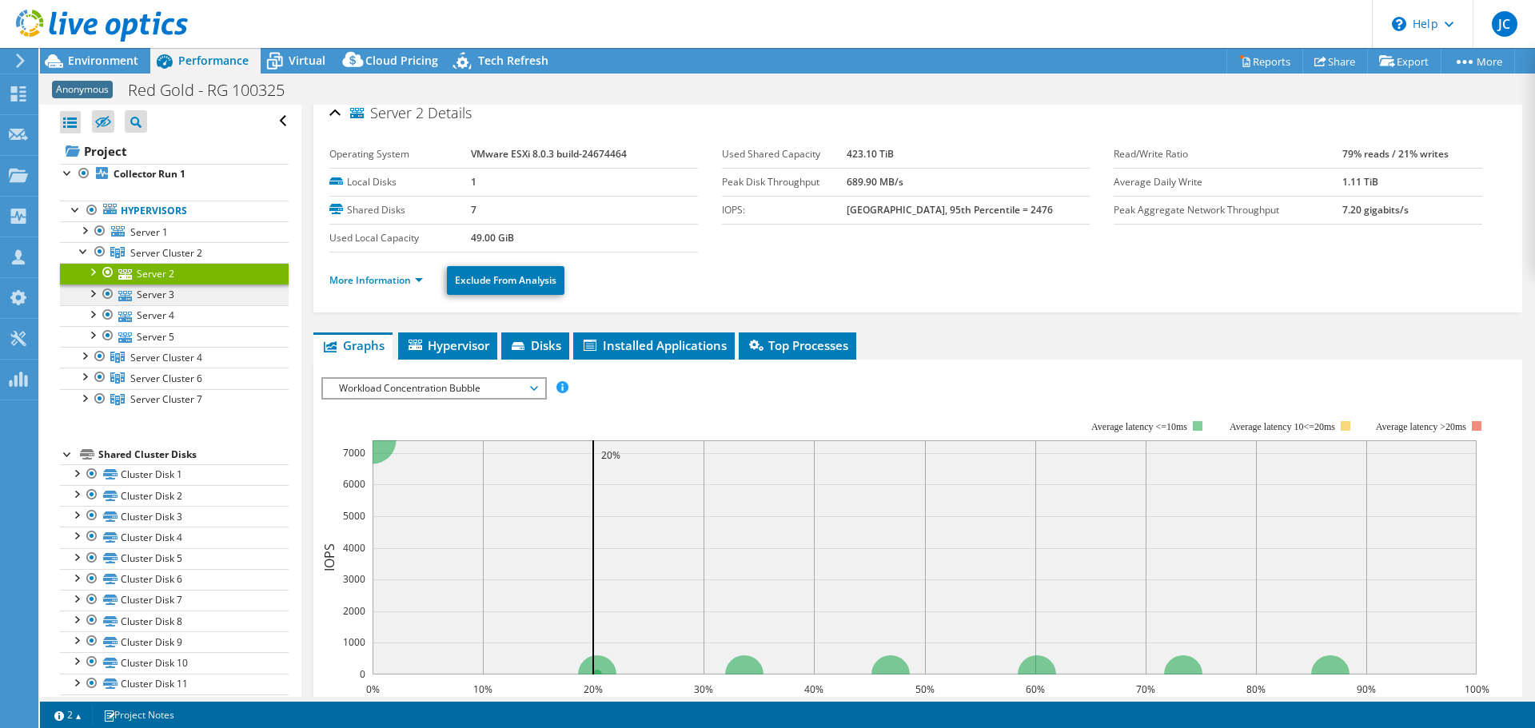
scroll to position [0, 0]
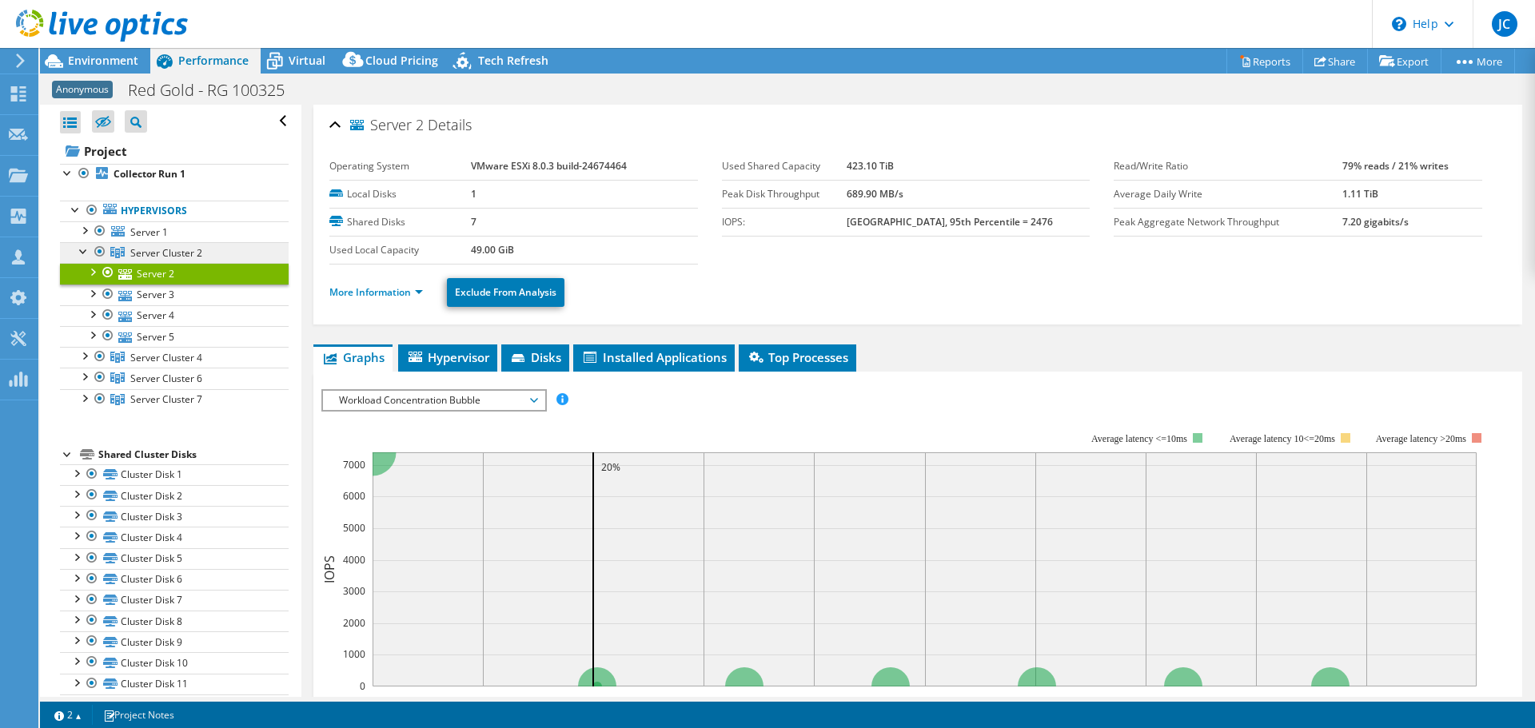
click at [177, 254] on span "Server Cluster 2" at bounding box center [166, 253] width 72 height 14
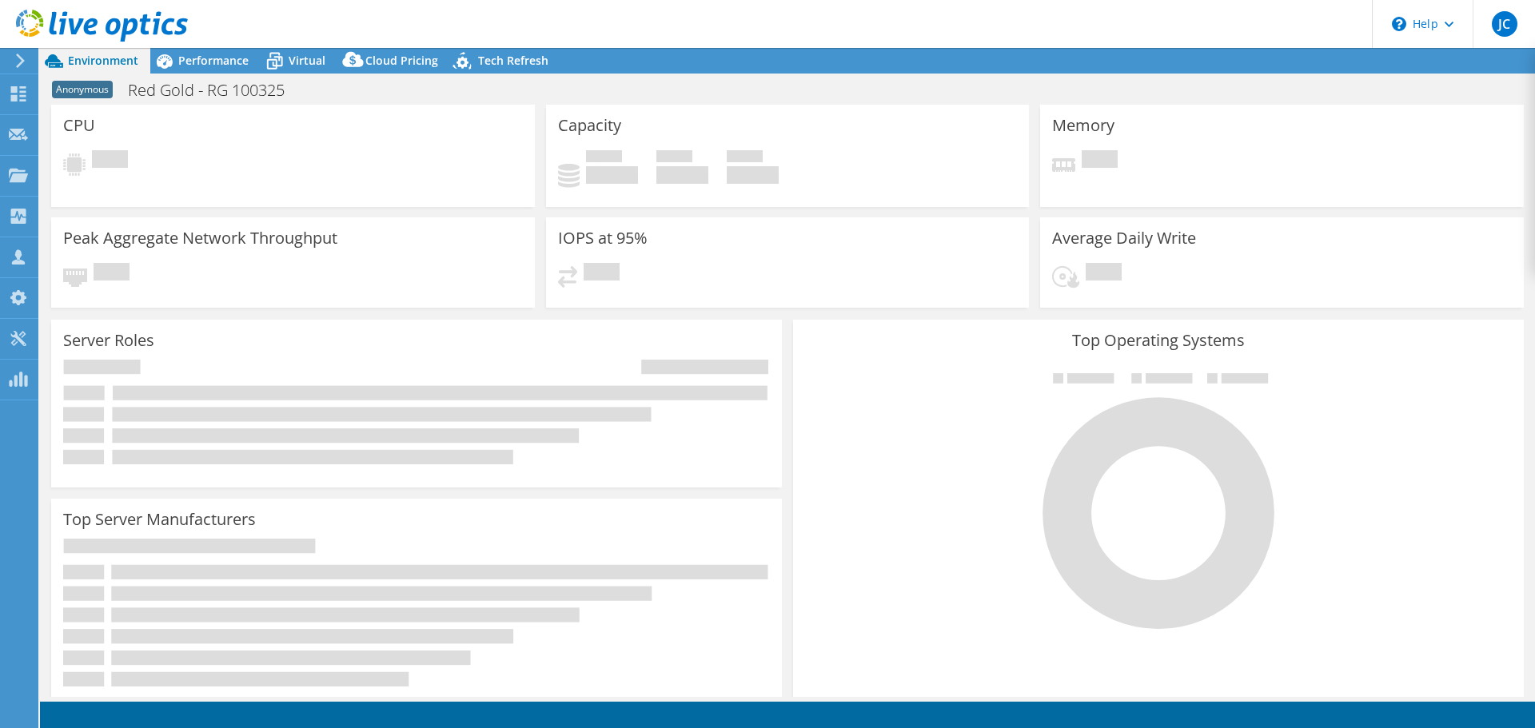
select select "USD"
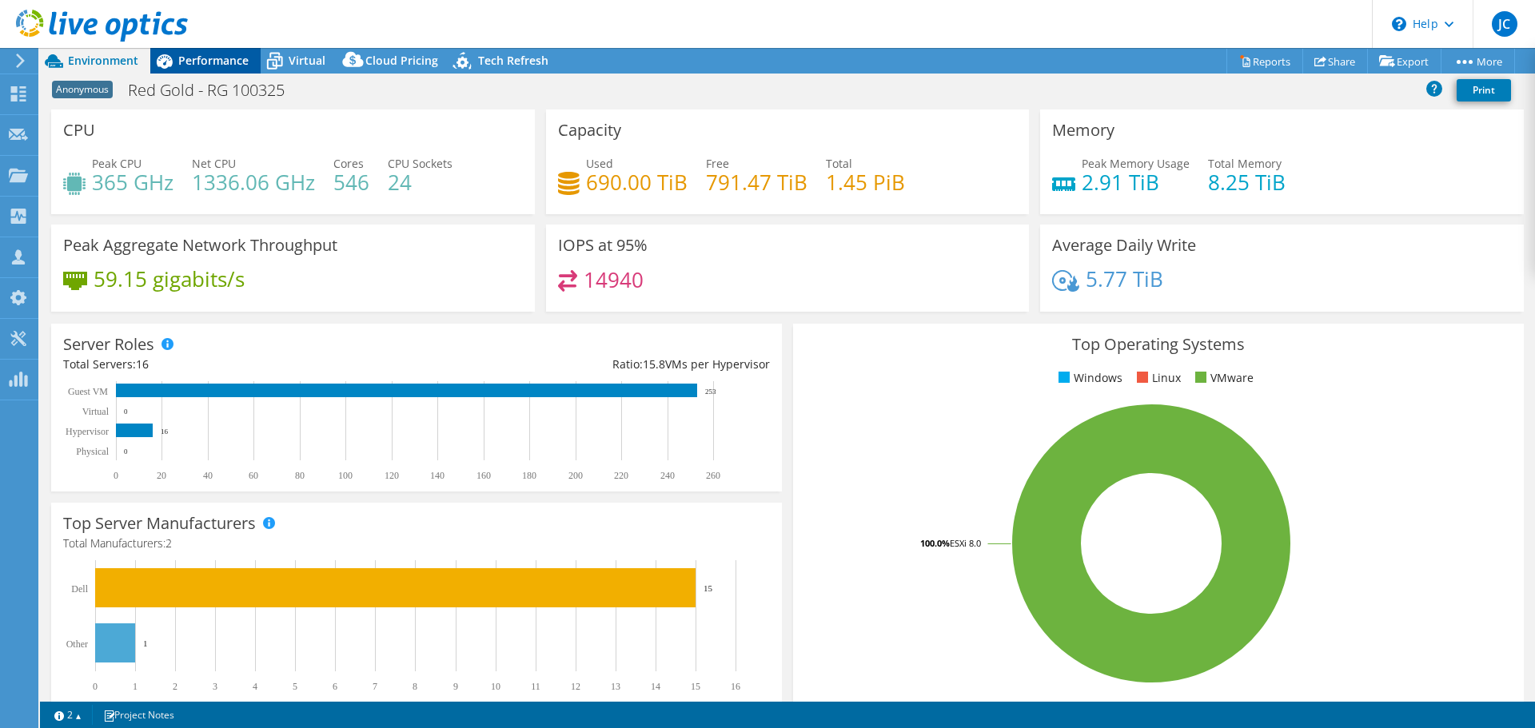
click at [194, 60] on span "Performance" at bounding box center [213, 60] width 70 height 15
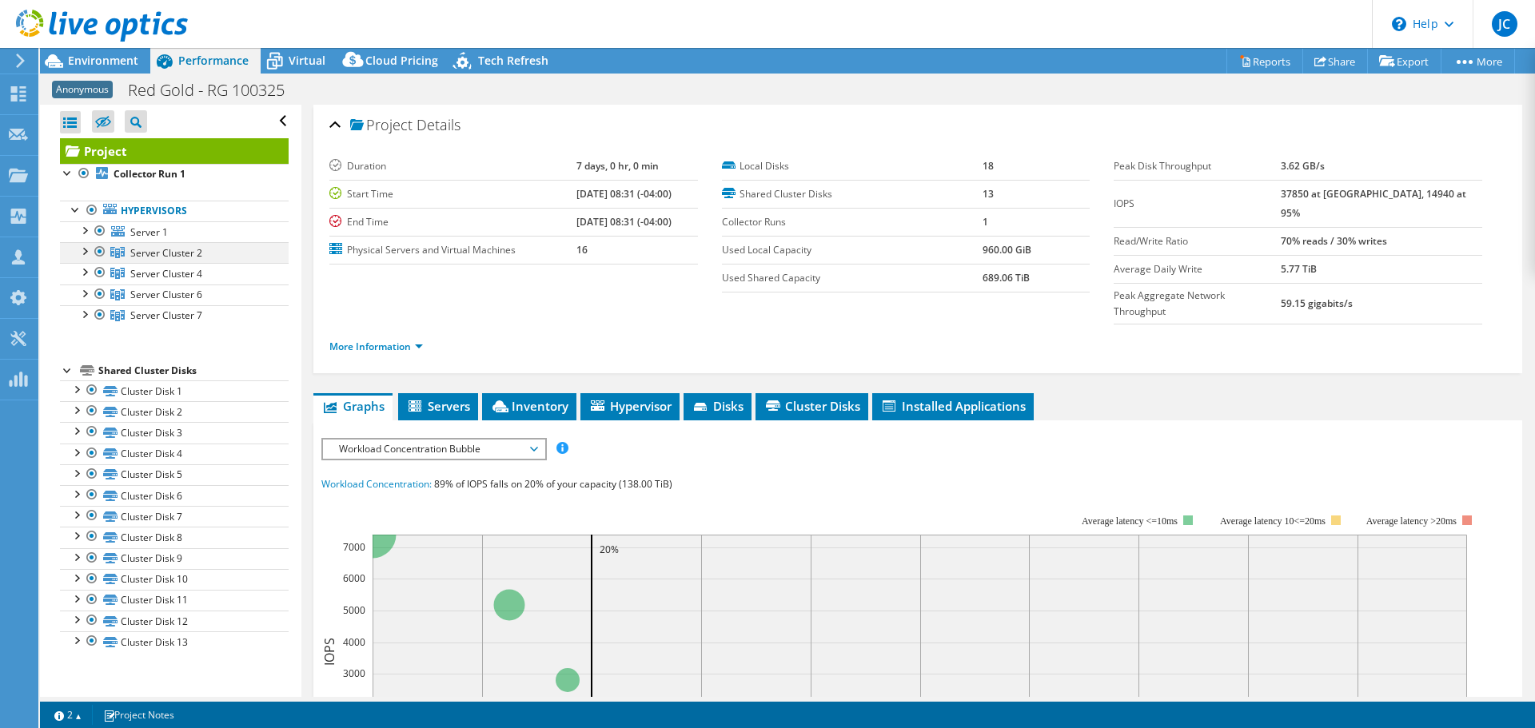
click at [85, 251] on div at bounding box center [84, 250] width 16 height 16
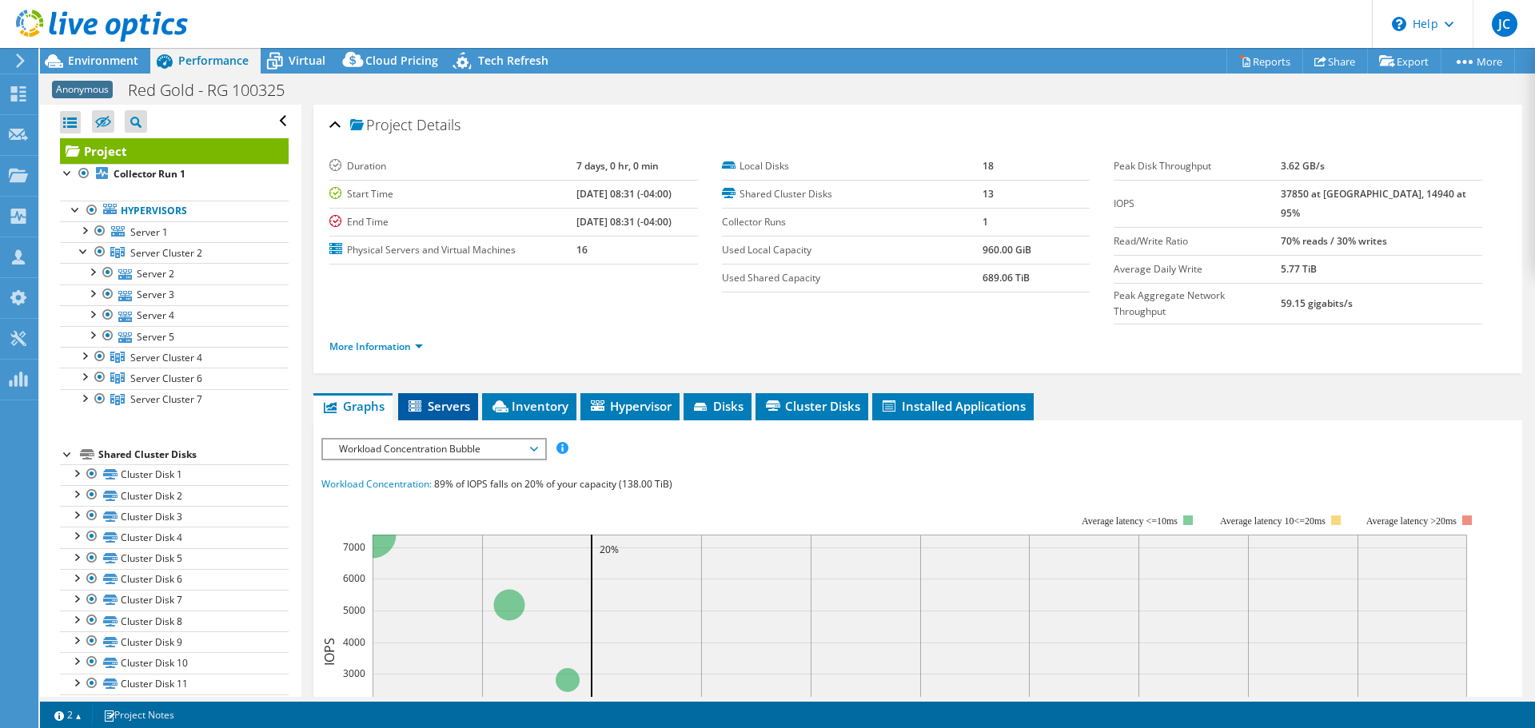
click at [424, 400] on icon at bounding box center [416, 407] width 16 height 14
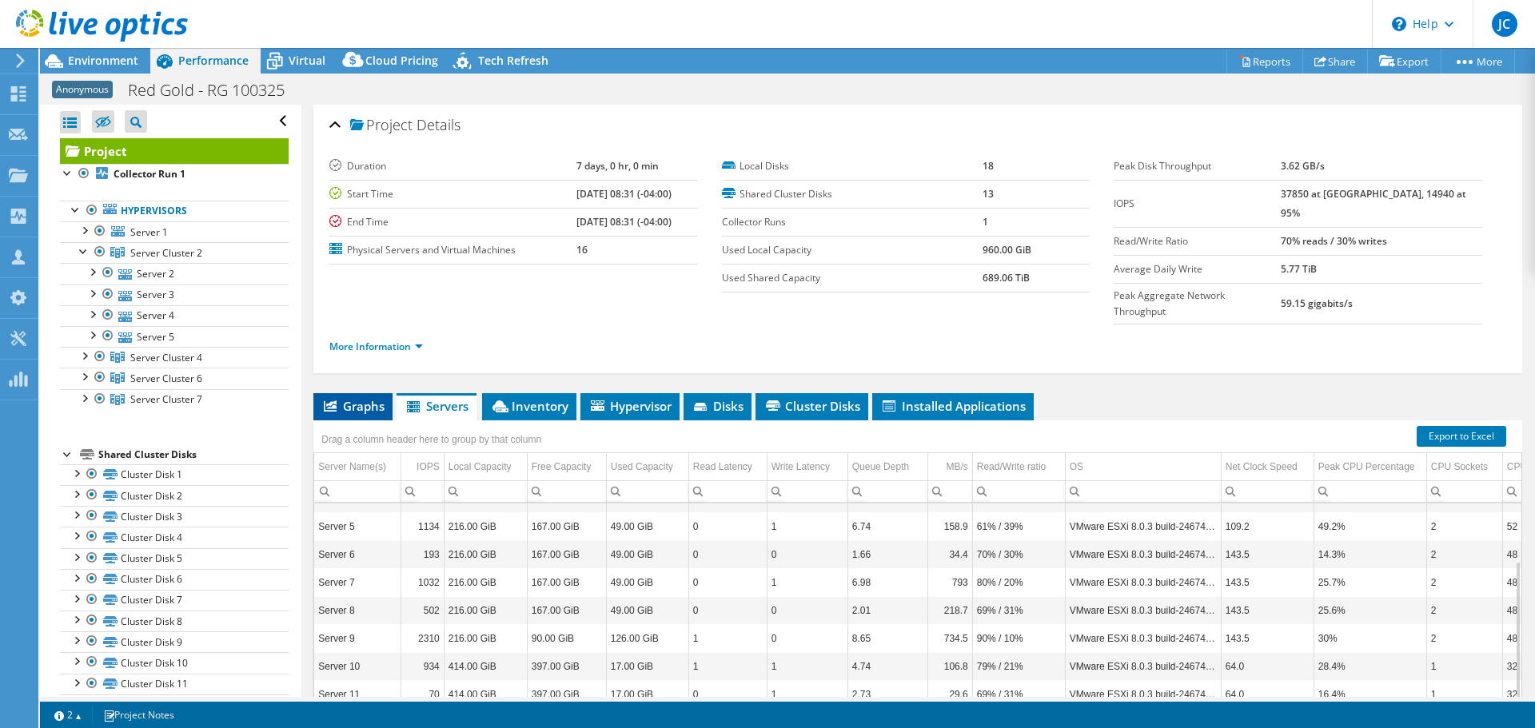
click at [372, 398] on span "Graphs" at bounding box center [352, 406] width 63 height 16
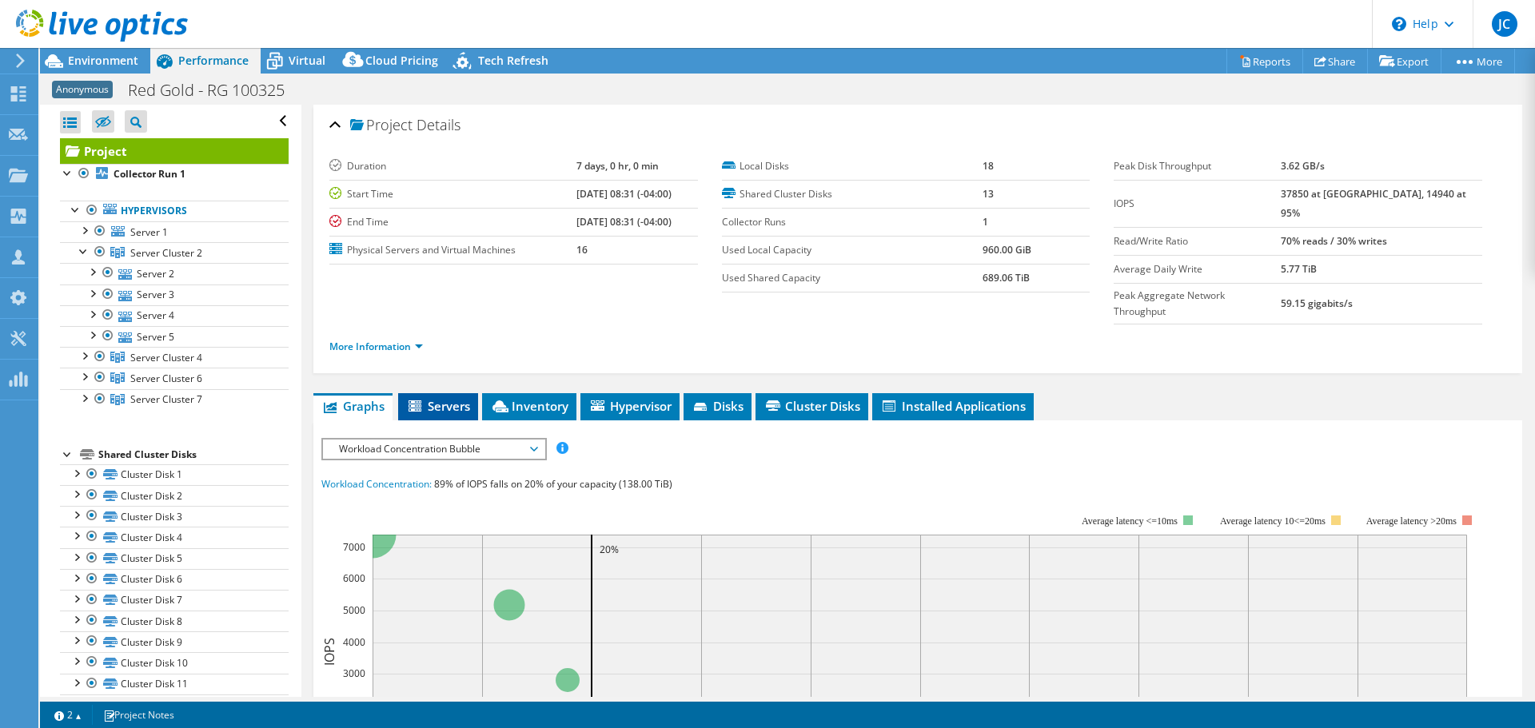
drag, startPoint x: 437, startPoint y: 367, endPoint x: 438, endPoint y: 382, distance: 15.2
click at [438, 398] on span "Servers" at bounding box center [438, 406] width 64 height 16
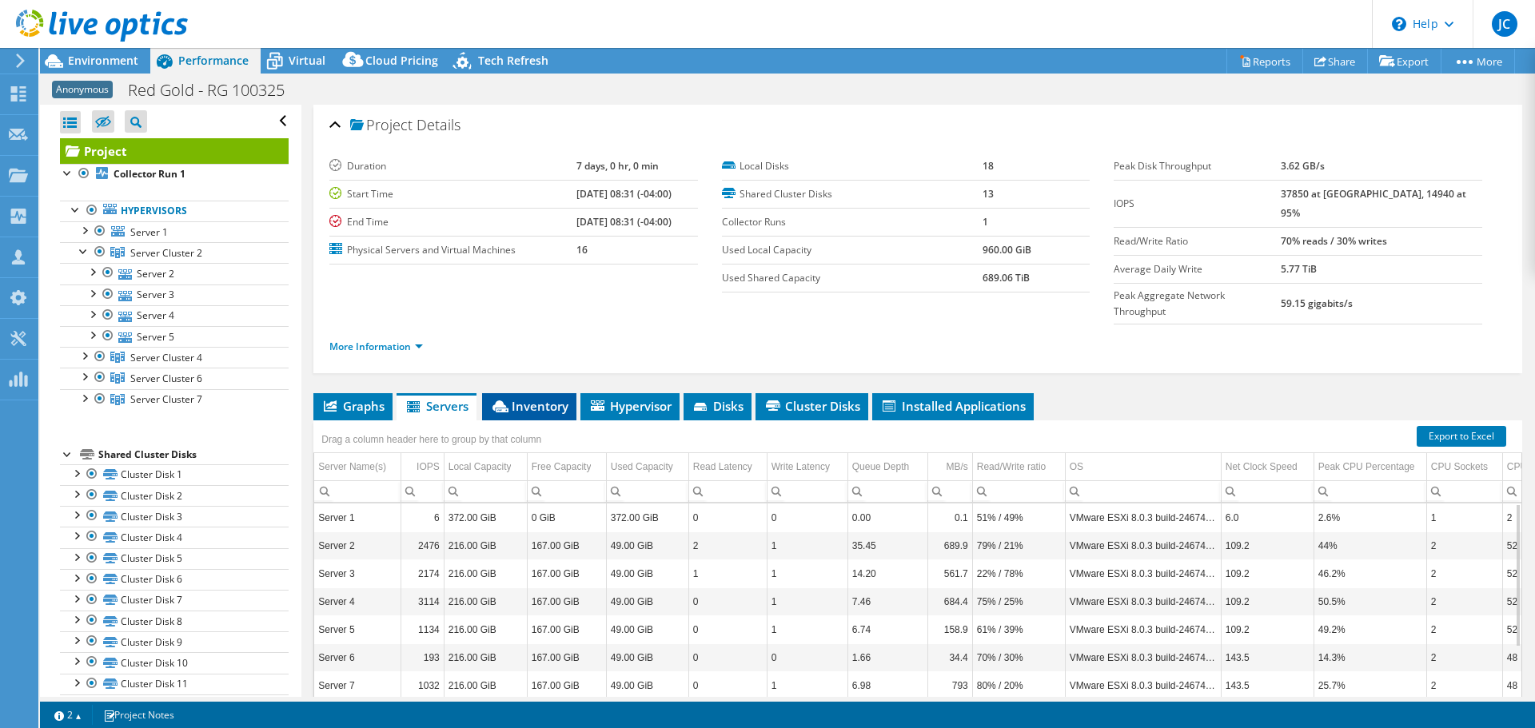
click at [523, 398] on span "Inventory" at bounding box center [529, 406] width 78 height 16
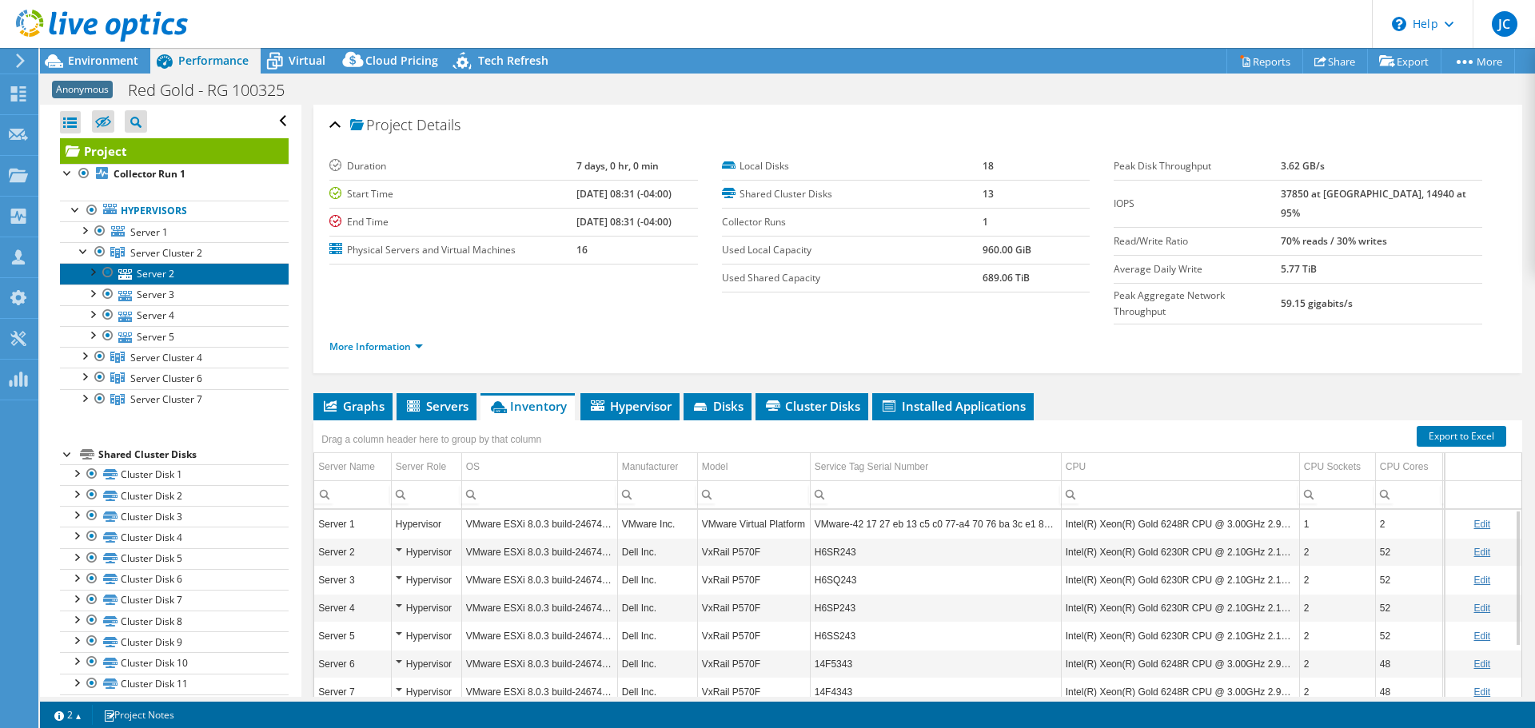
click at [176, 272] on link "Server 2" at bounding box center [174, 273] width 229 height 21
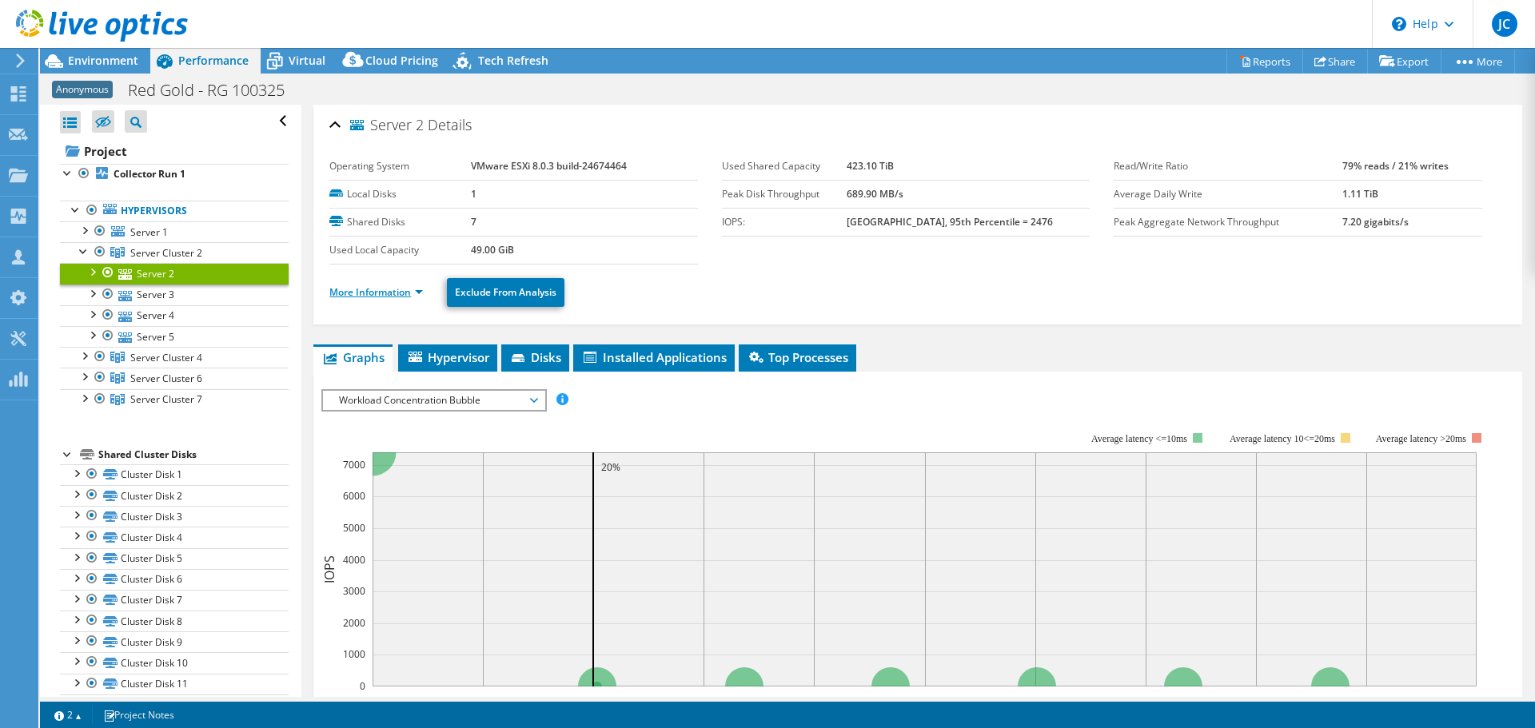
click at [364, 298] on link "More Information" at bounding box center [376, 292] width 94 height 14
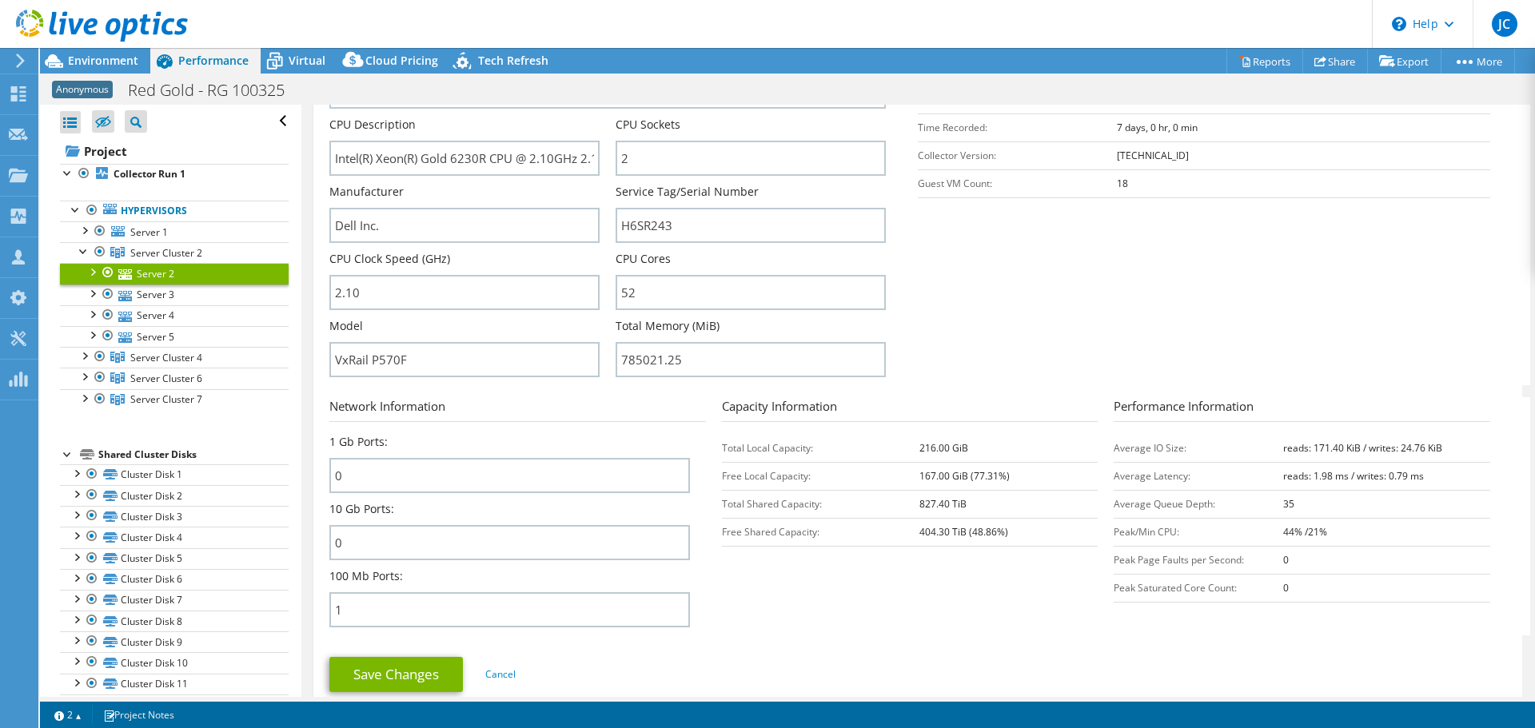
scroll to position [160, 0]
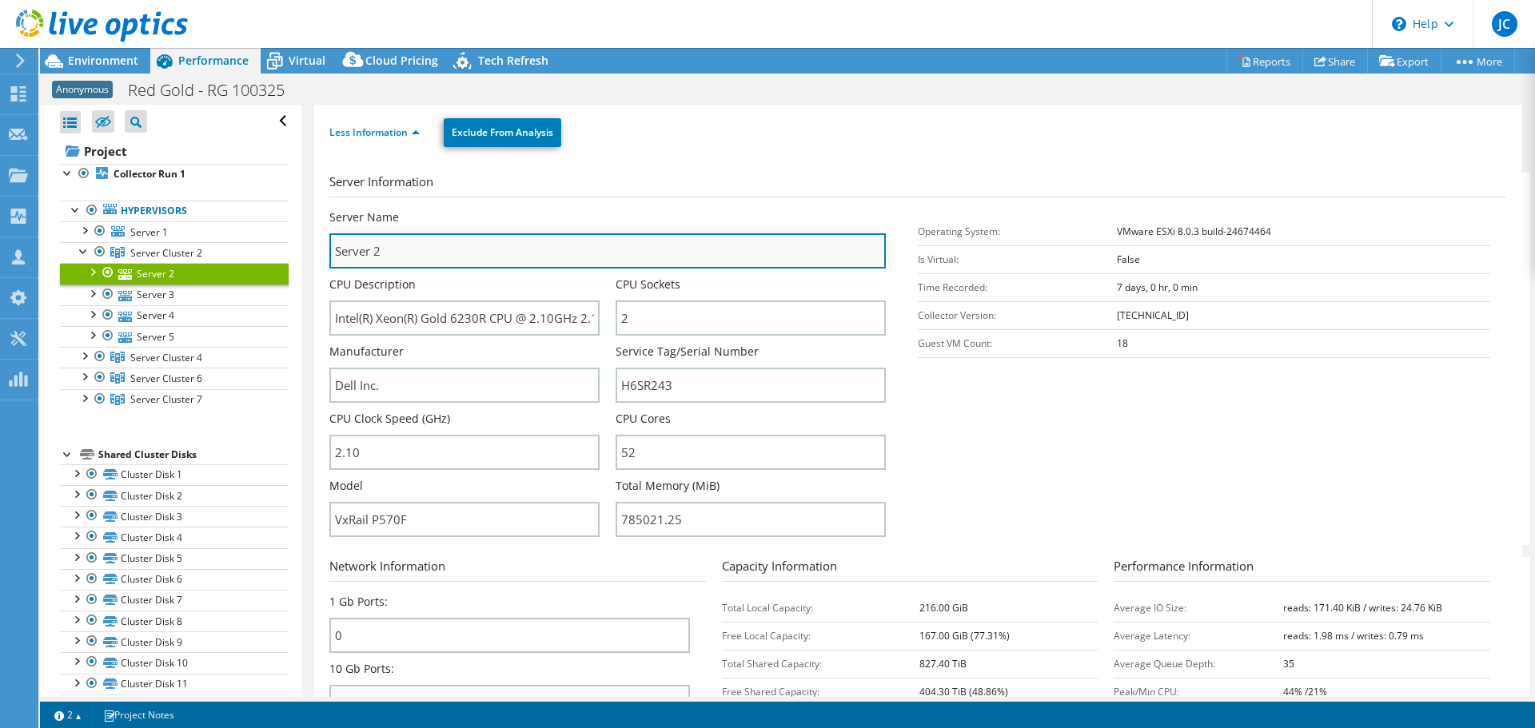
drag, startPoint x: 412, startPoint y: 257, endPoint x: 341, endPoint y: 254, distance: 72.0
click at [341, 254] on input "Server 2" at bounding box center [607, 250] width 556 height 35
drag, startPoint x: 333, startPoint y: 253, endPoint x: 414, endPoint y: 262, distance: 81.2
click at [414, 262] on input "Server 2" at bounding box center [607, 250] width 556 height 35
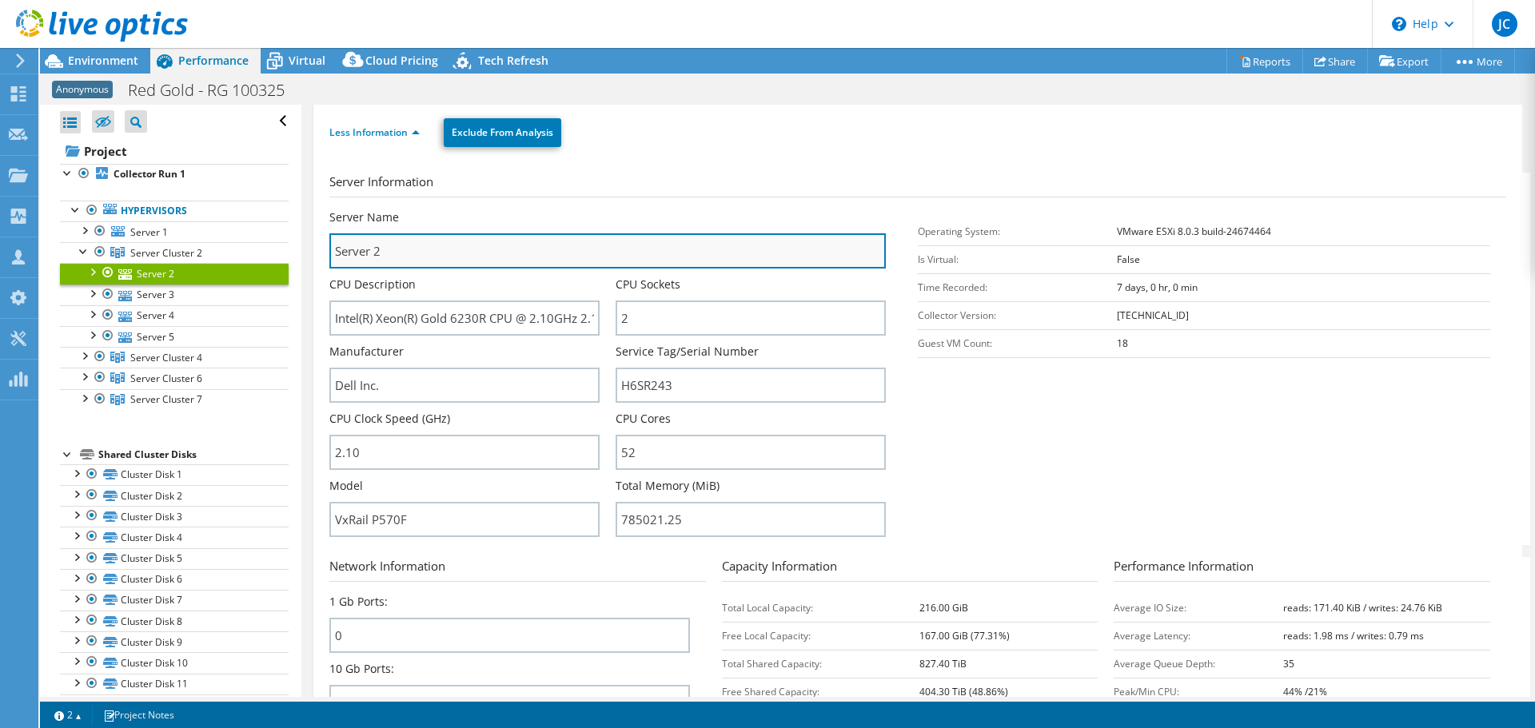
paste input "[DOMAIN_NAME]"
type input "[DOMAIN_NAME]"
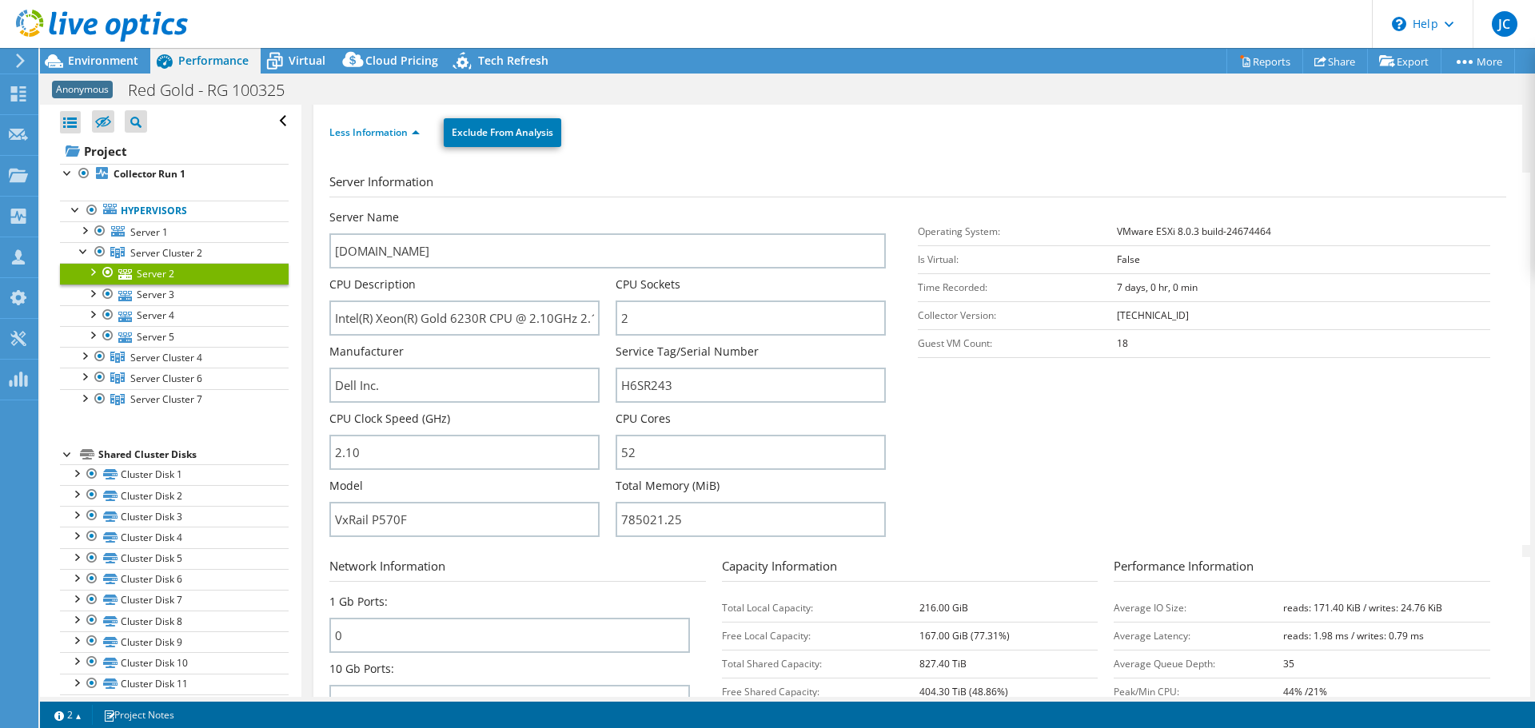
click at [591, 217] on div "Server Name [DOMAIN_NAME]" at bounding box center [607, 238] width 556 height 59
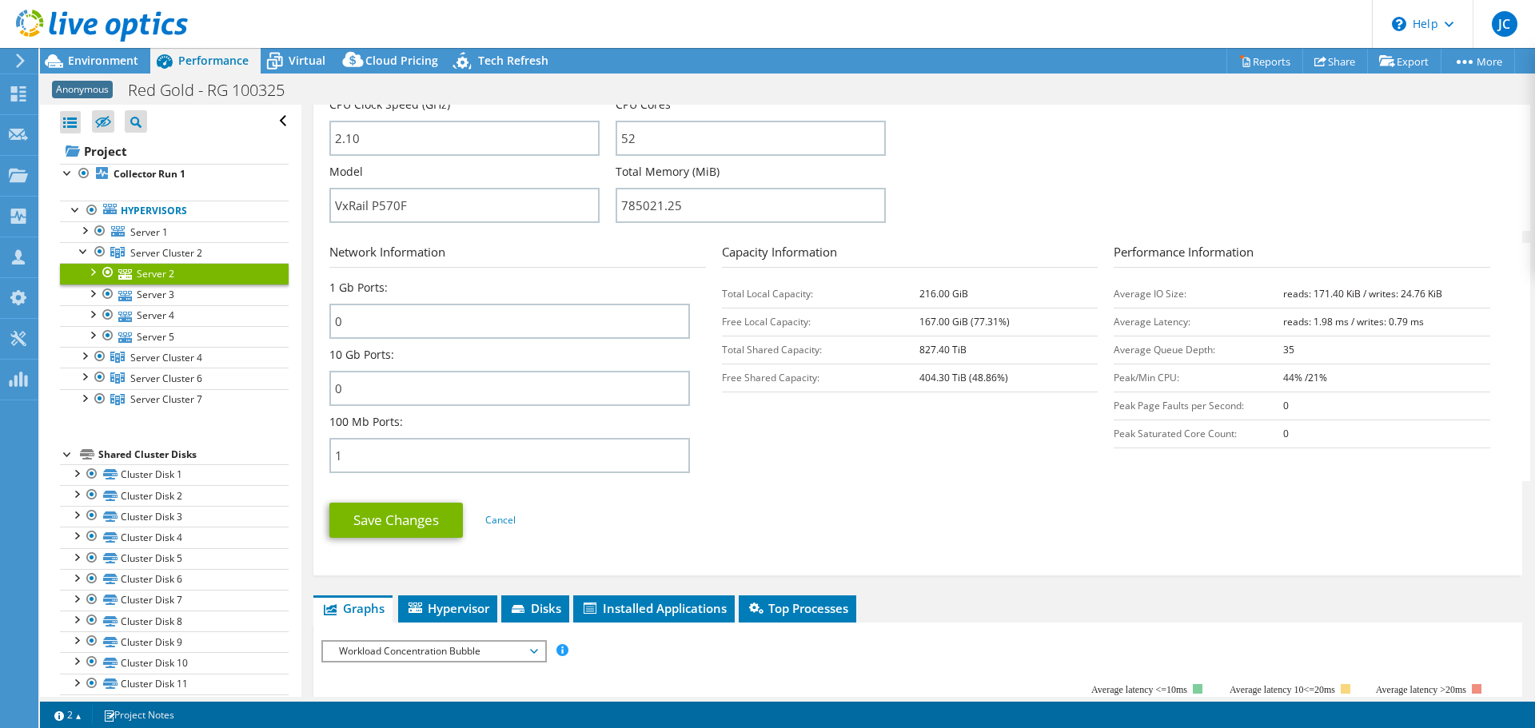
scroll to position [560, 0]
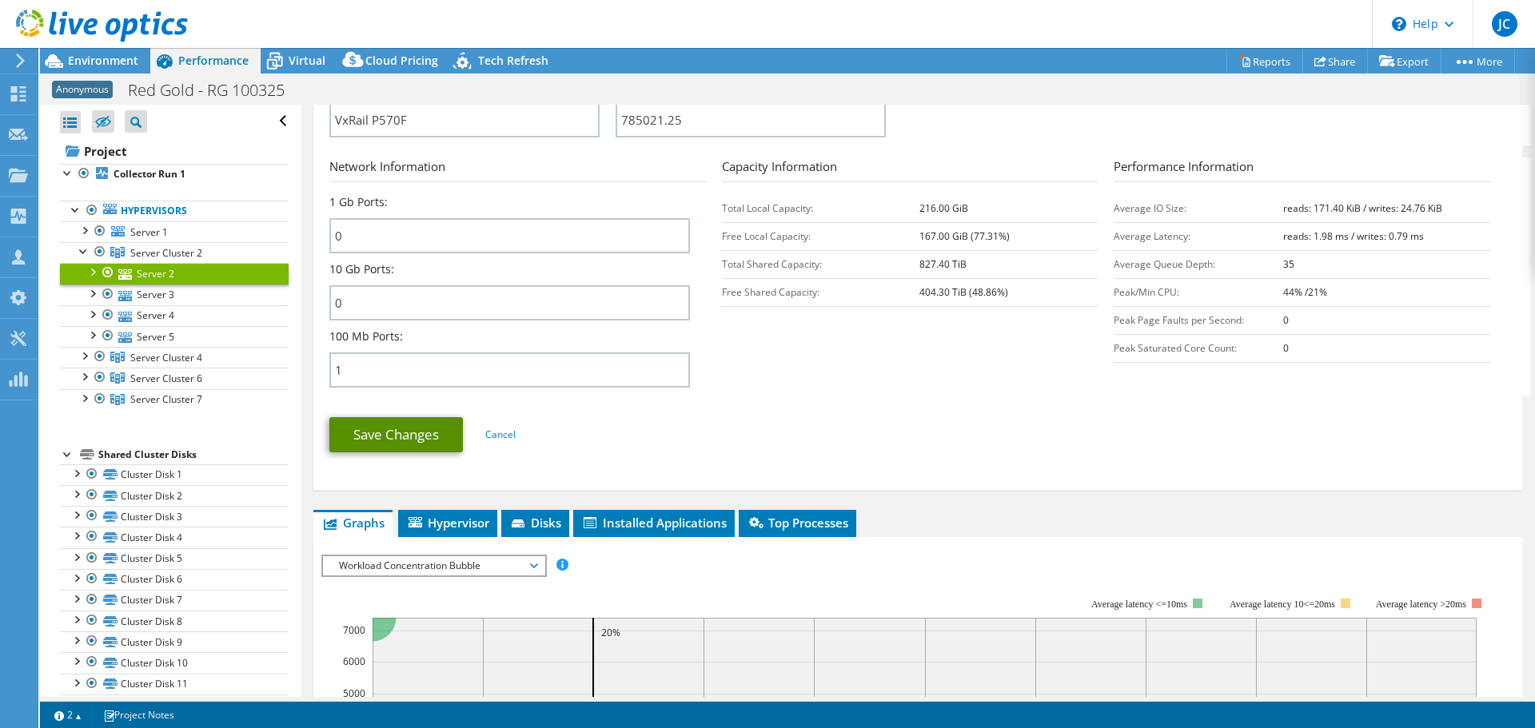
click at [427, 442] on link "Save Changes" at bounding box center [395, 434] width 133 height 35
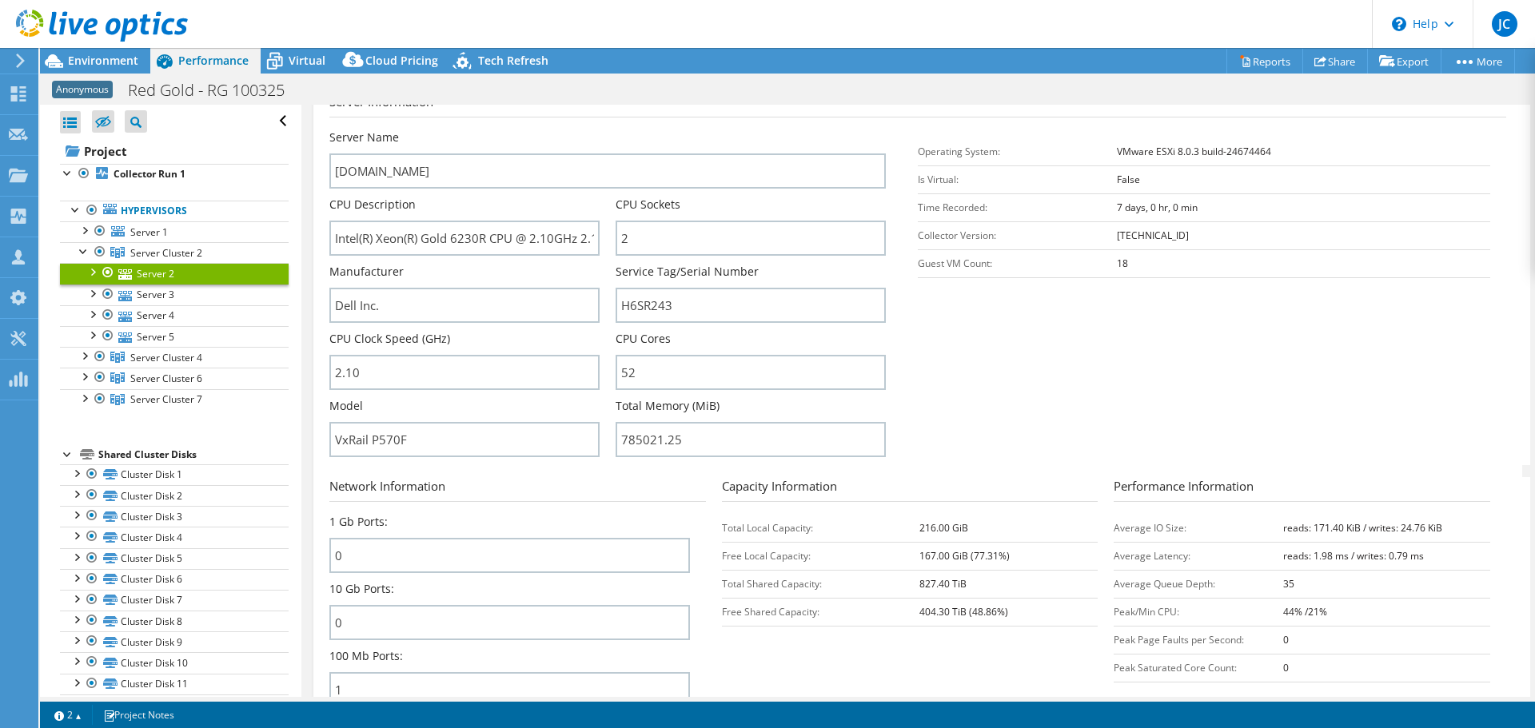
scroll to position [160, 0]
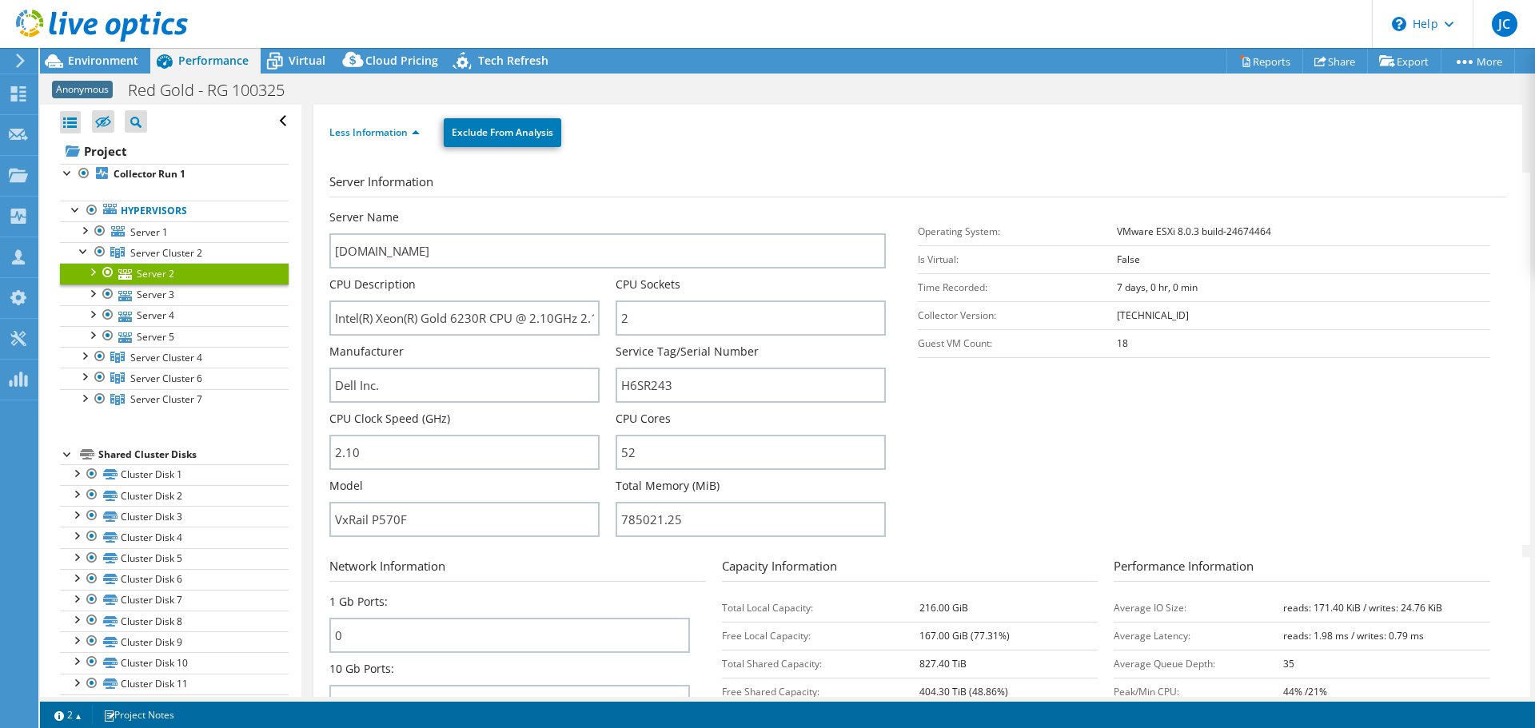
click at [1078, 464] on section "Server Information Server Name [DOMAIN_NAME] CPU Description Intel(R) Xeon(R) G…" at bounding box center [921, 359] width 1185 height 373
click at [1323, 66] on link "Share" at bounding box center [1335, 61] width 66 height 25
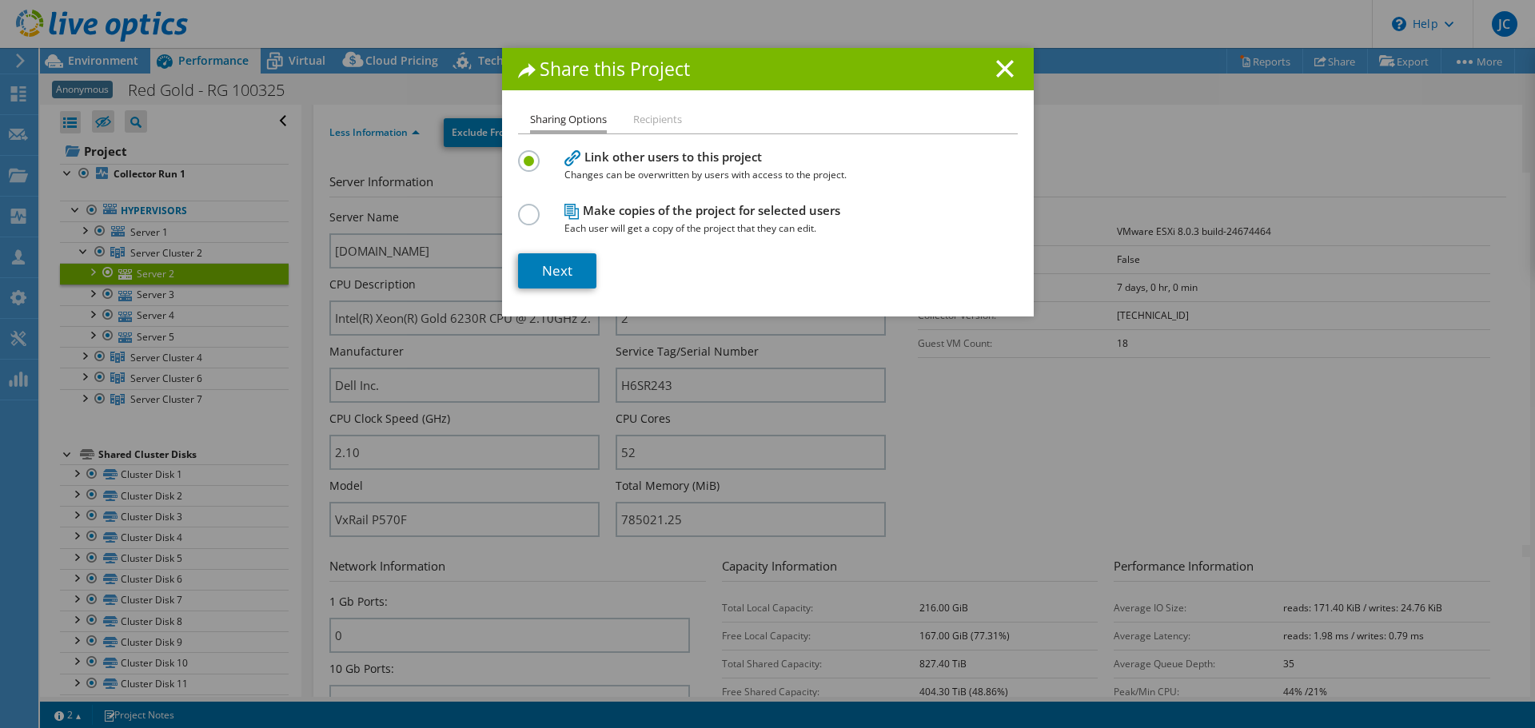
click at [522, 208] on label at bounding box center [532, 206] width 28 height 4
click at [0, 0] on input "radio" at bounding box center [0, 0] width 0 height 0
click at [659, 124] on li "Recipients" at bounding box center [657, 120] width 49 height 20
click at [568, 120] on li "Sharing Options" at bounding box center [568, 121] width 77 height 23
click at [524, 154] on label at bounding box center [532, 152] width 28 height 4
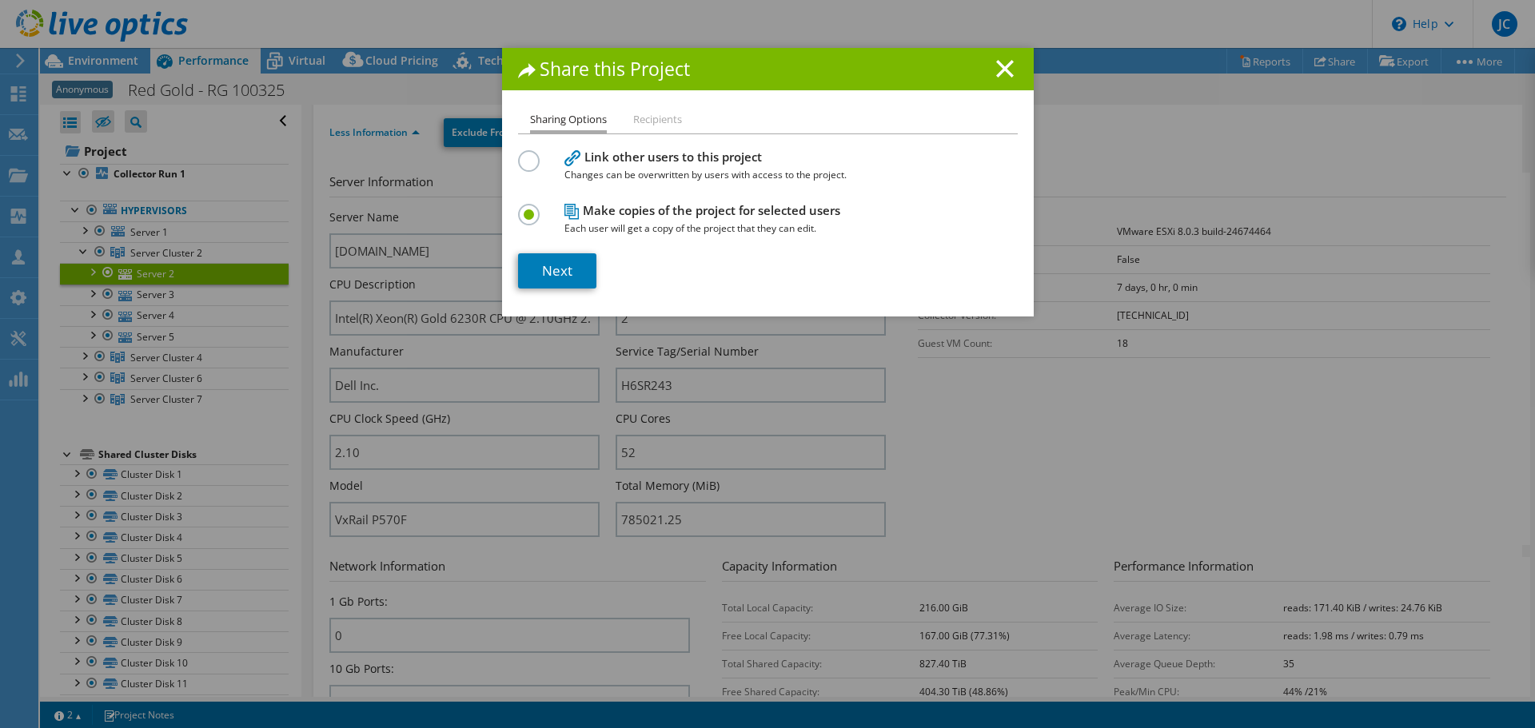
click at [0, 0] on input "radio" at bounding box center [0, 0] width 0 height 0
click at [664, 121] on li "Recipients" at bounding box center [657, 120] width 49 height 20
click at [518, 208] on label at bounding box center [532, 206] width 28 height 4
click at [0, 0] on input "radio" at bounding box center [0, 0] width 0 height 0
click at [540, 276] on link "Next" at bounding box center [557, 270] width 78 height 35
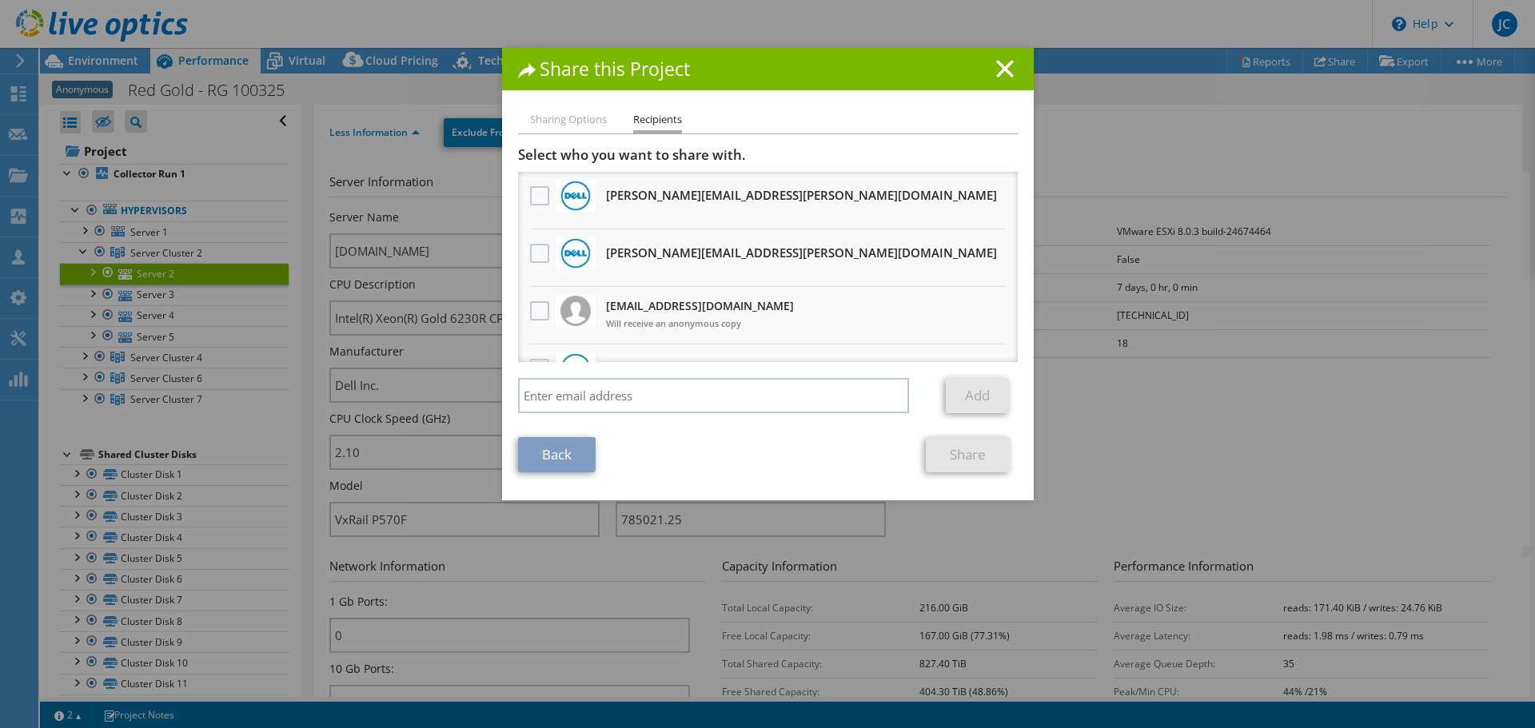
click at [562, 122] on li "Sharing Options" at bounding box center [568, 120] width 77 height 20
click at [1004, 67] on icon at bounding box center [1005, 69] width 18 height 18
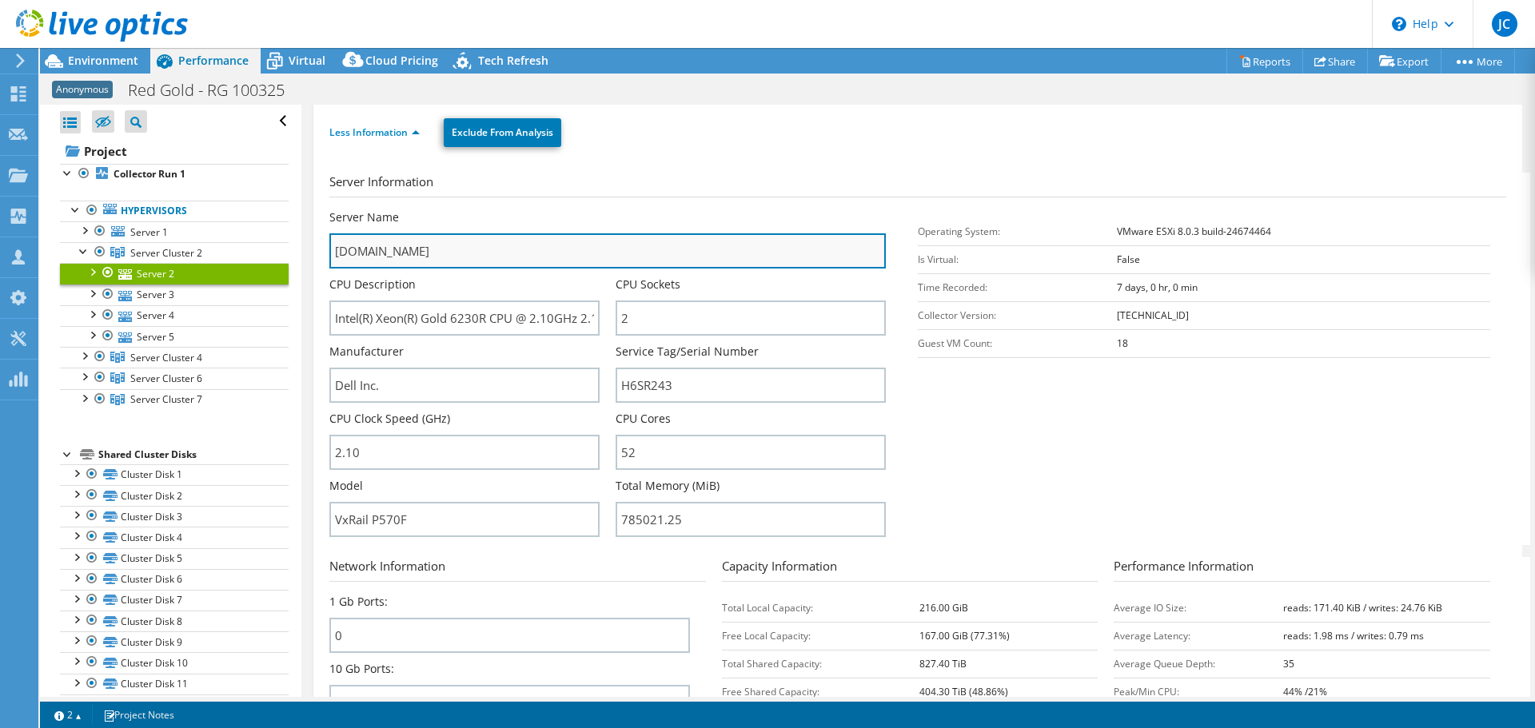
click at [539, 252] on input "[DOMAIN_NAME]" at bounding box center [607, 250] width 556 height 35
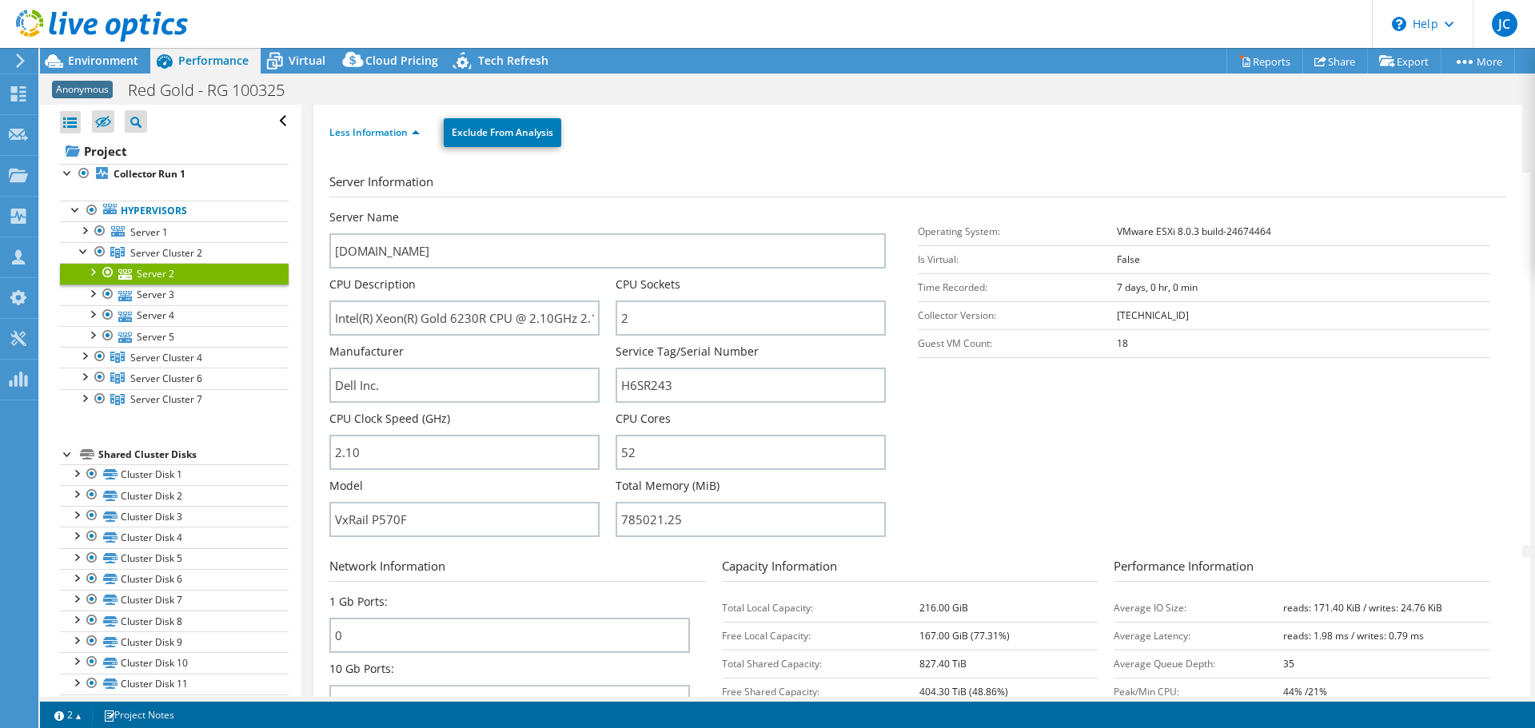
click at [728, 153] on div "Less Information Exclude From Analysis" at bounding box center [917, 133] width 1177 height 56
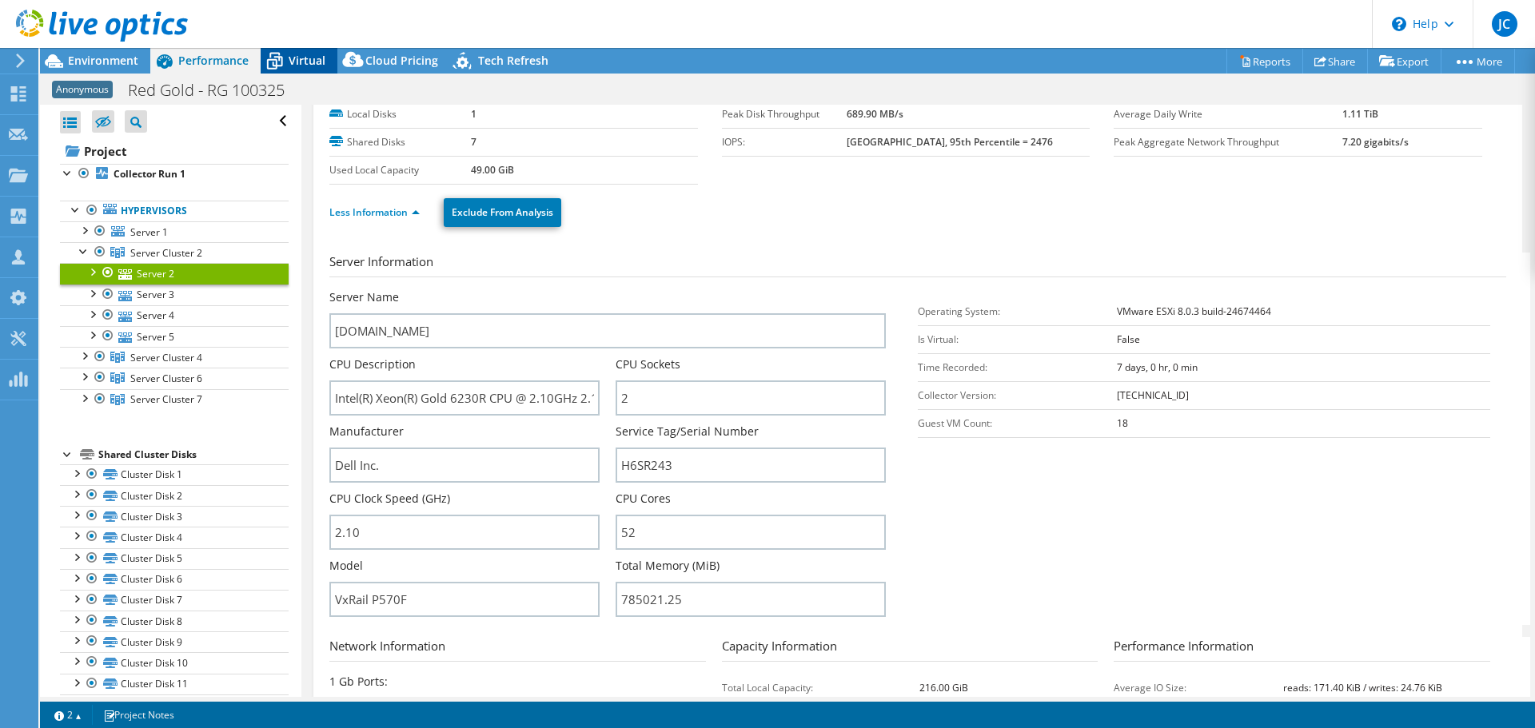
click at [288, 66] on icon at bounding box center [275, 61] width 28 height 28
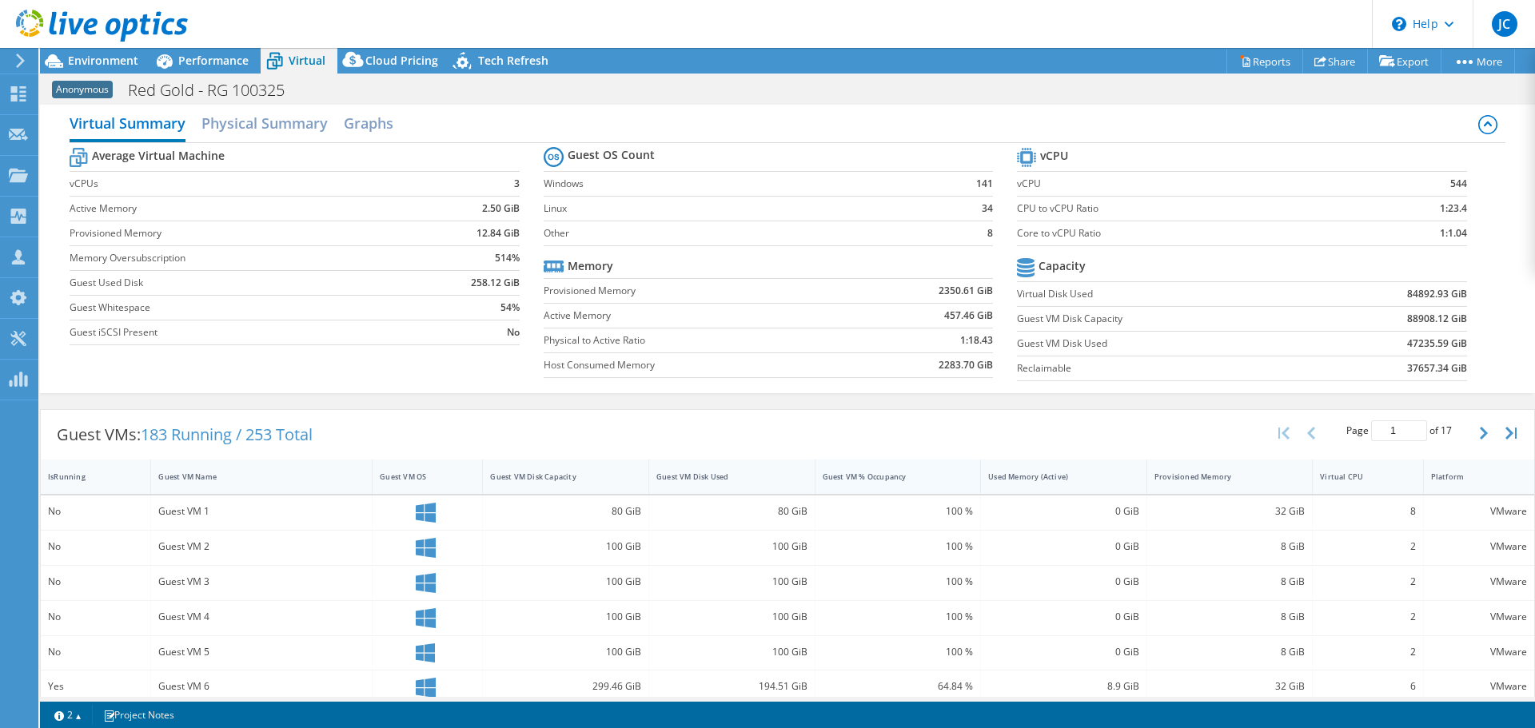
scroll to position [0, 0]
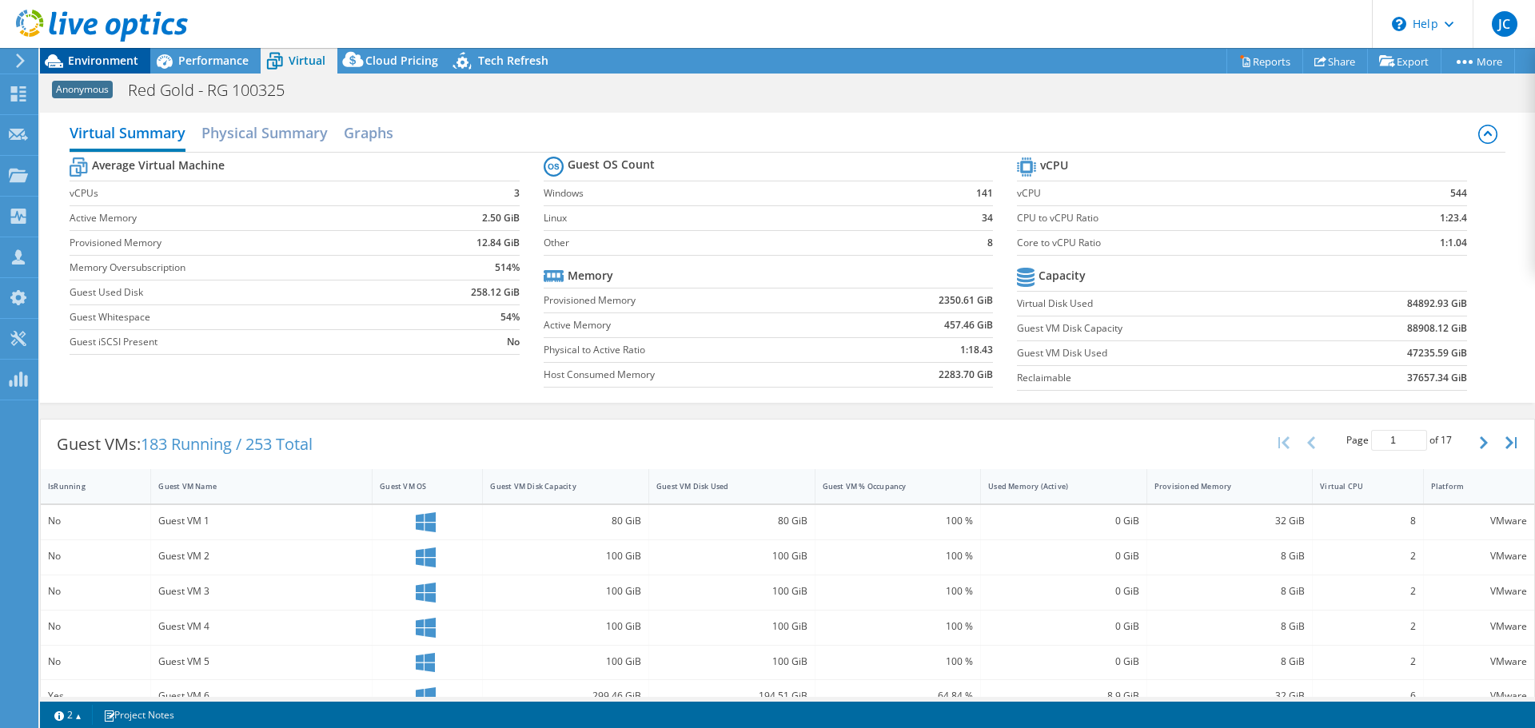
click at [74, 59] on span "Environment" at bounding box center [103, 60] width 70 height 15
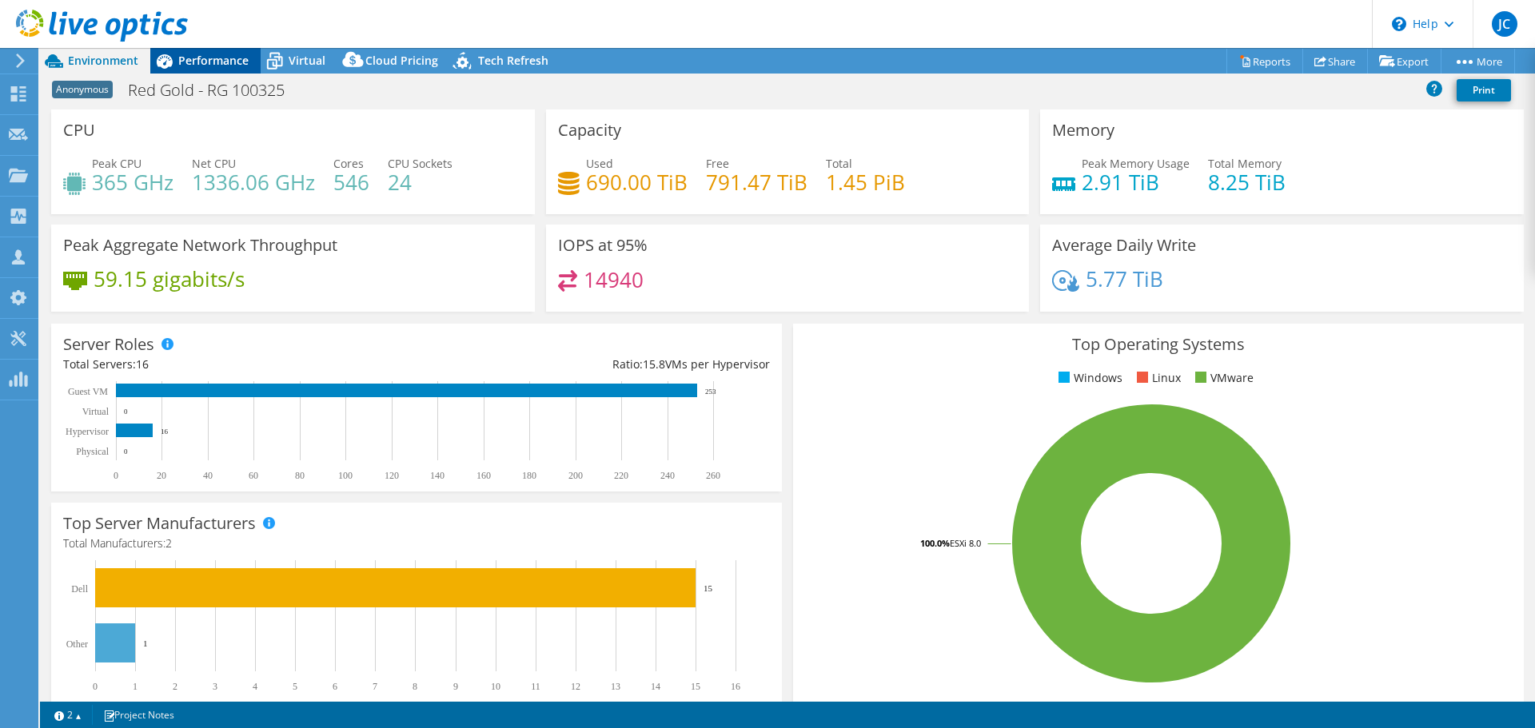
click at [207, 60] on span "Performance" at bounding box center [213, 60] width 70 height 15
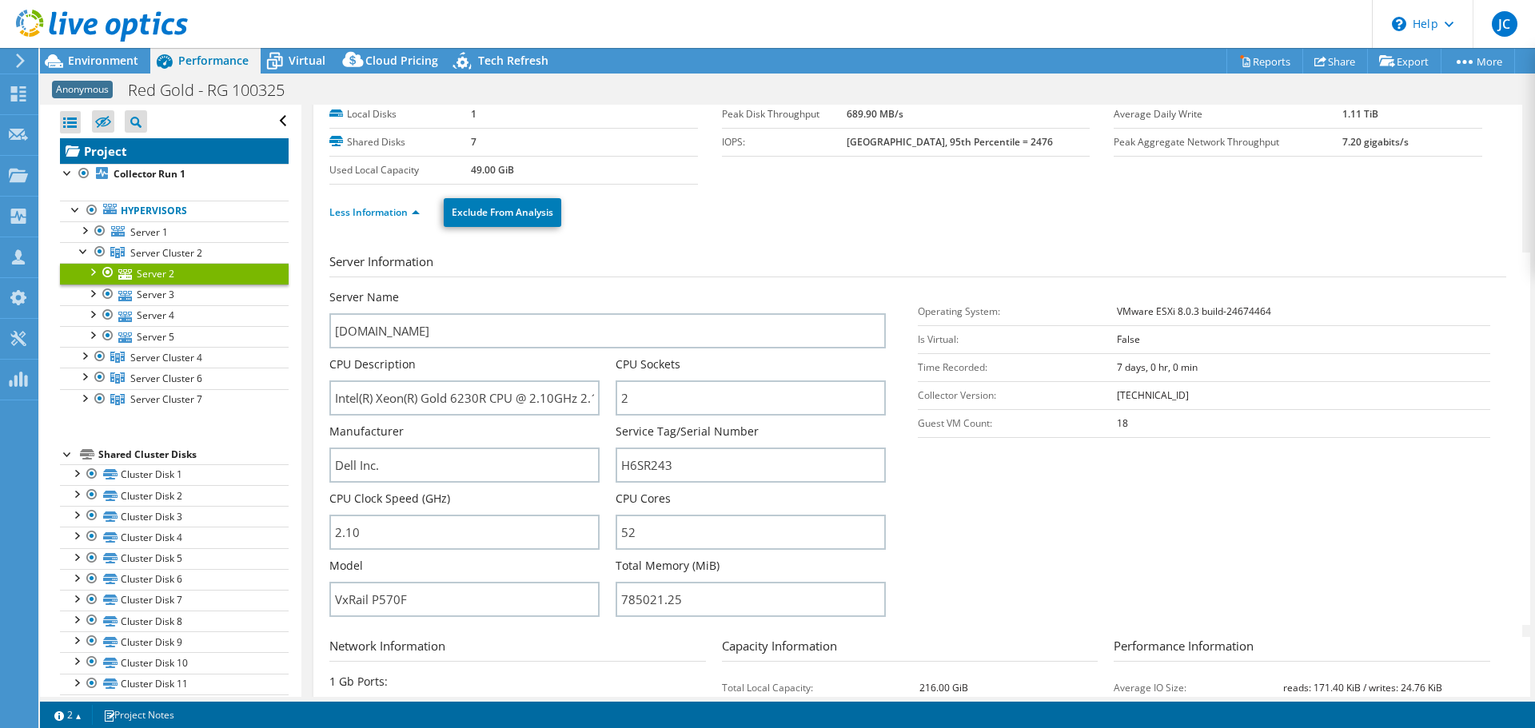
click at [131, 156] on link "Project" at bounding box center [174, 151] width 229 height 26
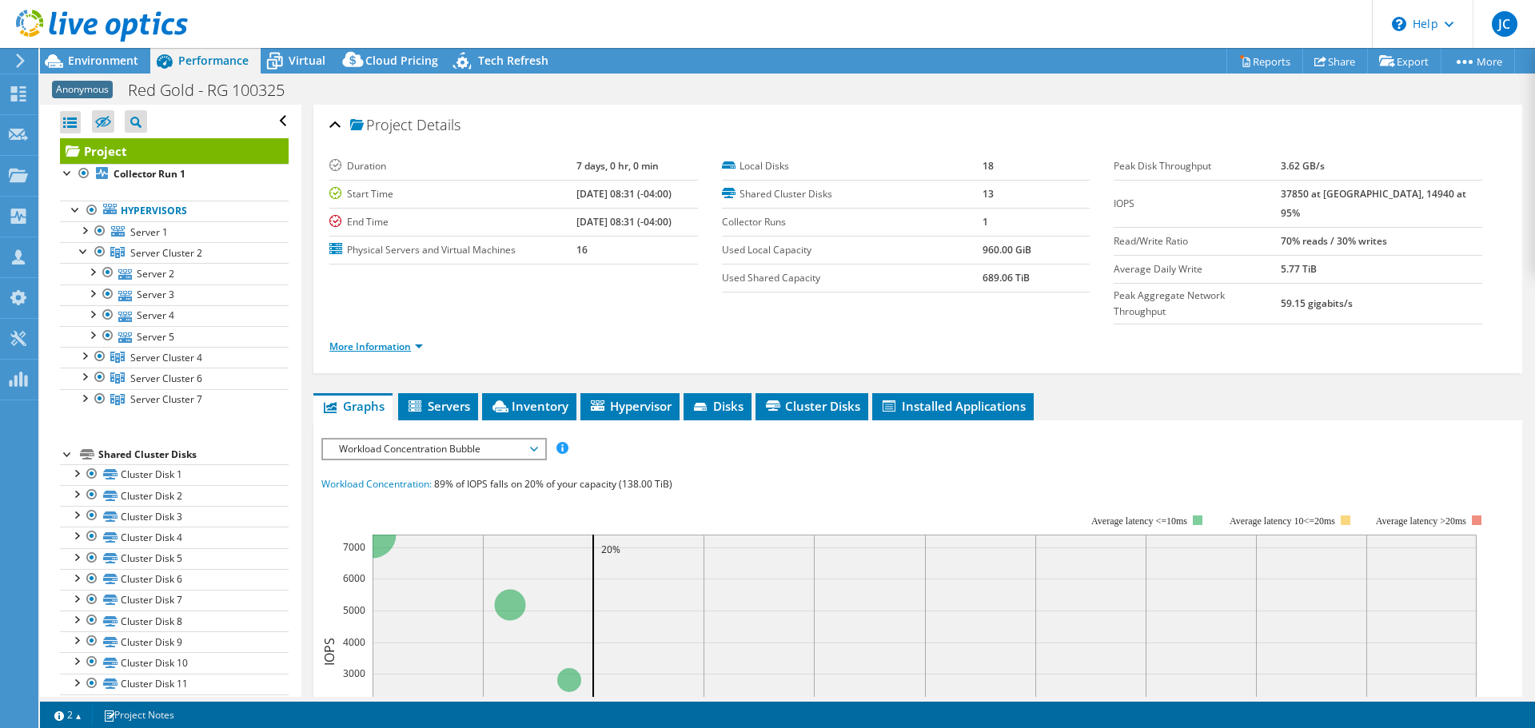
click at [367, 340] on link "More Information" at bounding box center [376, 347] width 94 height 14
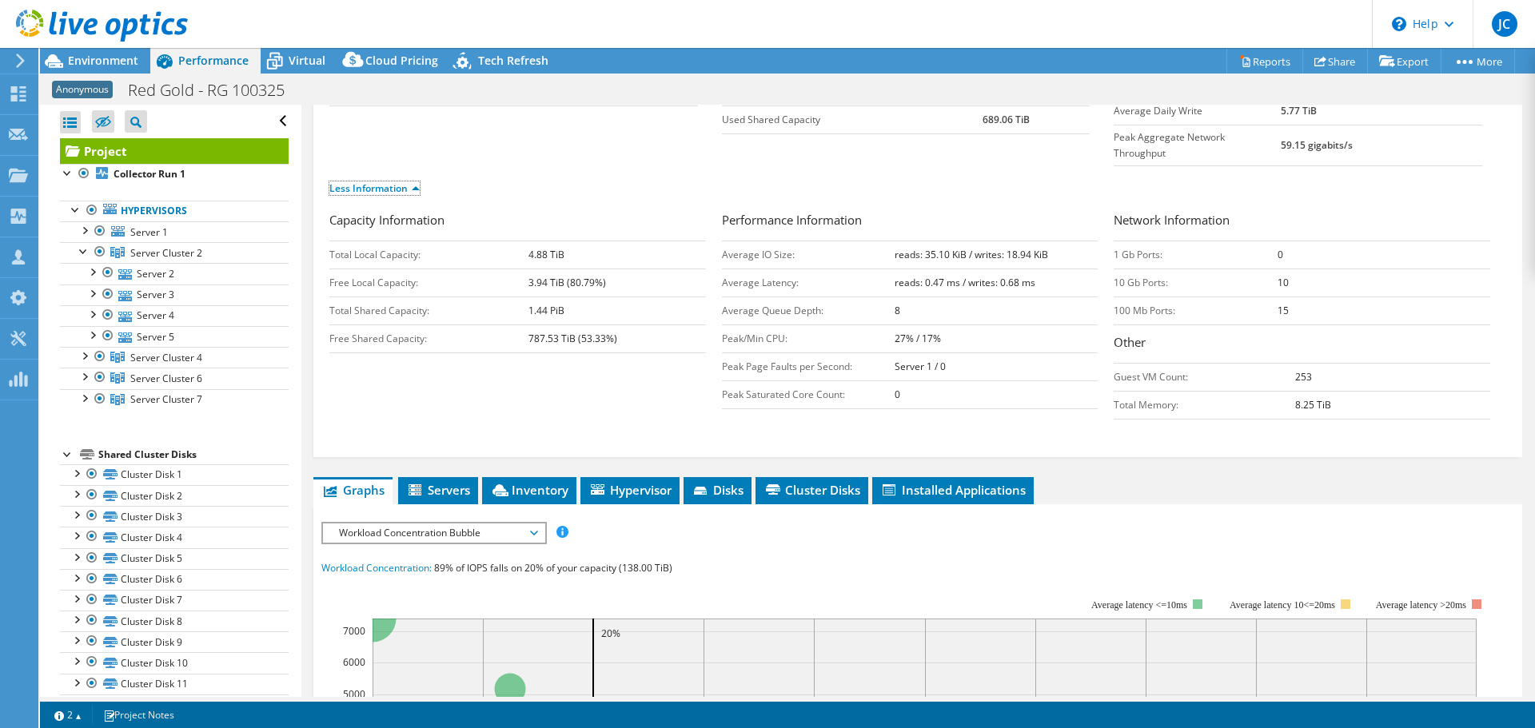
scroll to position [160, 0]
